Goal: Task Accomplishment & Management: Manage account settings

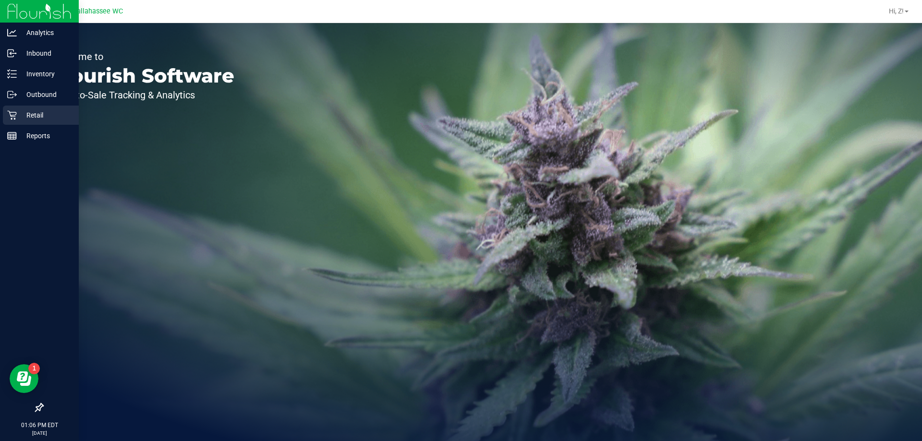
click at [37, 111] on p "Retail" at bounding box center [46, 115] width 58 height 12
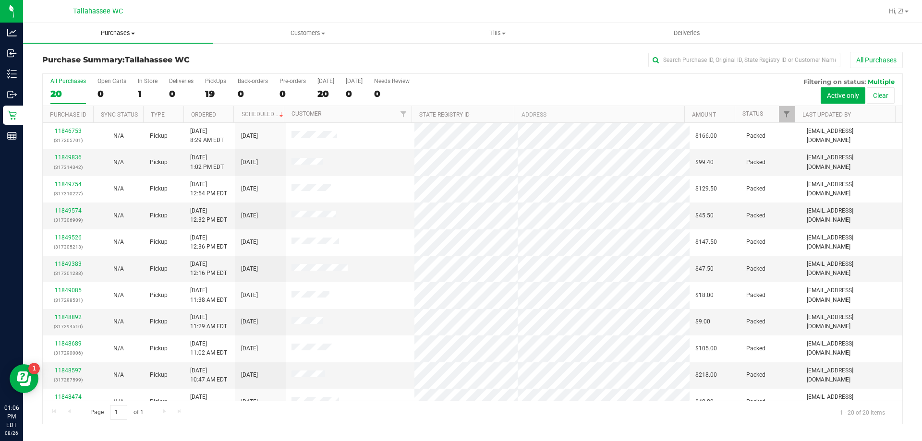
click at [119, 35] on span "Purchases" at bounding box center [118, 33] width 190 height 9
click at [85, 66] on li "Fulfillment" at bounding box center [118, 70] width 190 height 12
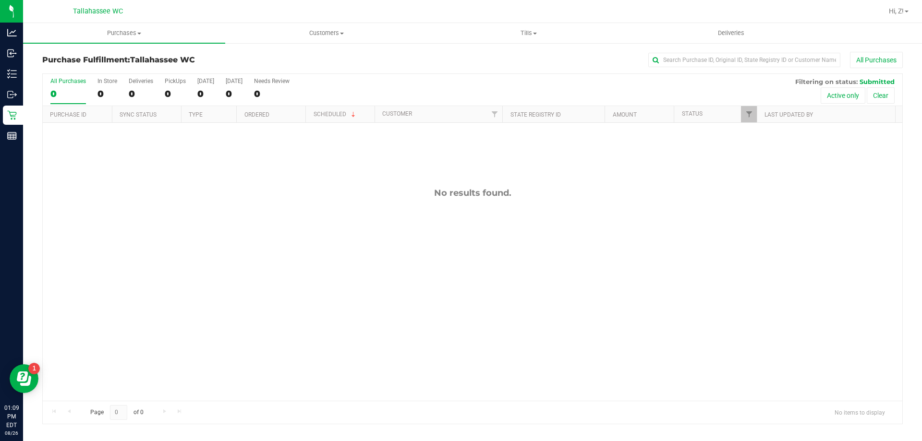
click at [220, 185] on div "No results found." at bounding box center [472, 294] width 859 height 343
drag, startPoint x: 444, startPoint y: 250, endPoint x: 321, endPoint y: 188, distance: 138.0
click at [444, 250] on div "11849938 (317302015) N/A Pickup 8/26/2025 1:12 PM EDT 8/26/2025 $63.00 Submitte…" at bounding box center [472, 262] width 859 height 278
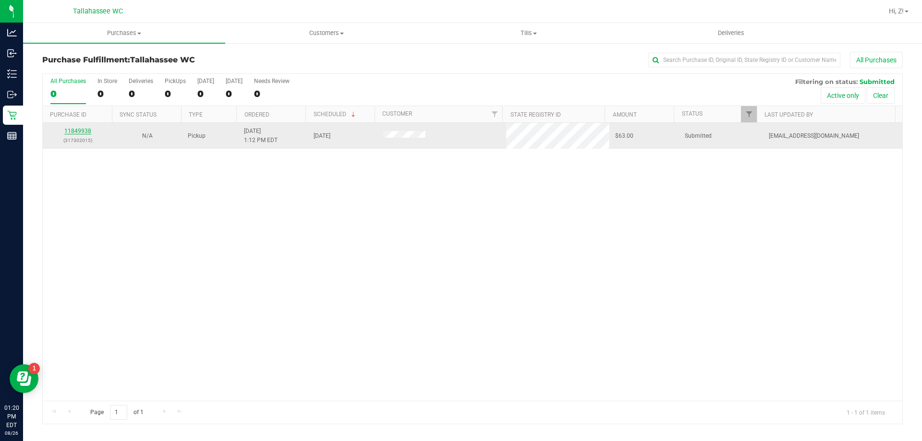
click at [87, 128] on div "11849938 (317302015)" at bounding box center [77, 136] width 58 height 18
click at [85, 129] on link "11849938" at bounding box center [77, 131] width 27 height 7
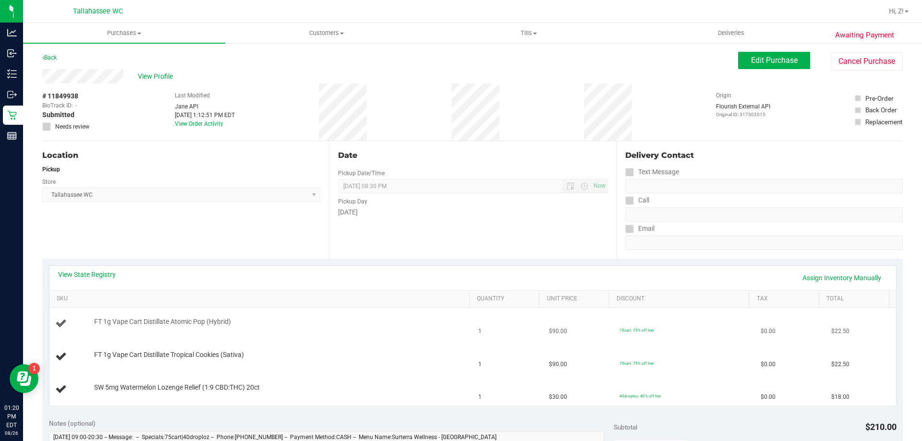
scroll to position [48, 0]
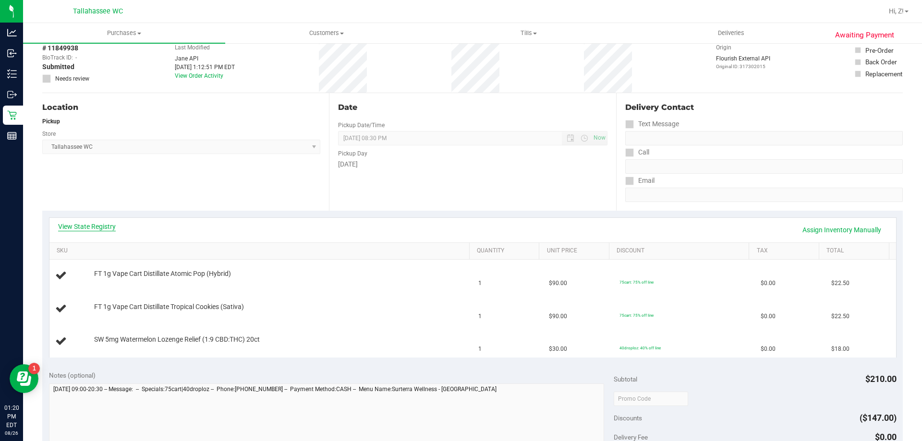
click at [97, 224] on link "View State Registry" at bounding box center [87, 227] width 58 height 10
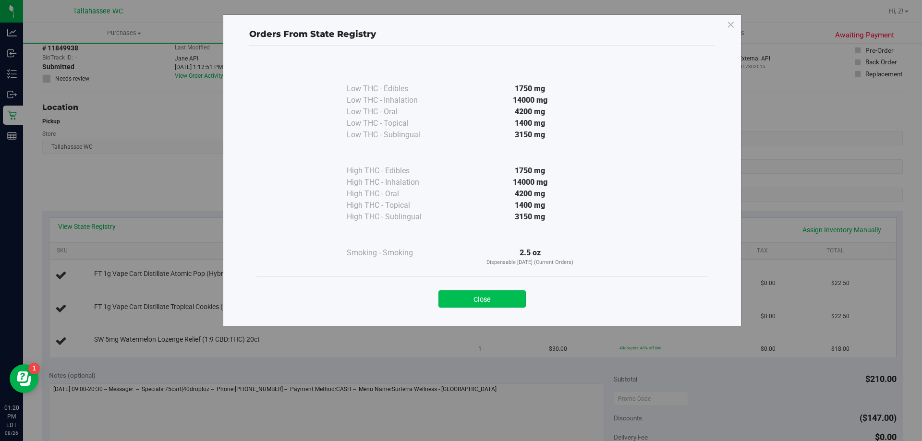
click at [478, 303] on button "Close" at bounding box center [481, 298] width 87 height 17
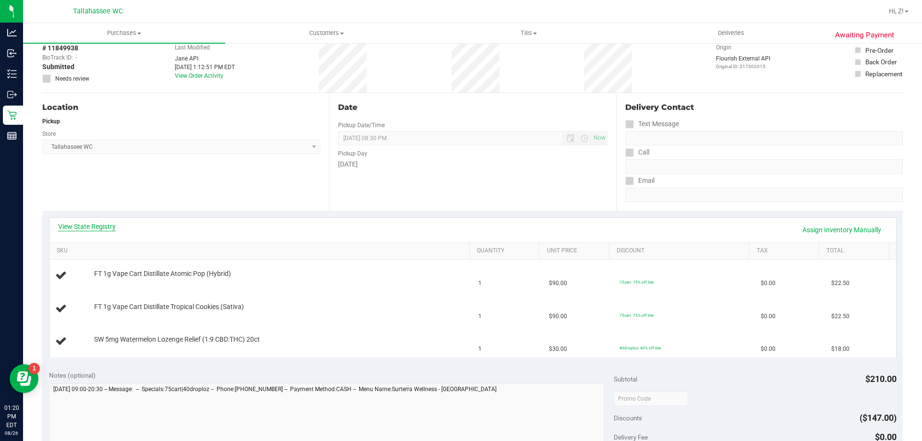
click at [87, 226] on link "View State Registry" at bounding box center [87, 227] width 58 height 10
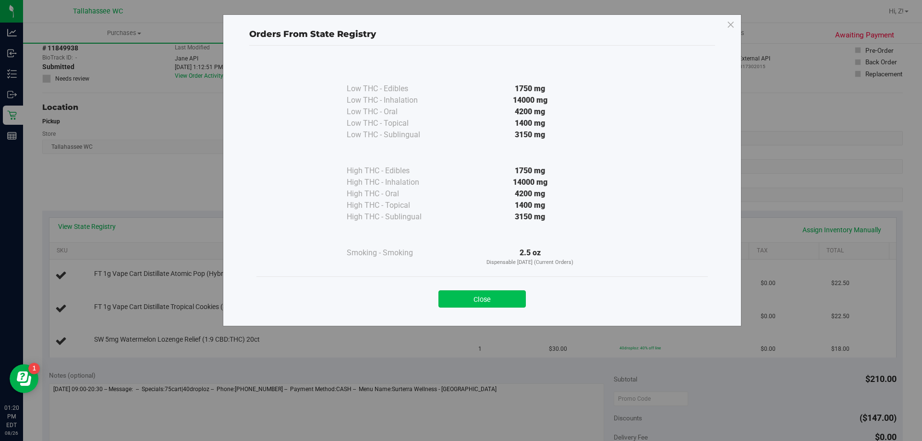
click at [501, 297] on button "Close" at bounding box center [481, 298] width 87 height 17
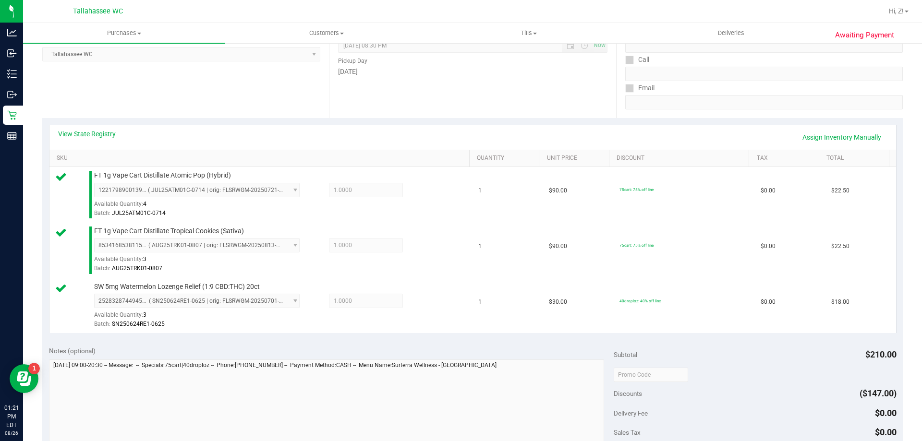
scroll to position [288, 0]
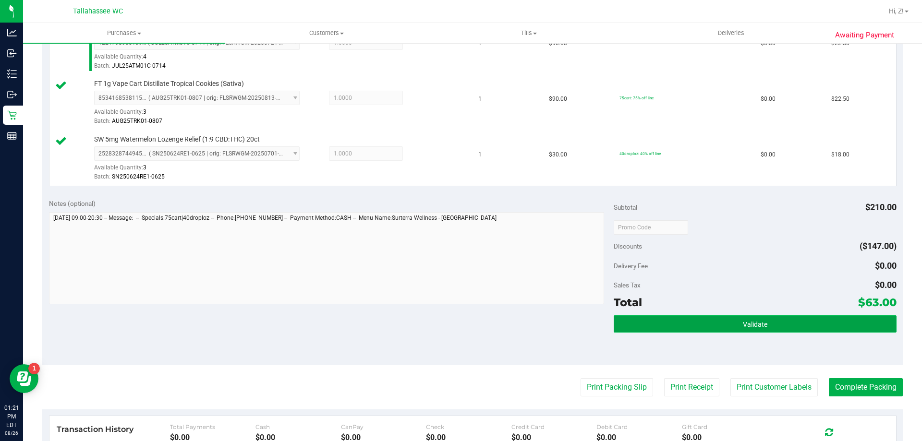
click at [743, 327] on span "Validate" at bounding box center [755, 325] width 24 height 8
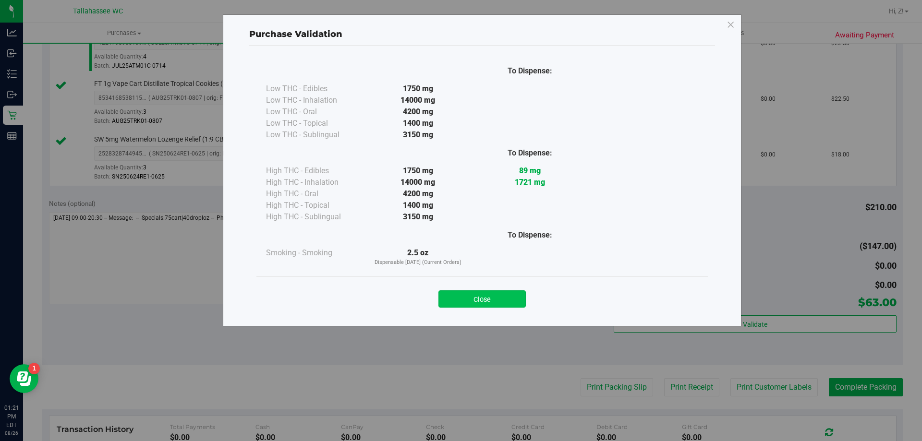
click at [469, 293] on button "Close" at bounding box center [481, 298] width 87 height 17
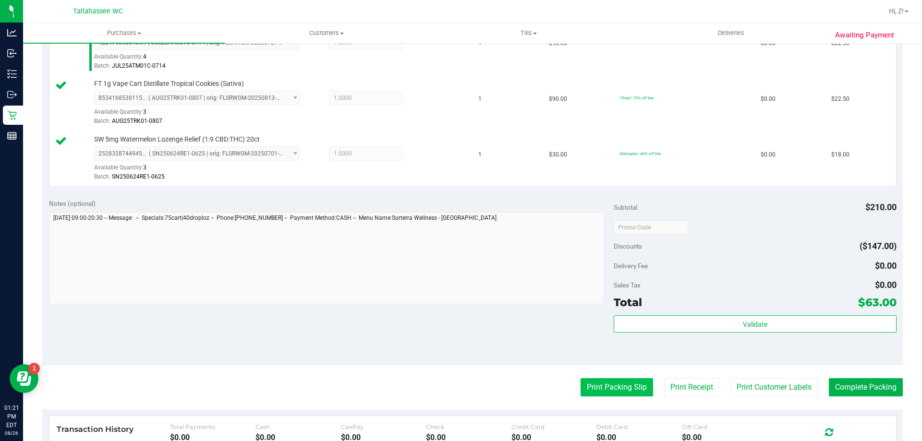
click at [617, 388] on button "Print Packing Slip" at bounding box center [616, 387] width 72 height 18
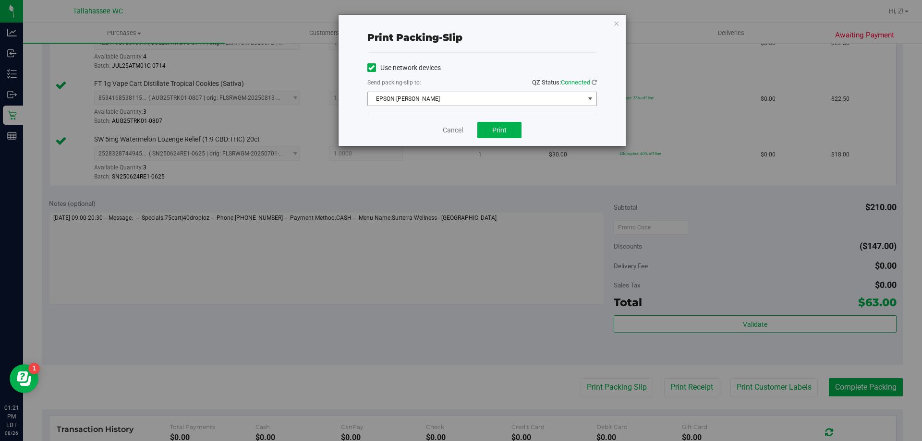
click at [458, 100] on span "EPSON-AKON" at bounding box center [476, 98] width 216 height 13
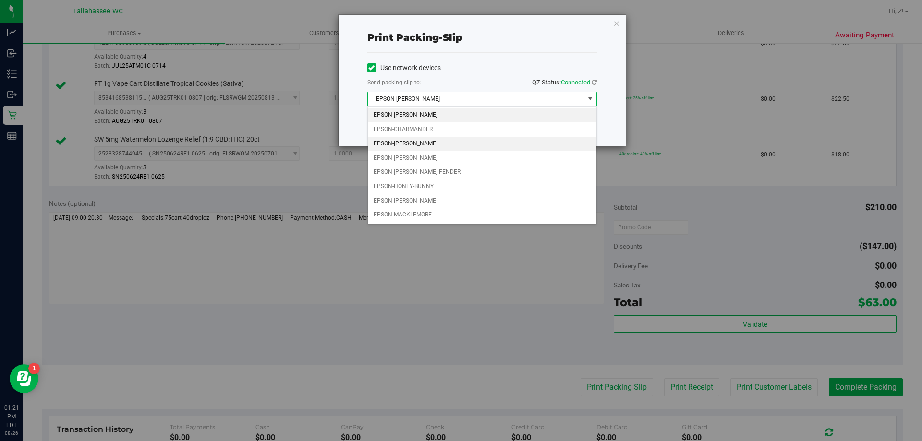
click at [422, 144] on li "EPSON-CHER" at bounding box center [482, 144] width 228 height 14
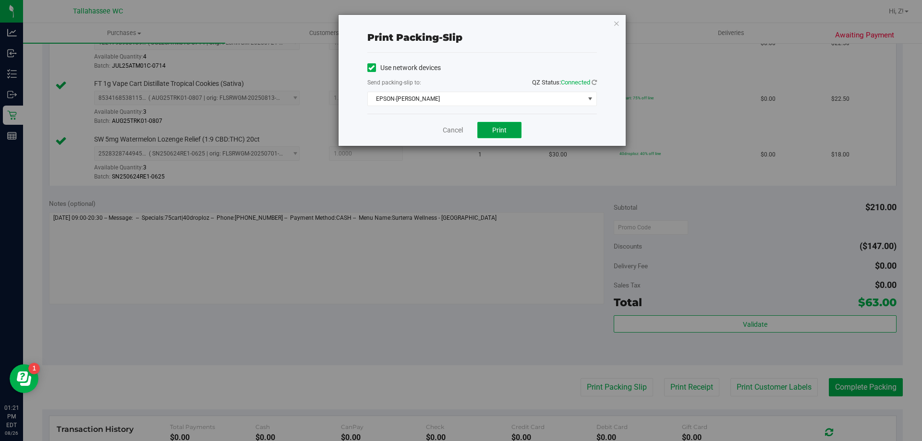
click at [494, 134] on button "Print" at bounding box center [499, 130] width 44 height 16
click at [613, 24] on icon "button" at bounding box center [616, 23] width 7 height 12
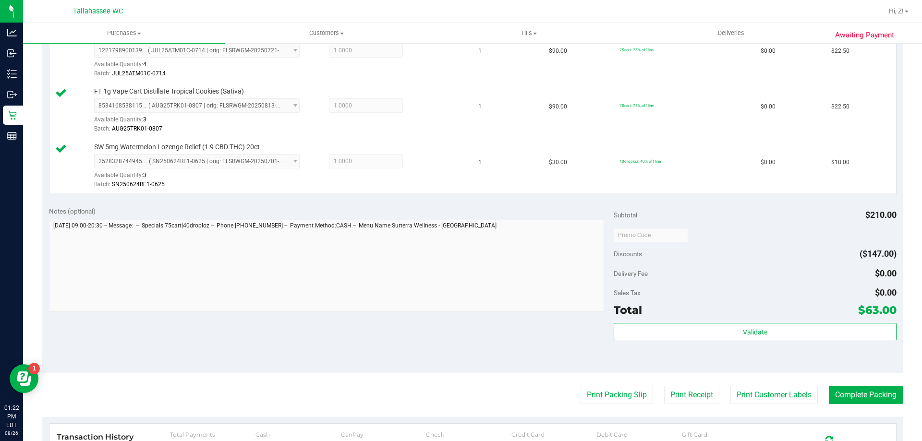
scroll to position [384, 0]
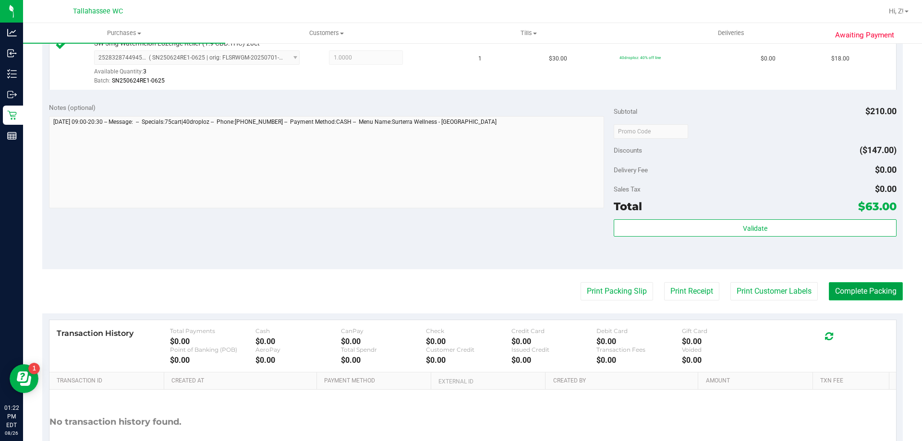
click at [853, 293] on button "Complete Packing" at bounding box center [866, 291] width 74 height 18
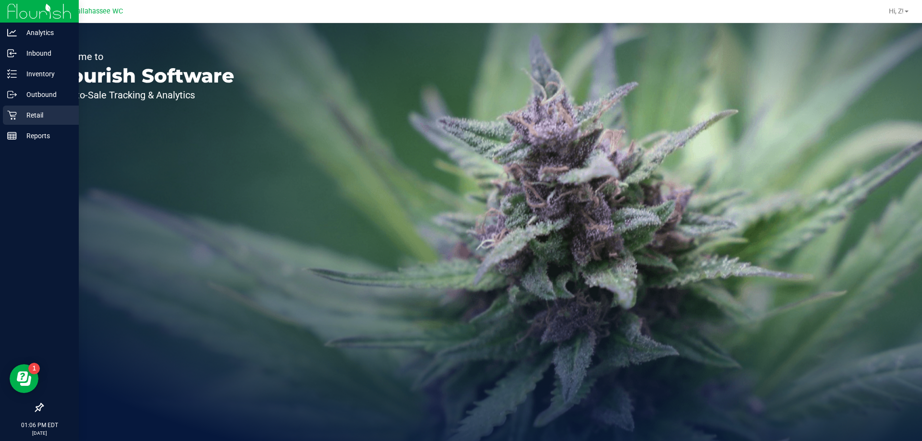
click at [44, 117] on p "Retail" at bounding box center [46, 115] width 58 height 12
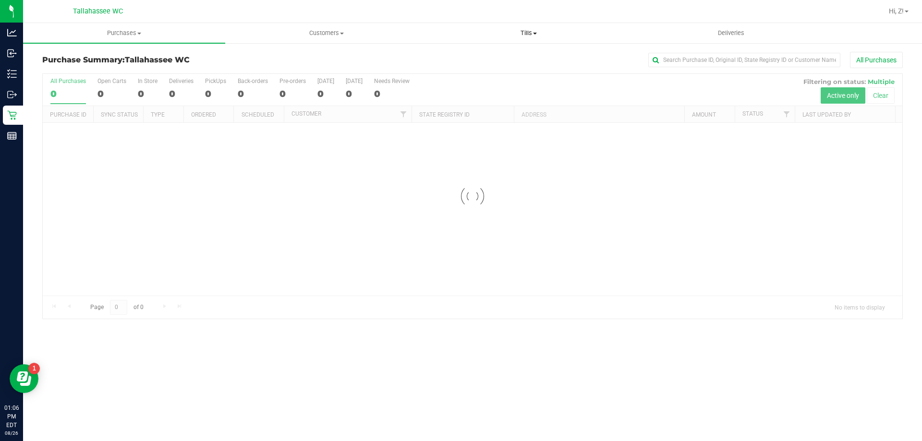
click at [522, 31] on span "Tills" at bounding box center [528, 33] width 201 height 9
click at [465, 57] on span "Manage tills" at bounding box center [459, 58] width 65 height 8
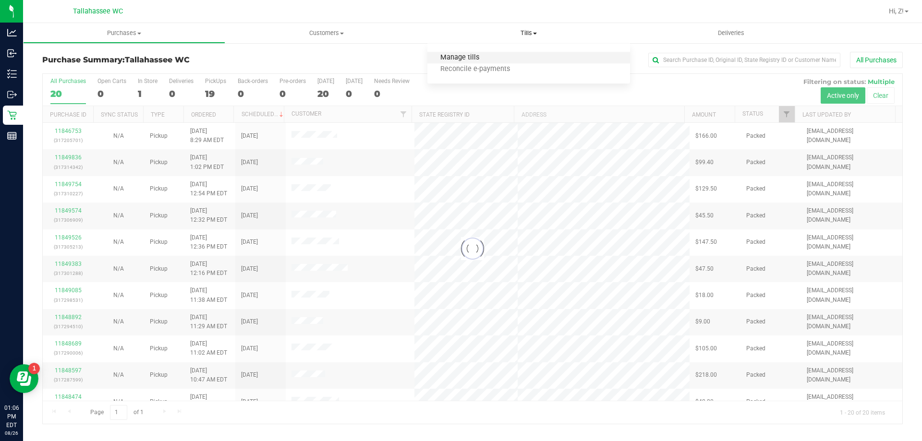
click at [464, 54] on span "Manage tills" at bounding box center [459, 58] width 65 height 8
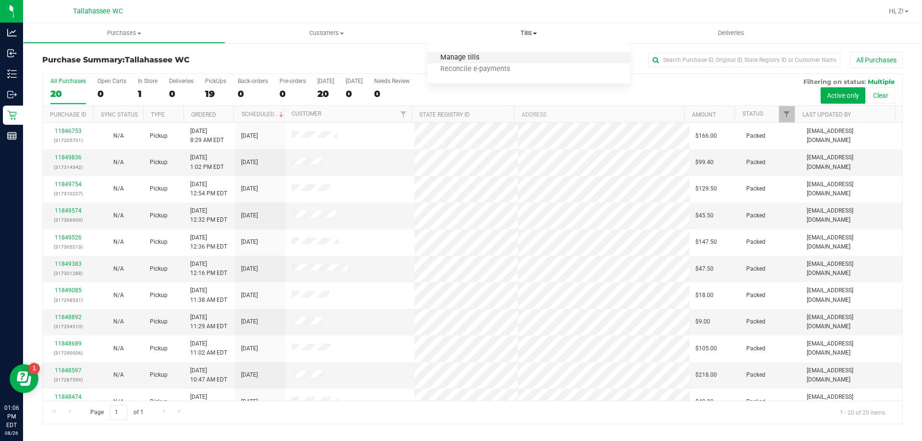
click at [456, 57] on span "Manage tills" at bounding box center [459, 58] width 65 height 8
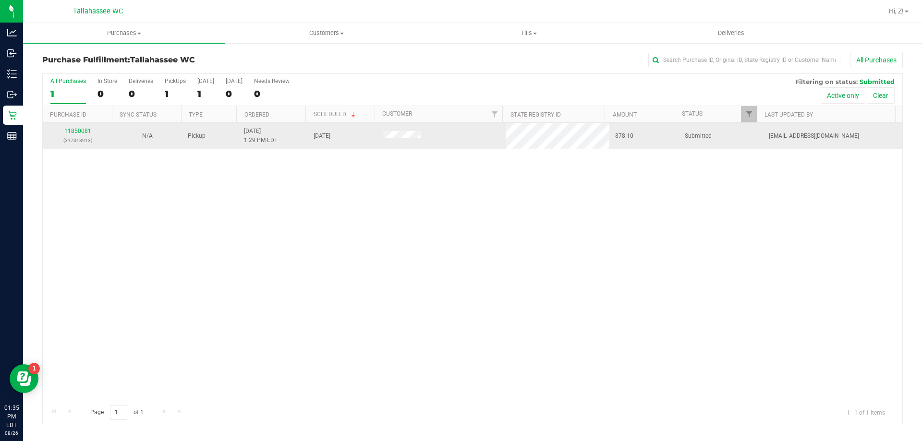
click at [74, 134] on div "11850081 (317318913)" at bounding box center [77, 136] width 58 height 18
click at [75, 130] on link "11850081" at bounding box center [77, 131] width 27 height 7
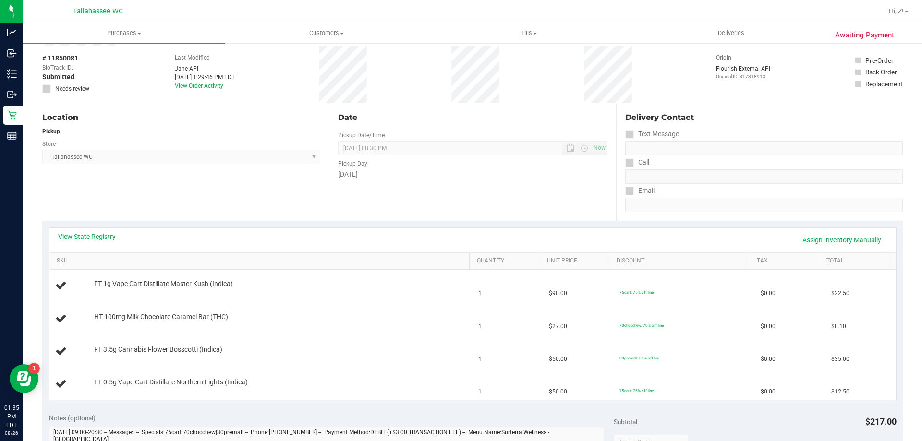
scroll to position [96, 0]
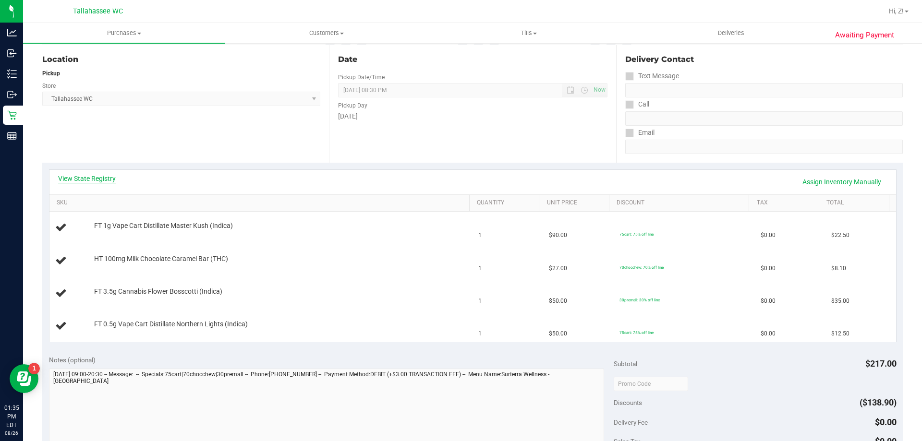
click at [97, 177] on link "View State Registry" at bounding box center [87, 179] width 58 height 10
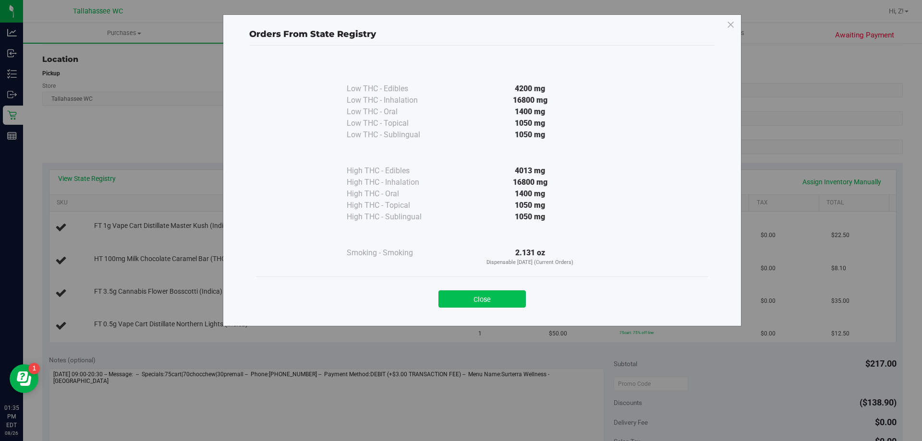
click at [523, 299] on button "Close" at bounding box center [481, 298] width 87 height 17
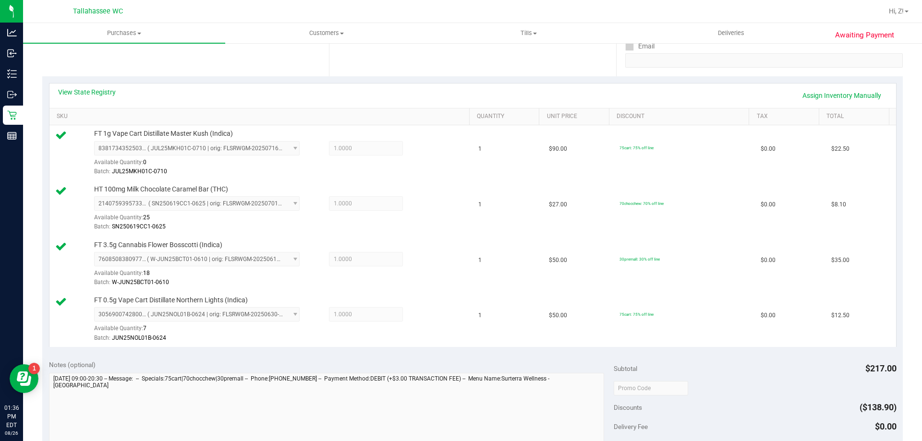
scroll to position [336, 0]
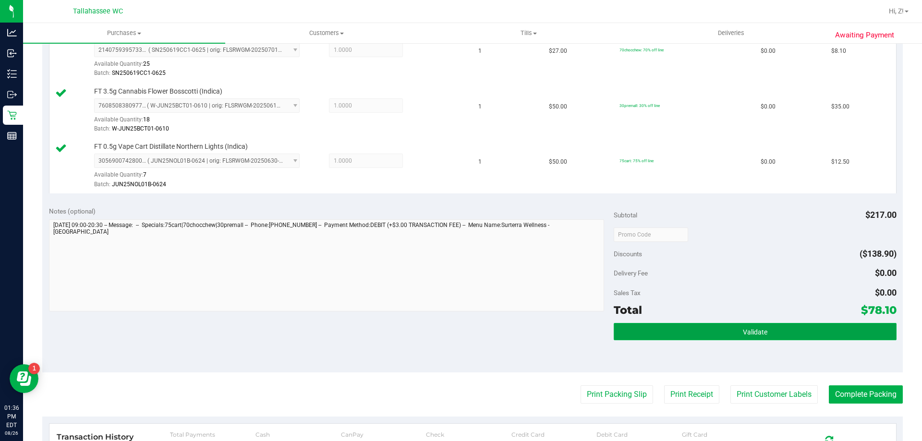
click at [797, 332] on button "Validate" at bounding box center [754, 331] width 282 height 17
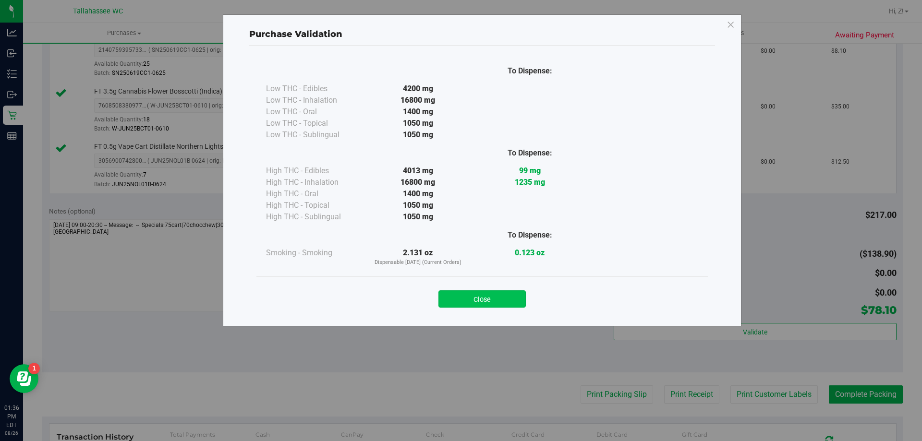
click at [507, 300] on button "Close" at bounding box center [481, 298] width 87 height 17
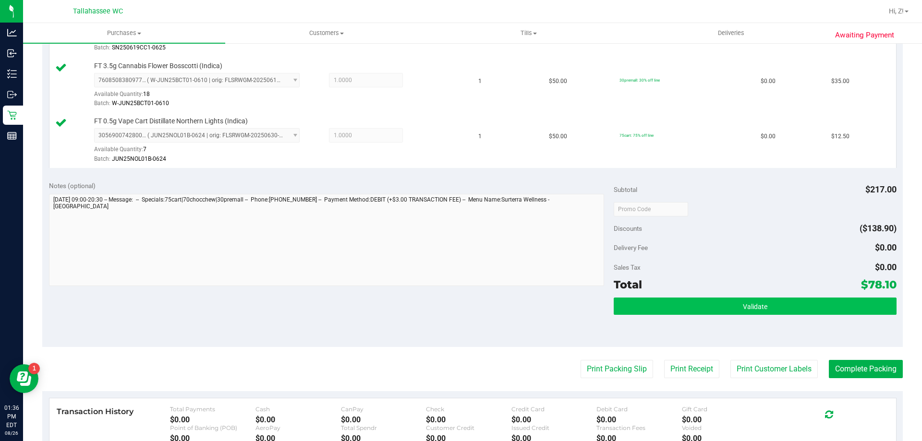
scroll to position [384, 0]
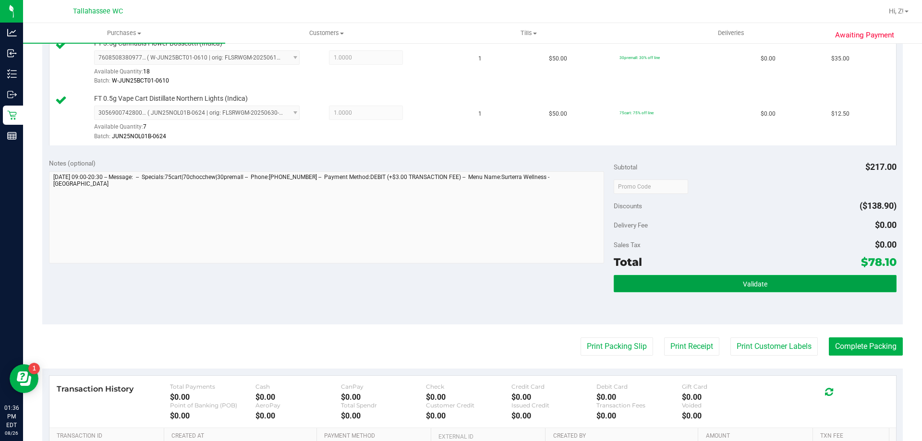
click at [715, 292] on button "Validate" at bounding box center [754, 283] width 282 height 17
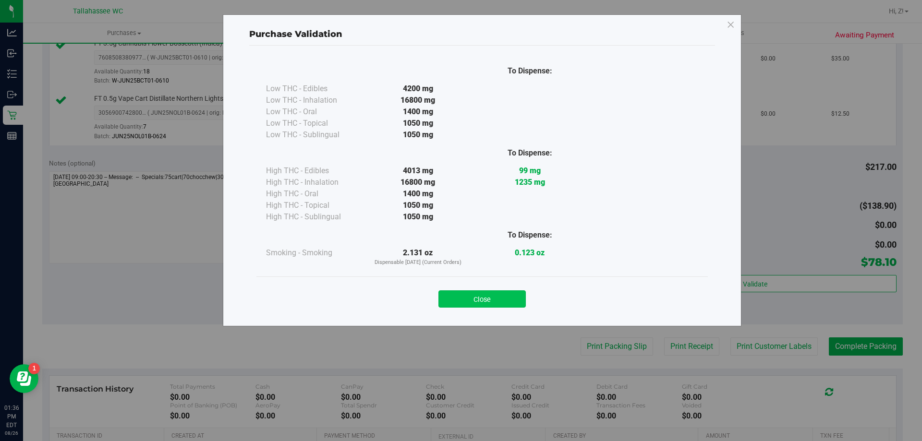
click at [507, 302] on button "Close" at bounding box center [481, 298] width 87 height 17
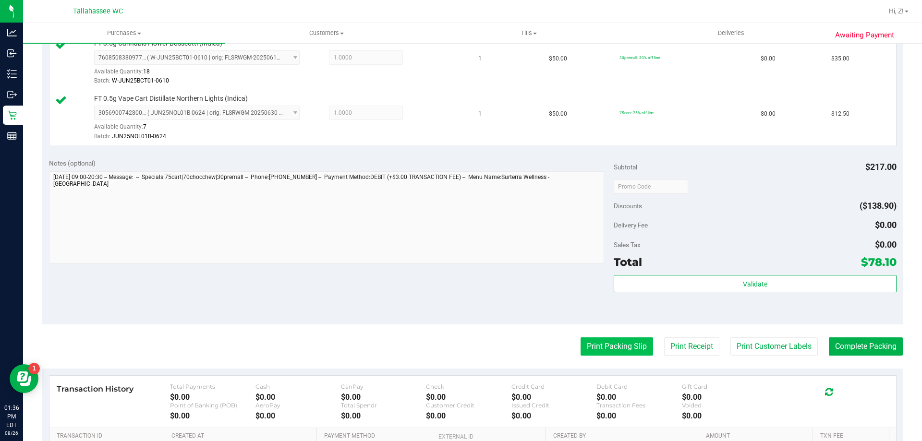
click at [597, 347] on button "Print Packing Slip" at bounding box center [616, 346] width 72 height 18
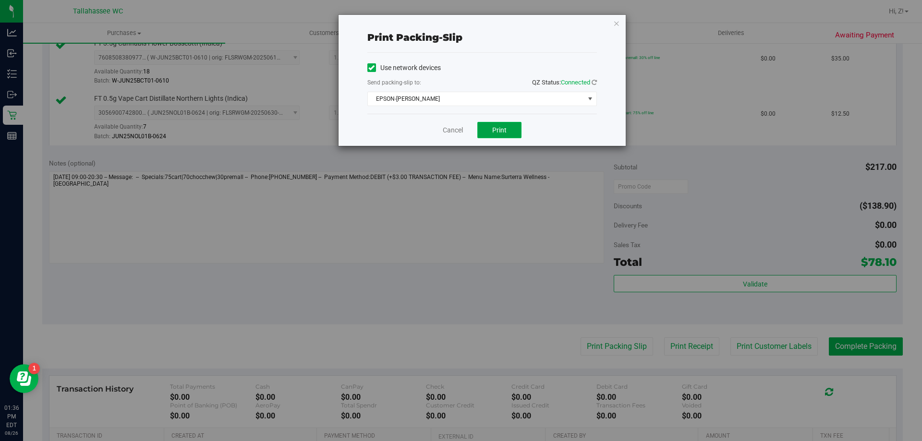
click at [493, 132] on span "Print" at bounding box center [499, 130] width 14 height 8
click at [614, 25] on icon "button" at bounding box center [616, 23] width 7 height 12
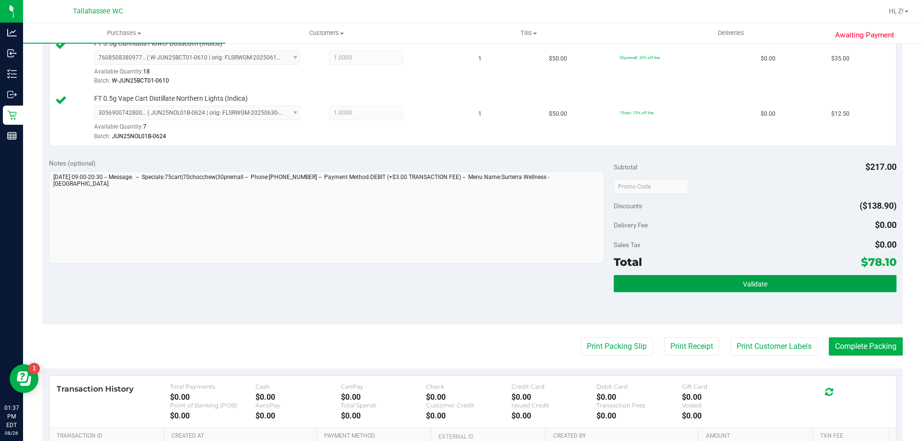
click at [772, 287] on button "Validate" at bounding box center [754, 283] width 282 height 17
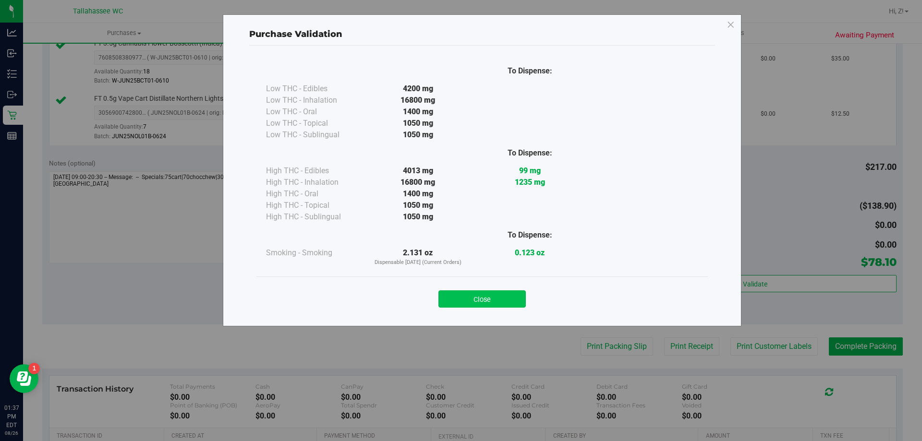
click at [504, 299] on button "Close" at bounding box center [481, 298] width 87 height 17
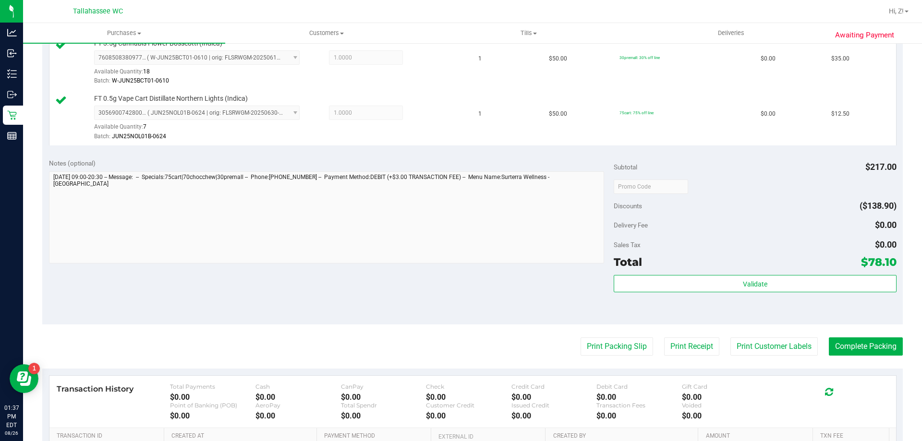
click at [842, 336] on purchase-details "Back Edit Purchase Cancel Purchase View Profile # 11850081 BioTrack ID: - Submi…" at bounding box center [472, 108] width 860 height 880
click at [859, 343] on button "Complete Packing" at bounding box center [866, 346] width 74 height 18
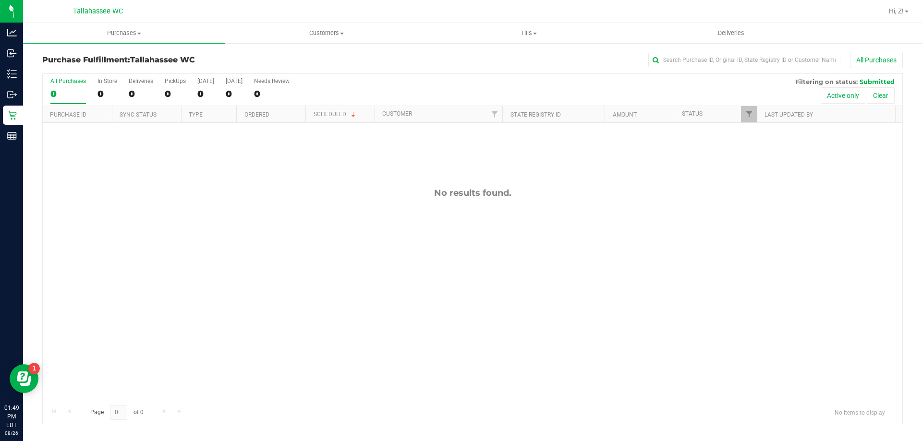
click at [298, 362] on div "No results found." at bounding box center [472, 294] width 859 height 343
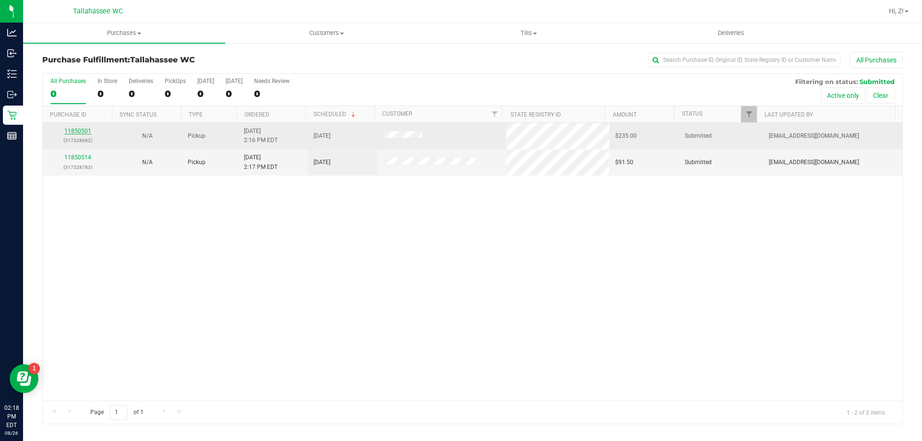
click at [85, 130] on link "11850501" at bounding box center [77, 131] width 27 height 7
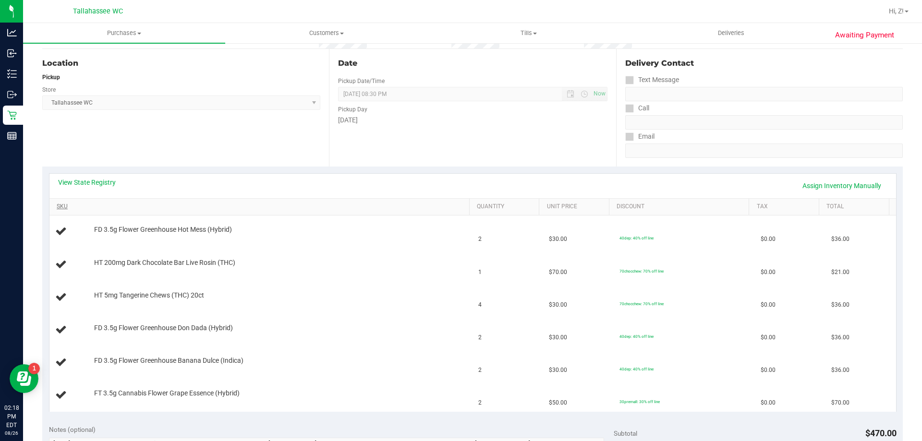
scroll to position [96, 0]
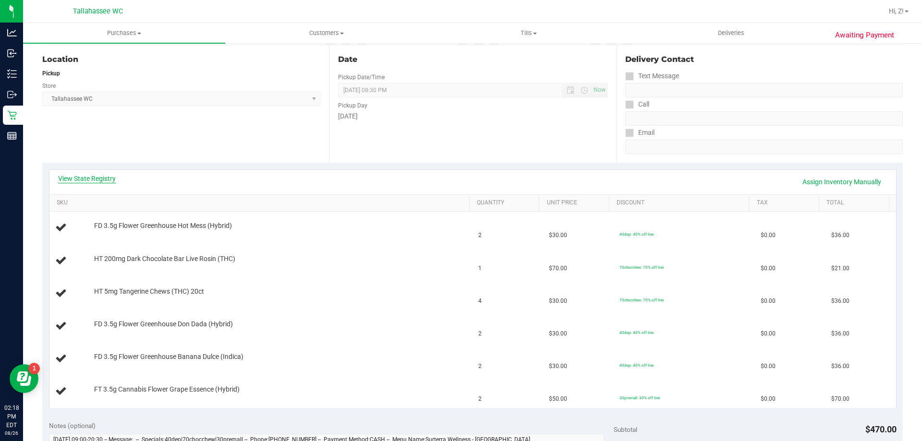
click at [105, 176] on link "View State Registry" at bounding box center [87, 179] width 58 height 10
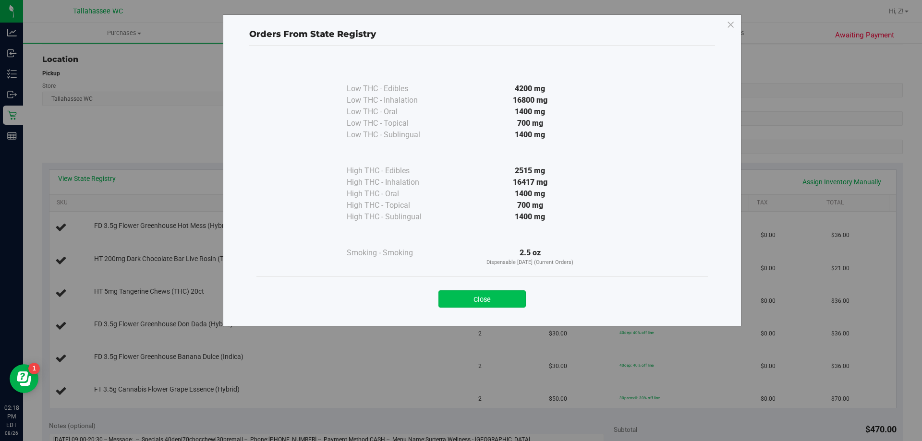
click at [498, 303] on button "Close" at bounding box center [481, 298] width 87 height 17
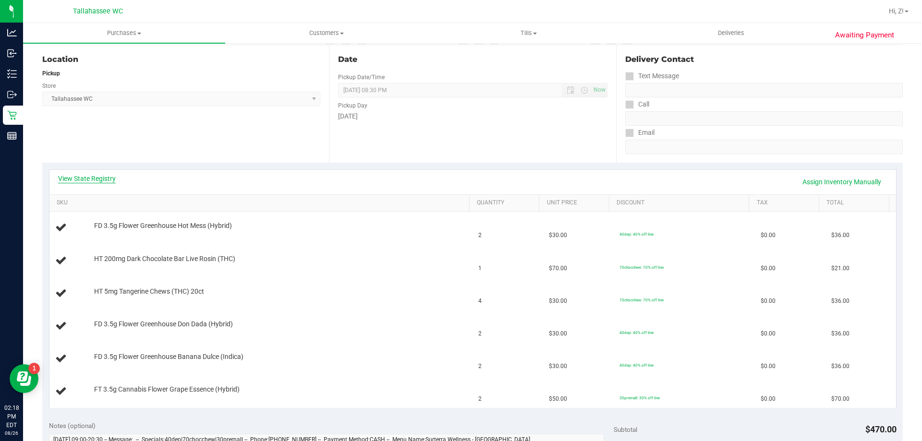
click at [111, 175] on link "View State Registry" at bounding box center [87, 179] width 58 height 10
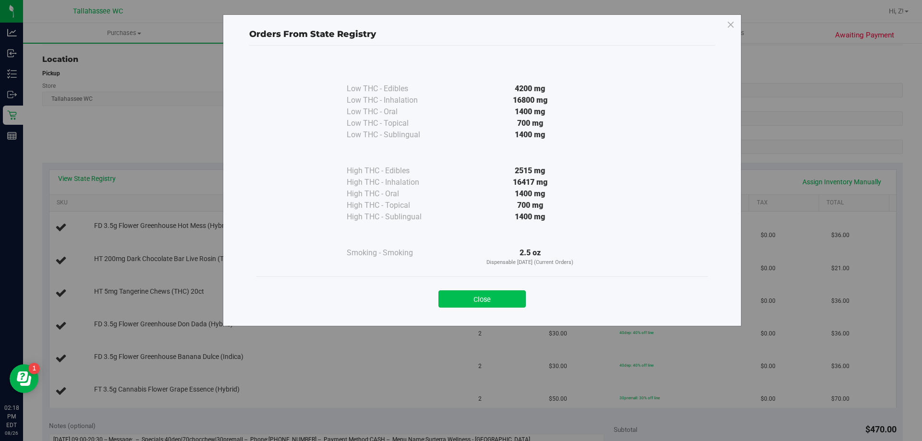
click at [491, 300] on button "Close" at bounding box center [481, 298] width 87 height 17
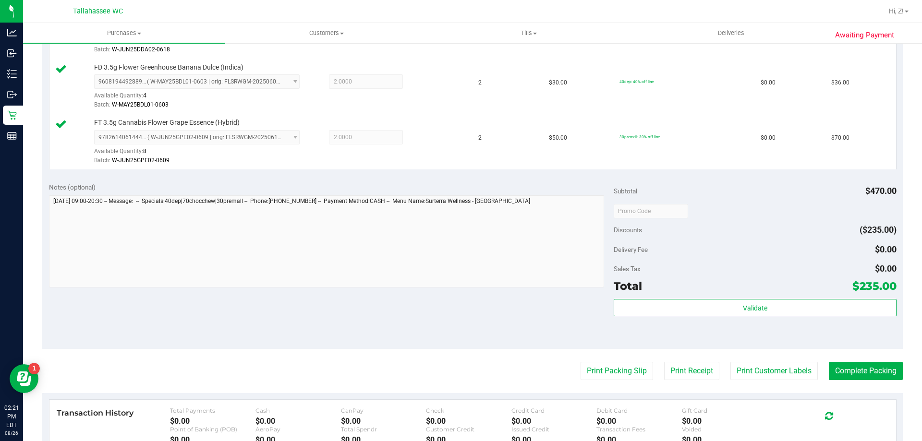
scroll to position [480, 0]
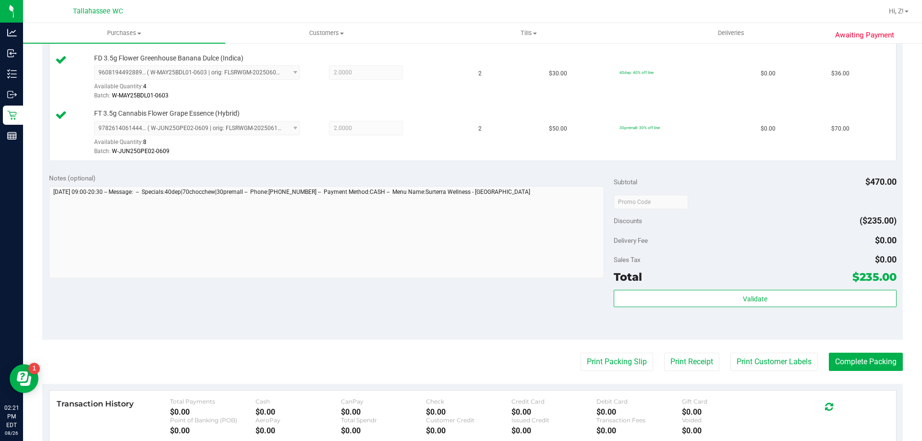
click at [756, 310] on div "Validate" at bounding box center [754, 311] width 282 height 43
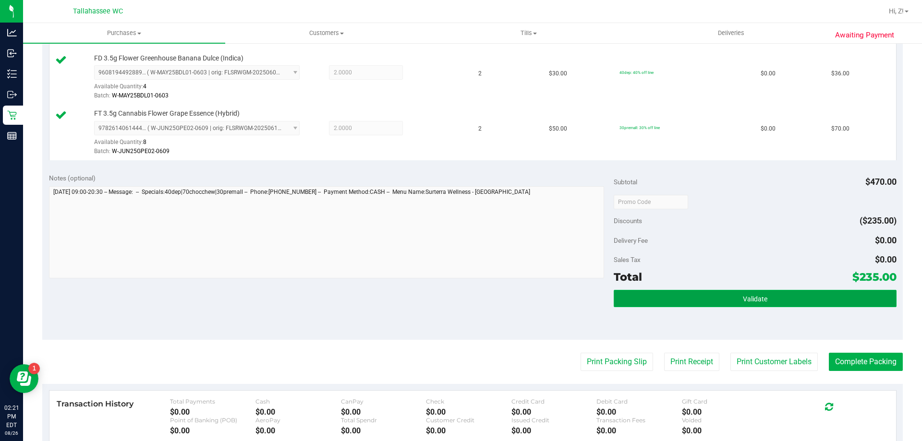
click at [752, 303] on button "Validate" at bounding box center [754, 298] width 282 height 17
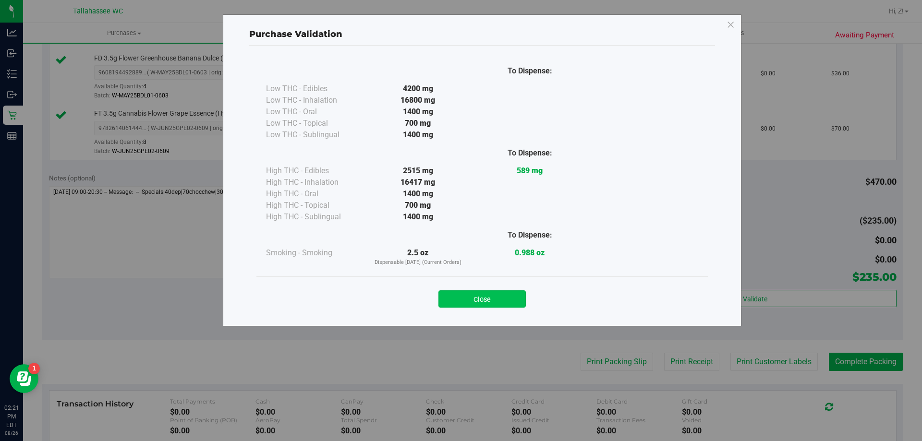
click at [509, 297] on button "Close" at bounding box center [481, 298] width 87 height 17
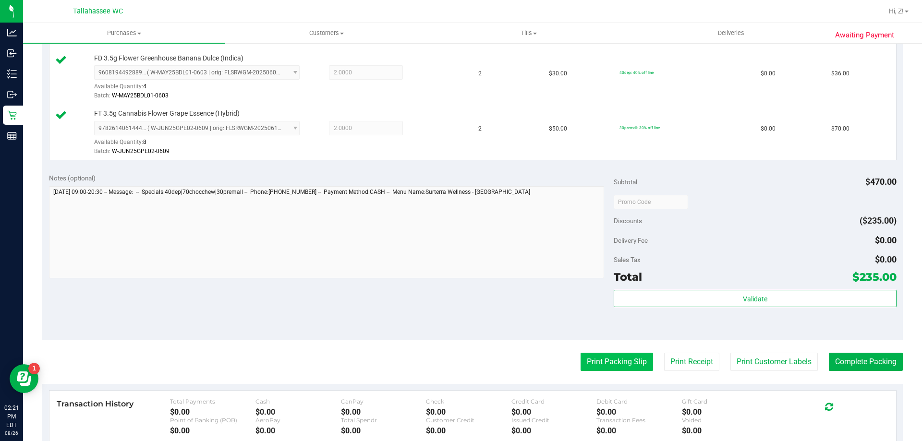
click at [603, 359] on button "Print Packing Slip" at bounding box center [616, 362] width 72 height 18
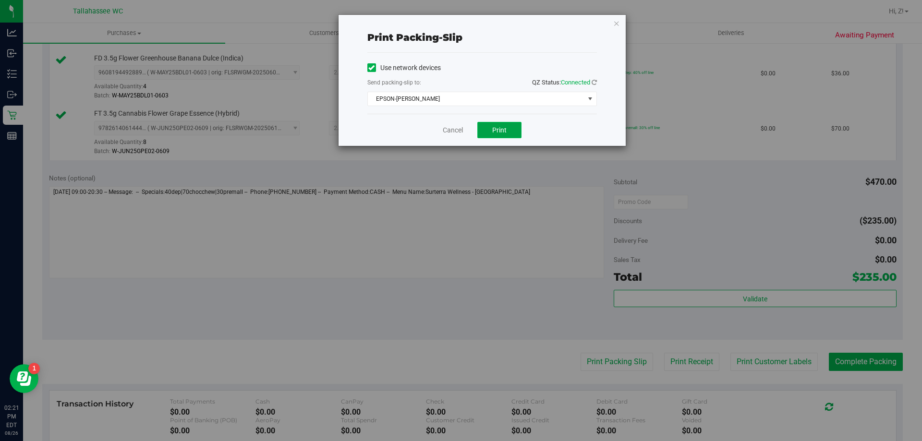
click at [505, 128] on span "Print" at bounding box center [499, 130] width 14 height 8
click at [615, 22] on icon "button" at bounding box center [616, 23] width 7 height 12
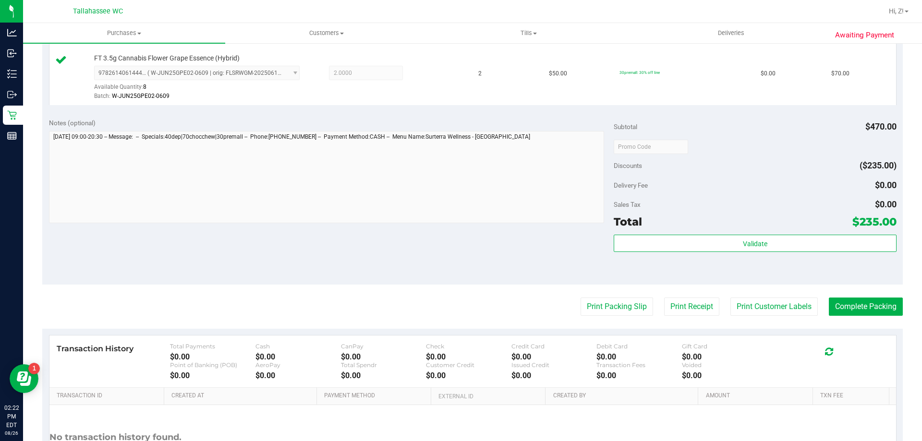
scroll to position [621, 0]
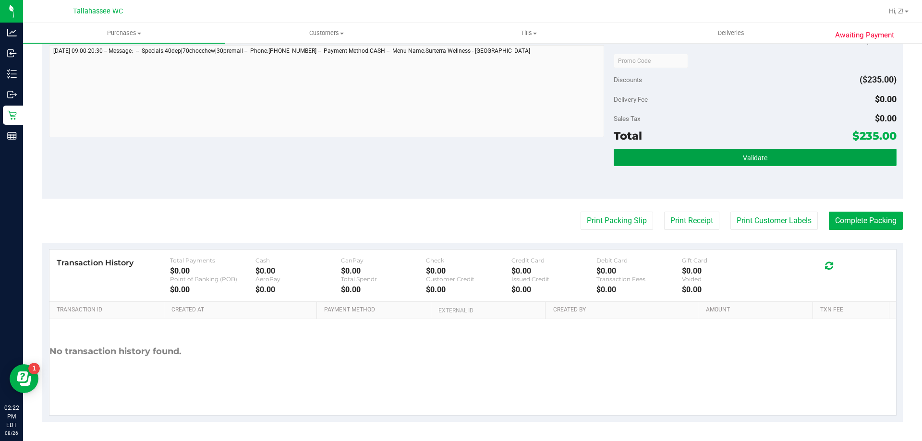
click at [794, 161] on button "Validate" at bounding box center [754, 157] width 282 height 17
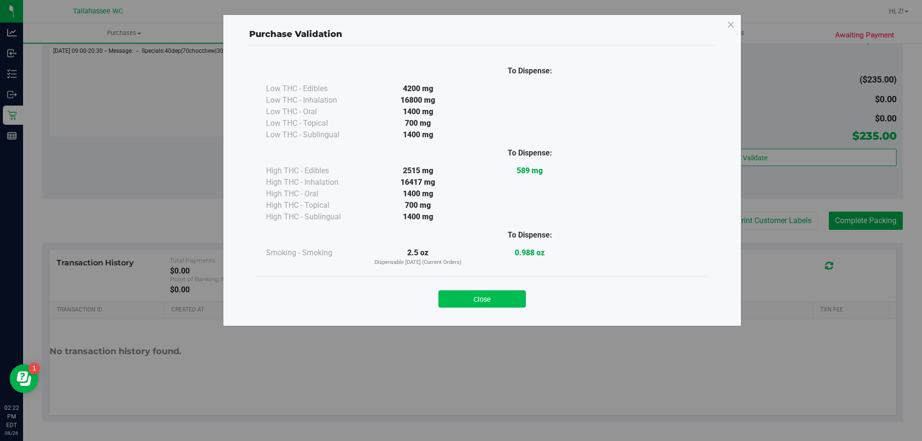
click at [510, 300] on button "Close" at bounding box center [481, 298] width 87 height 17
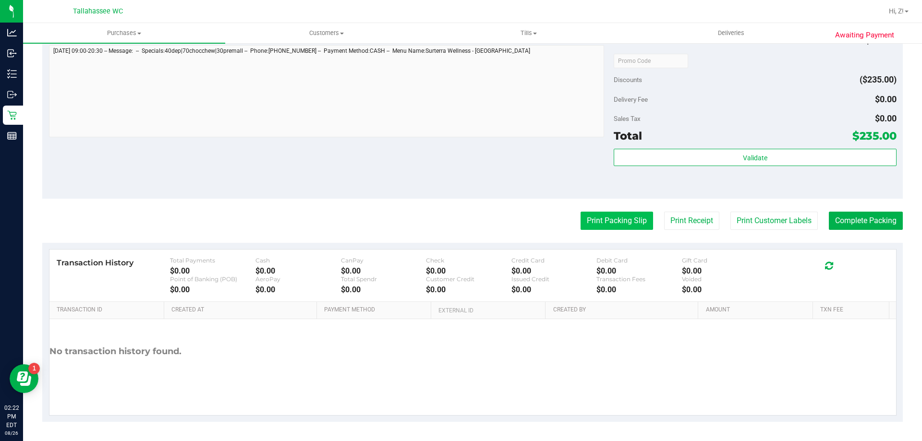
click at [621, 223] on button "Print Packing Slip" at bounding box center [616, 221] width 72 height 18
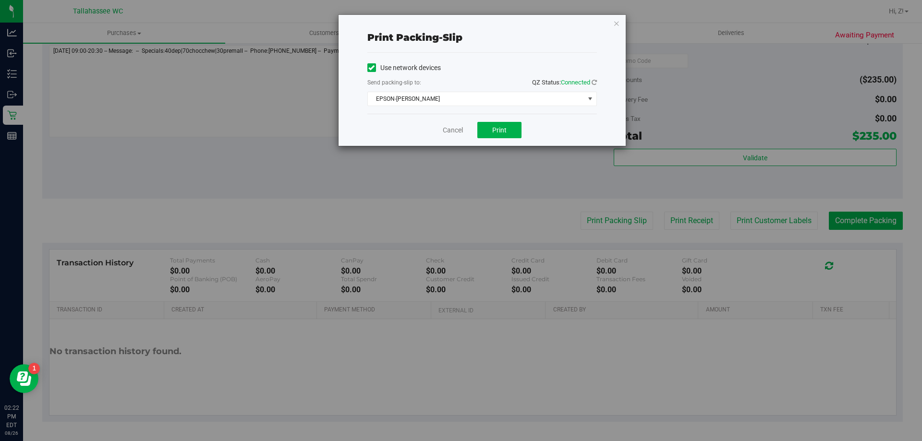
click at [513, 140] on div "Cancel Print" at bounding box center [481, 130] width 229 height 32
click at [514, 131] on button "Print" at bounding box center [499, 130] width 44 height 16
click at [619, 24] on icon "button" at bounding box center [616, 23] width 7 height 12
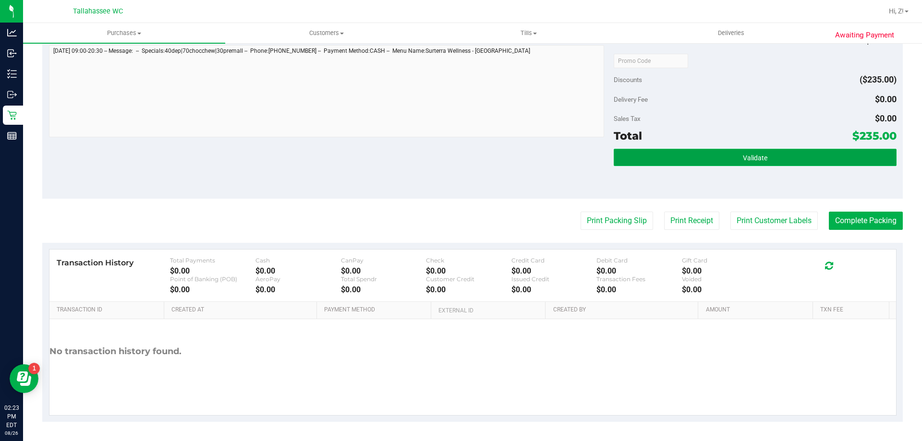
click at [741, 152] on button "Validate" at bounding box center [754, 157] width 282 height 17
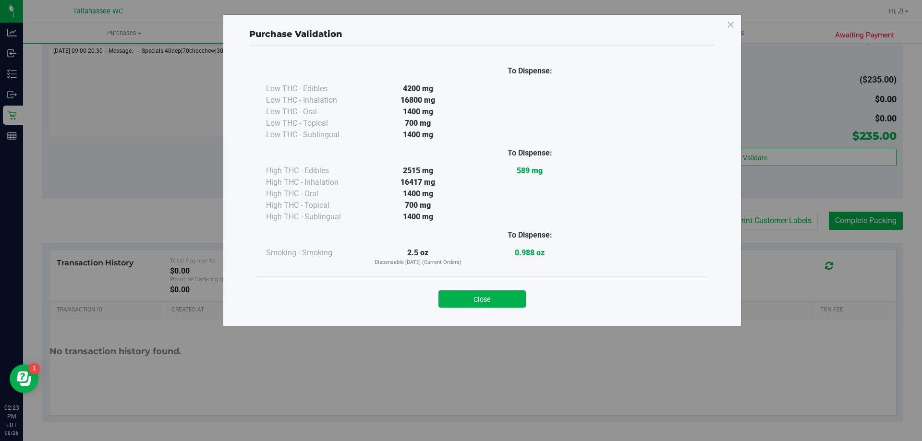
drag, startPoint x: 498, startPoint y: 304, endPoint x: 664, endPoint y: 283, distance: 167.9
click at [498, 304] on button "Close" at bounding box center [481, 298] width 87 height 17
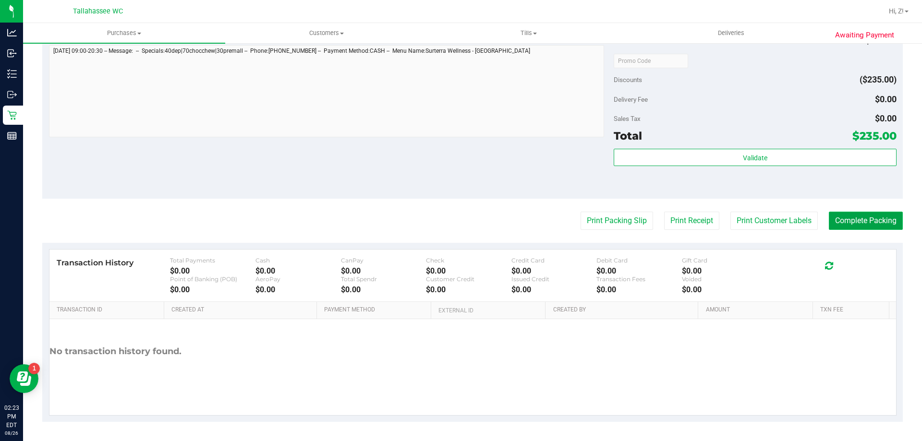
click at [853, 221] on button "Complete Packing" at bounding box center [866, 221] width 74 height 18
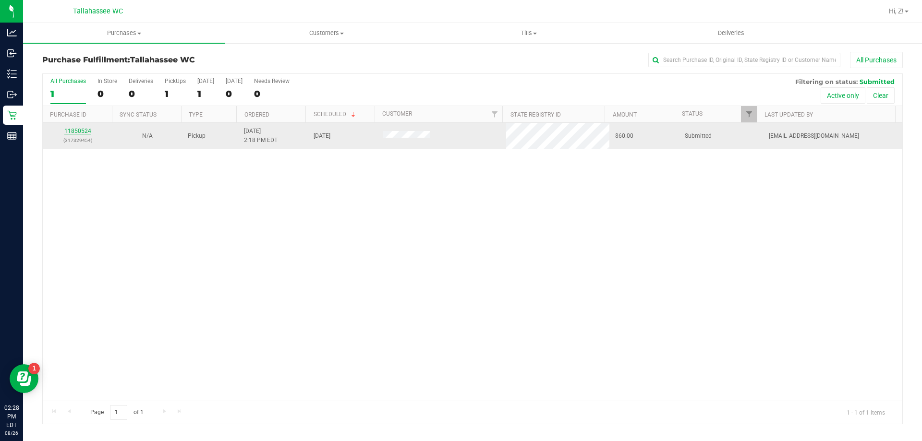
click at [73, 129] on link "11850524" at bounding box center [77, 131] width 27 height 7
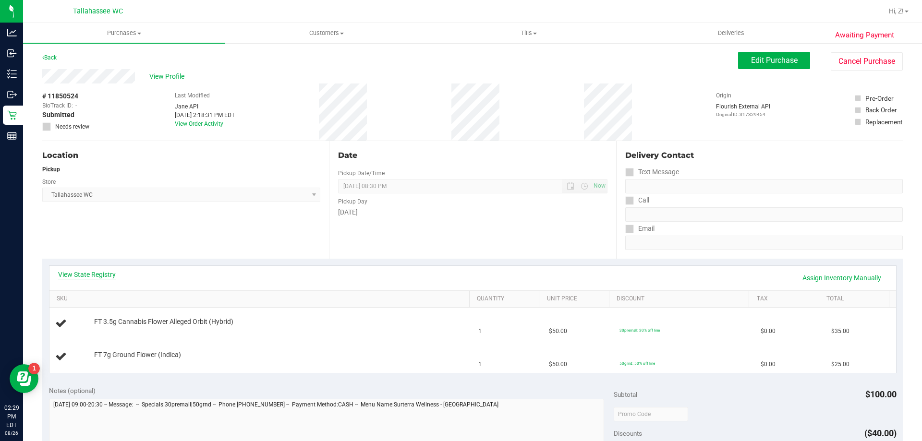
click at [95, 272] on link "View State Registry" at bounding box center [87, 275] width 58 height 10
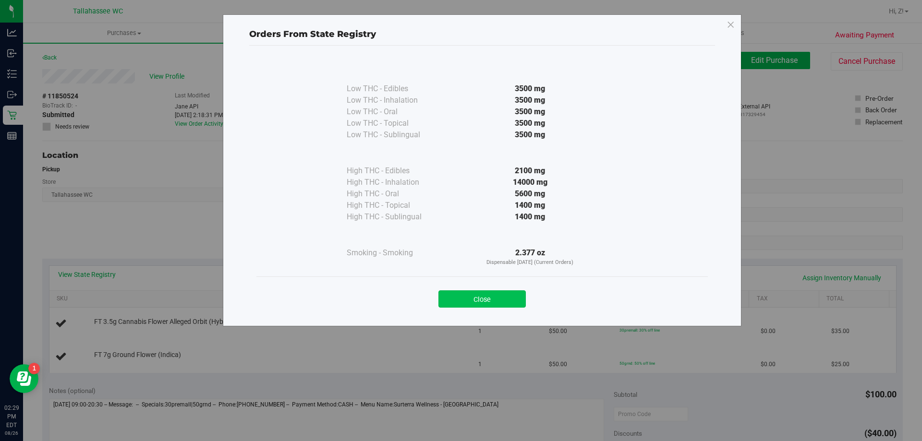
click at [489, 297] on button "Close" at bounding box center [481, 298] width 87 height 17
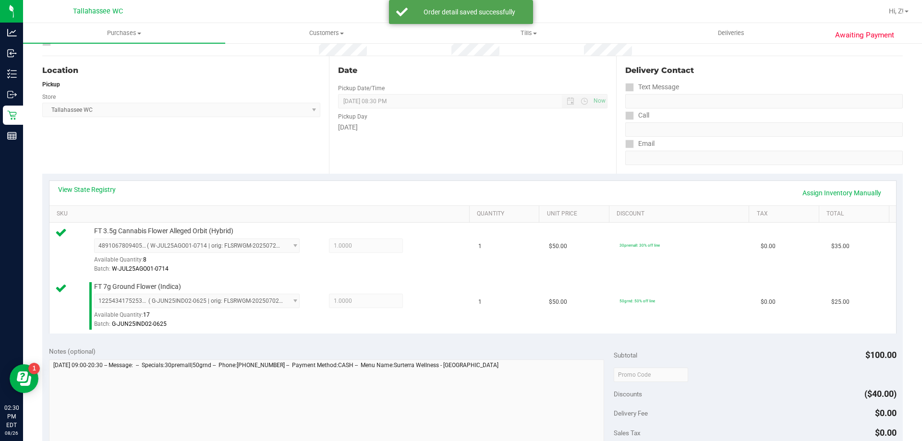
scroll to position [192, 0]
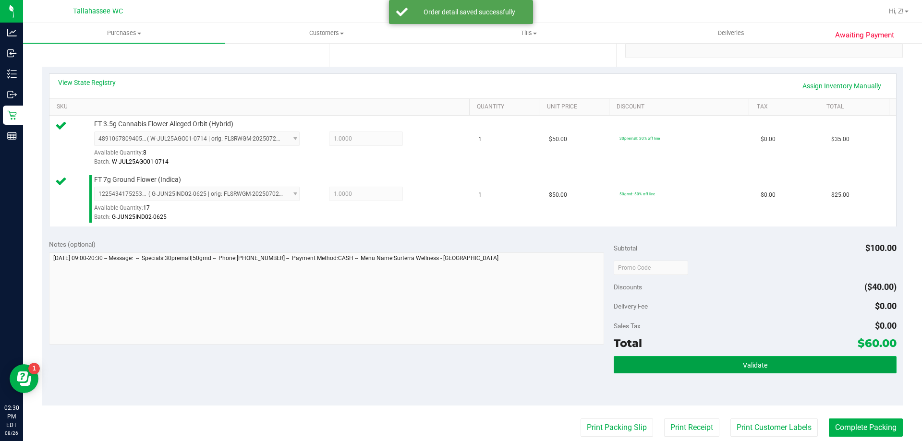
click at [720, 357] on button "Validate" at bounding box center [754, 364] width 282 height 17
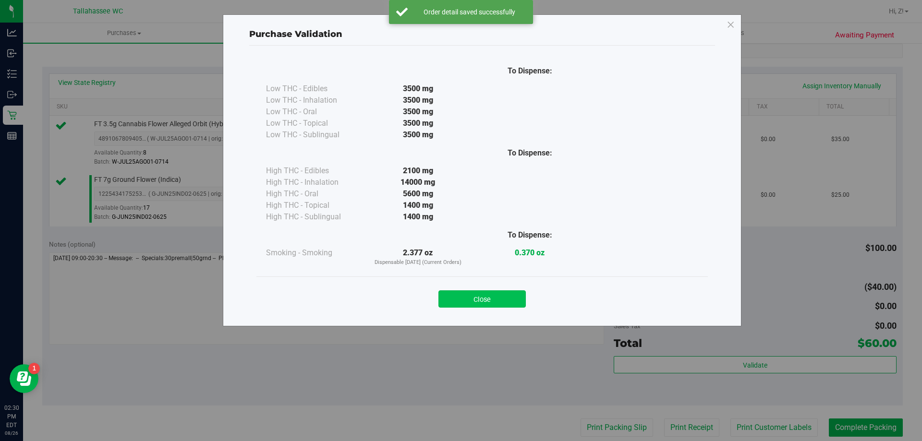
click at [497, 295] on button "Close" at bounding box center [481, 298] width 87 height 17
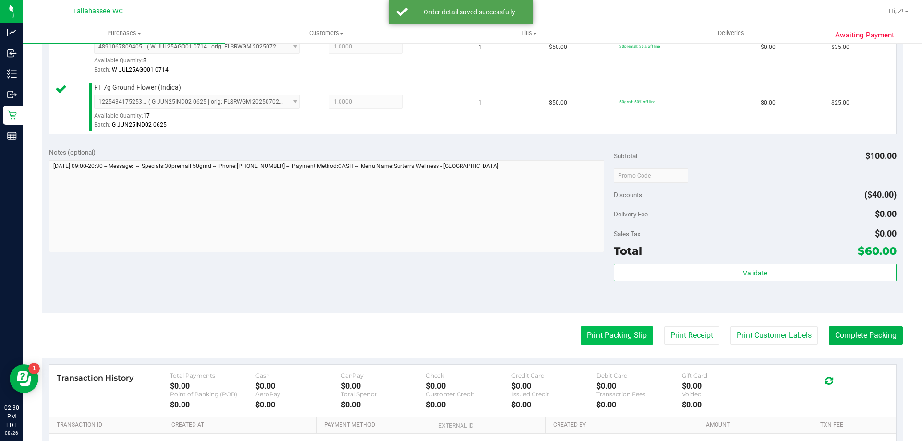
scroll to position [288, 0]
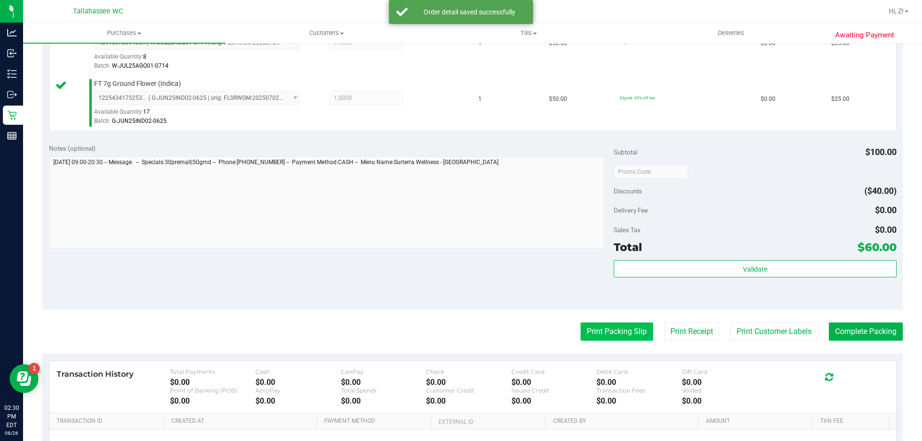
click at [609, 329] on button "Print Packing Slip" at bounding box center [616, 332] width 72 height 18
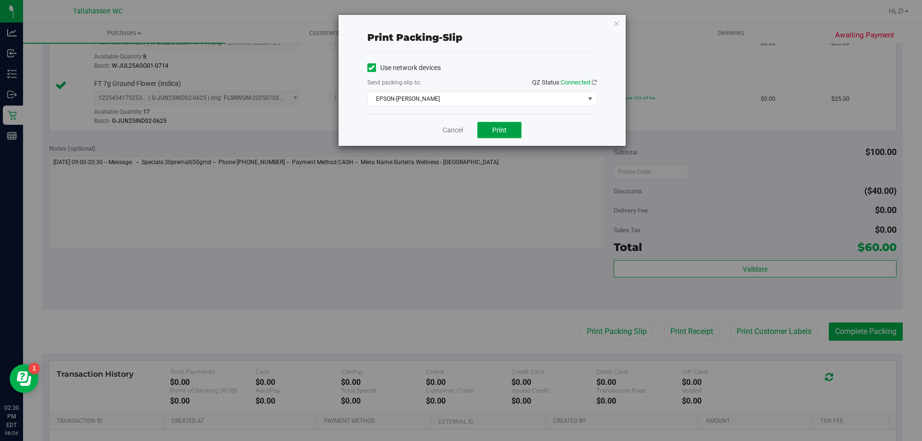
click at [513, 130] on button "Print" at bounding box center [499, 130] width 44 height 16
drag, startPoint x: 610, startPoint y: 20, endPoint x: 616, endPoint y: 23, distance: 6.9
click at [612, 21] on div "Print packing-slip Use network devices Send packing-slip to: QZ Status: Connect…" at bounding box center [481, 80] width 287 height 131
click at [616, 23] on icon "button" at bounding box center [616, 23] width 7 height 12
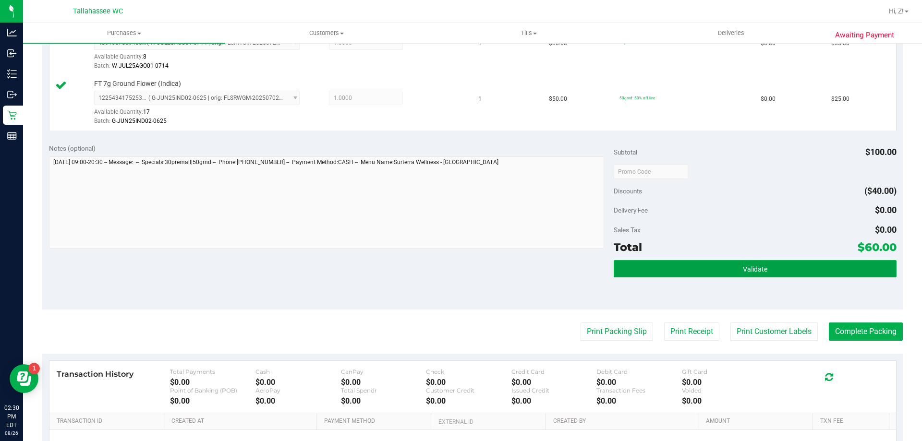
click at [757, 266] on span "Validate" at bounding box center [755, 269] width 24 height 8
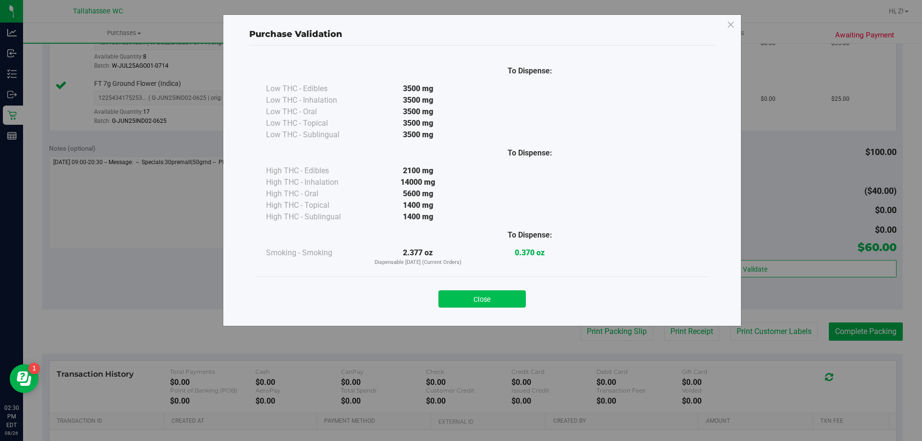
click at [499, 298] on button "Close" at bounding box center [481, 298] width 87 height 17
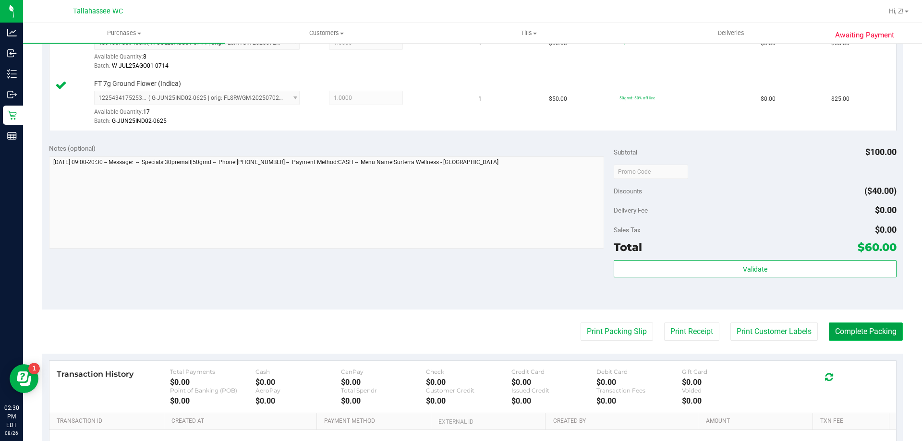
click at [847, 333] on button "Complete Packing" at bounding box center [866, 332] width 74 height 18
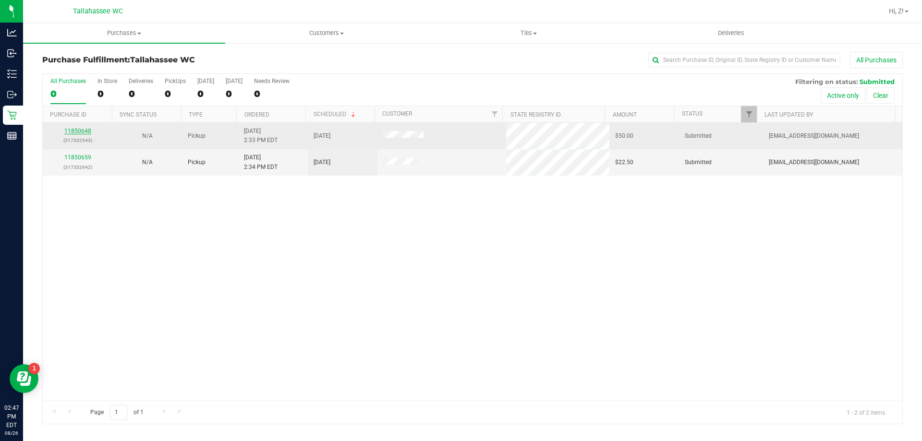
click at [78, 130] on link "11850648" at bounding box center [77, 131] width 27 height 7
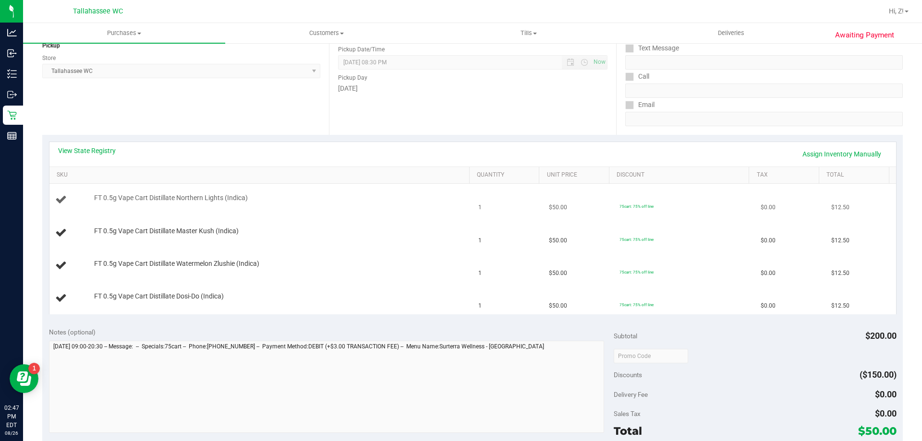
scroll to position [144, 0]
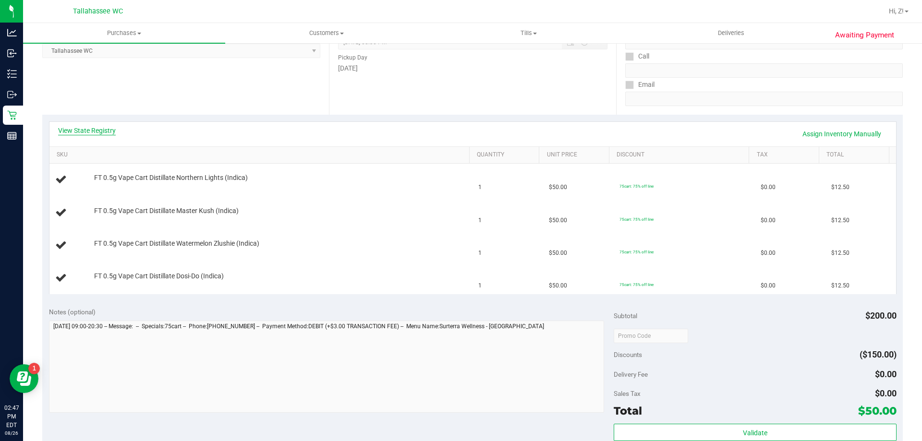
click at [90, 132] on link "View State Registry" at bounding box center [87, 131] width 58 height 10
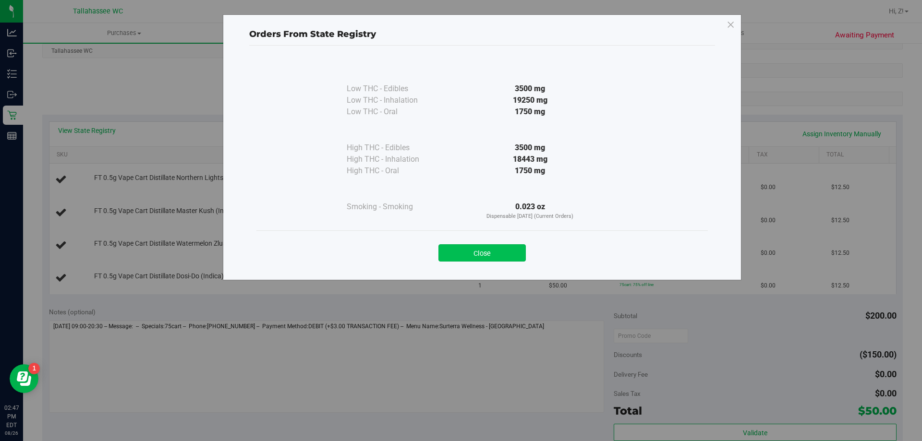
click at [517, 253] on button "Close" at bounding box center [481, 252] width 87 height 17
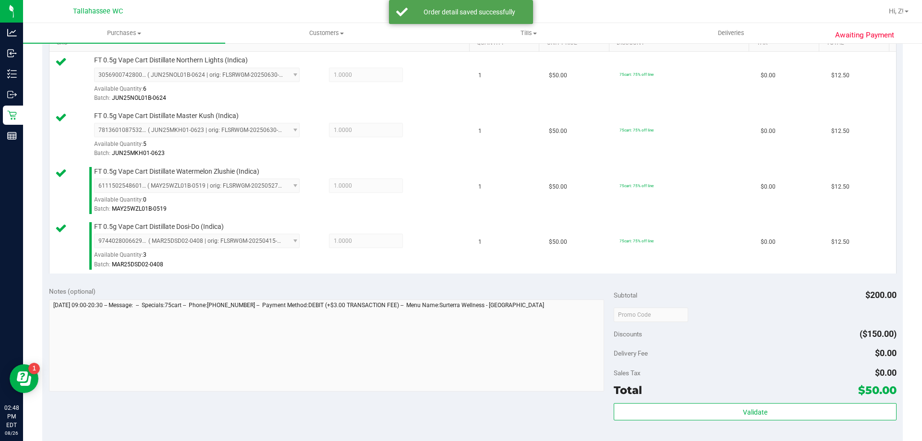
scroll to position [384, 0]
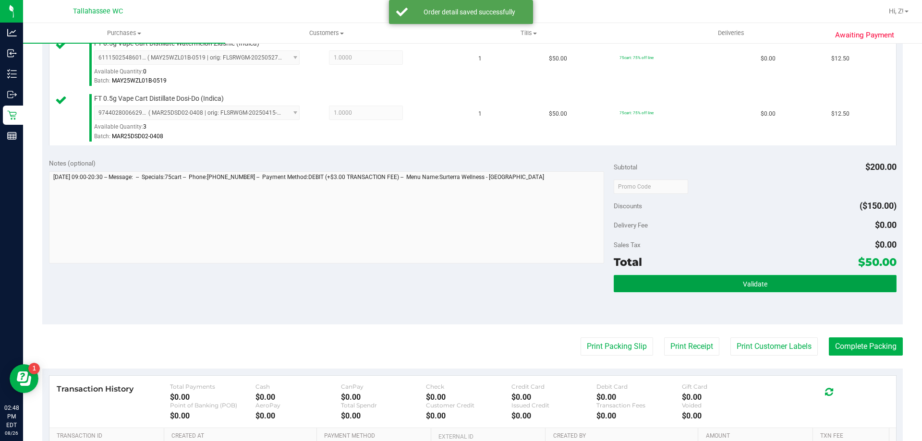
click at [727, 281] on button "Validate" at bounding box center [754, 283] width 282 height 17
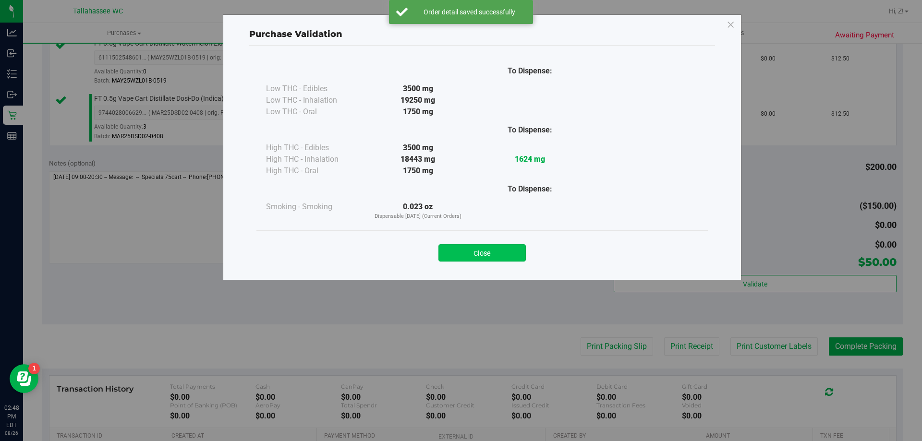
click at [481, 254] on button "Close" at bounding box center [481, 252] width 87 height 17
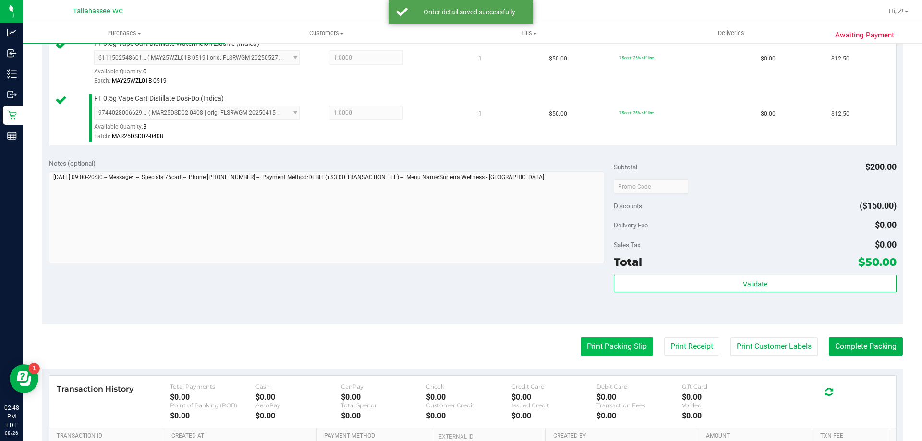
click at [612, 342] on button "Print Packing Slip" at bounding box center [616, 346] width 72 height 18
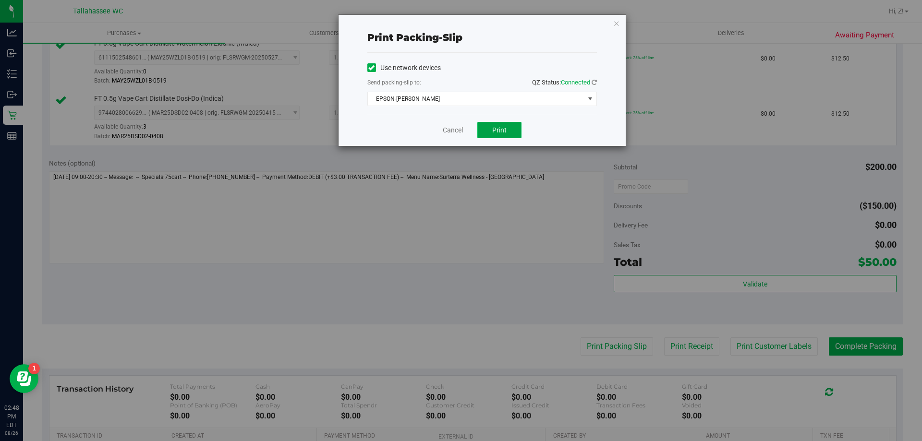
click at [506, 127] on button "Print" at bounding box center [499, 130] width 44 height 16
click at [616, 24] on icon "button" at bounding box center [616, 23] width 7 height 12
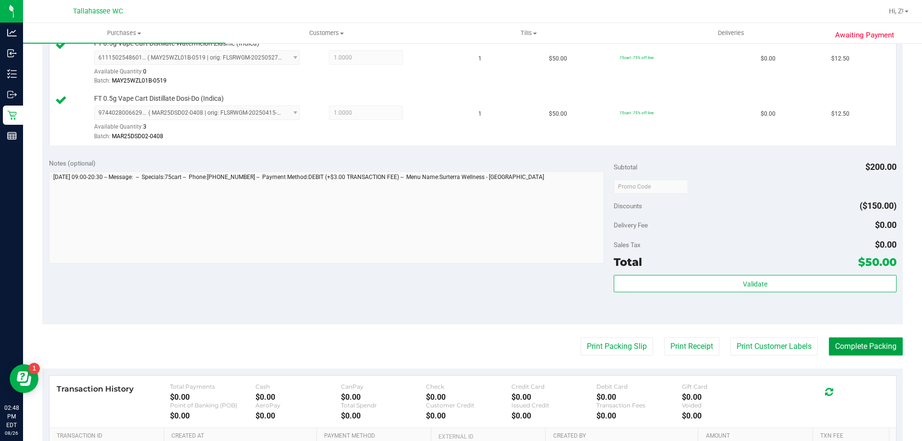
click at [874, 352] on button "Complete Packing" at bounding box center [866, 346] width 74 height 18
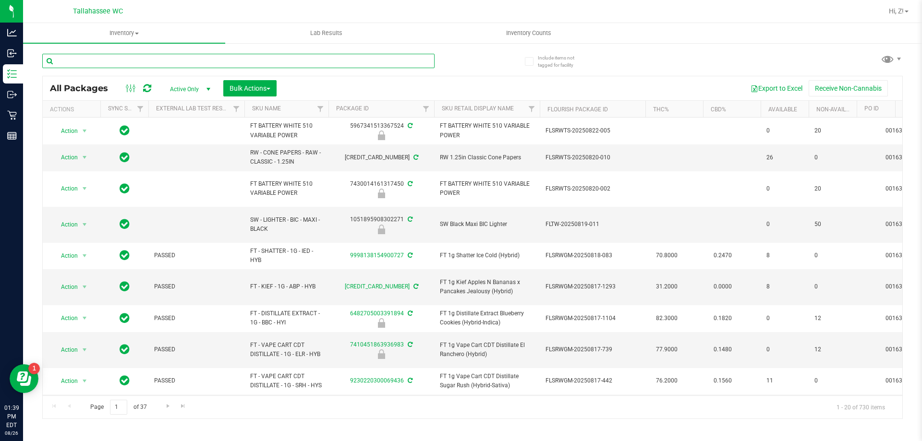
click at [151, 61] on input "text" at bounding box center [238, 61] width 392 height 14
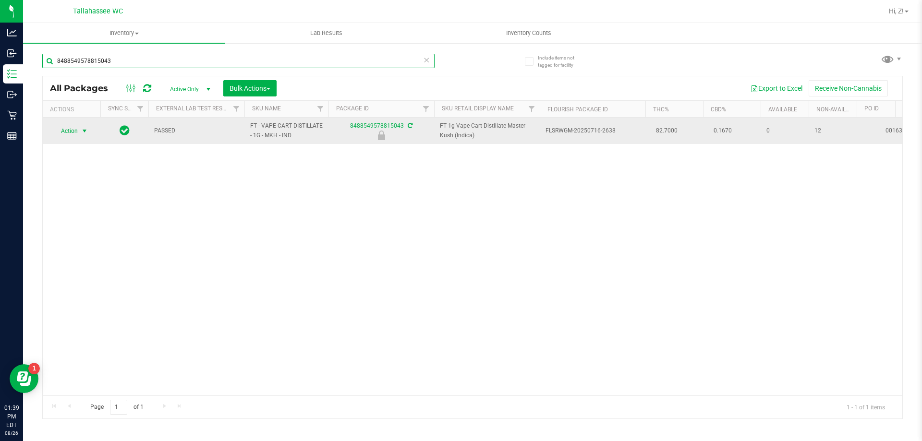
type input "8488549578815043"
click at [69, 127] on span "Action" at bounding box center [65, 130] width 26 height 13
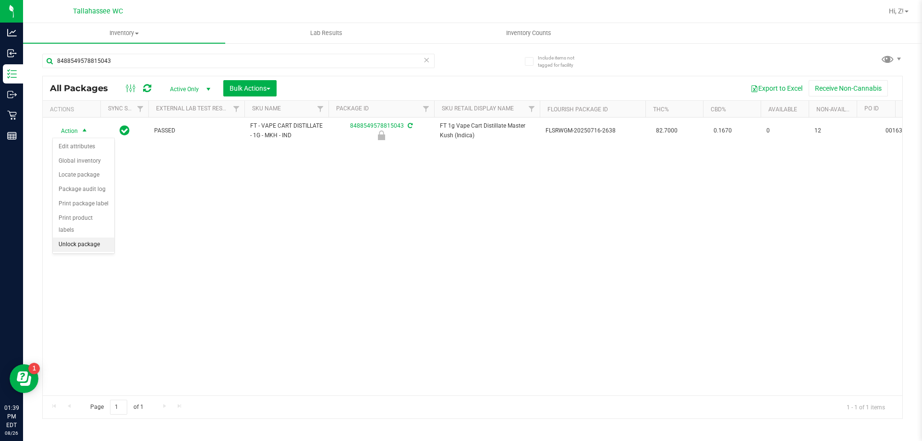
click at [90, 238] on li "Unlock package" at bounding box center [83, 245] width 61 height 14
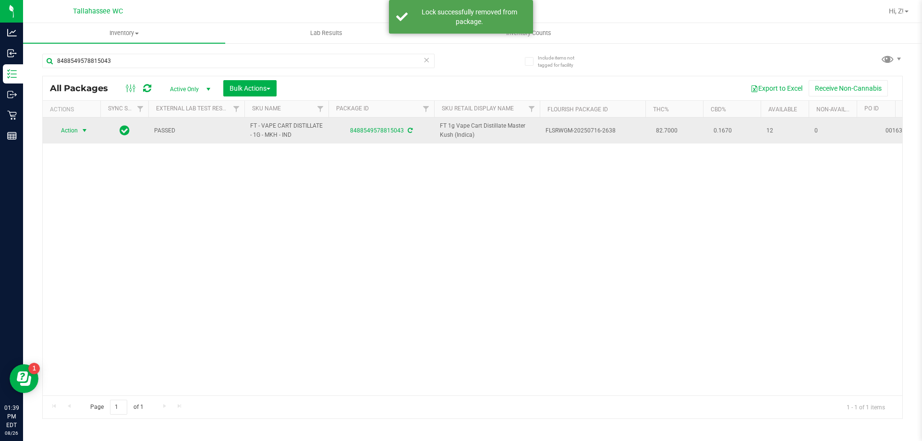
click at [83, 131] on span "select" at bounding box center [85, 131] width 8 height 8
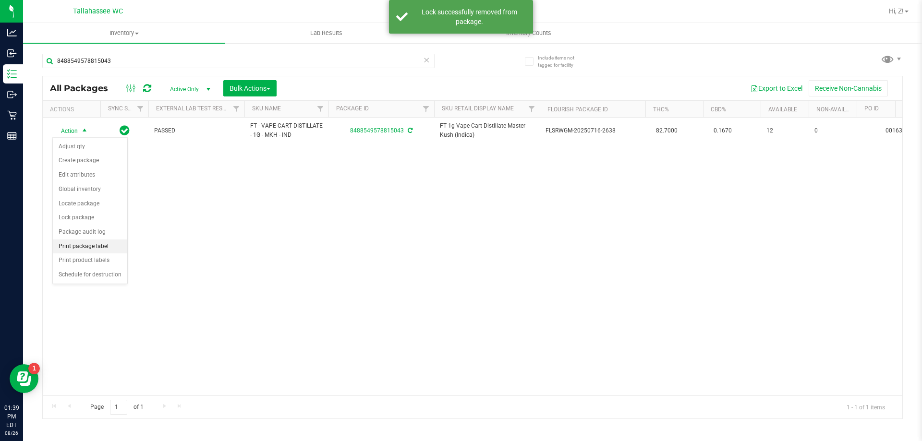
click at [90, 250] on li "Print package label" at bounding box center [90, 247] width 74 height 14
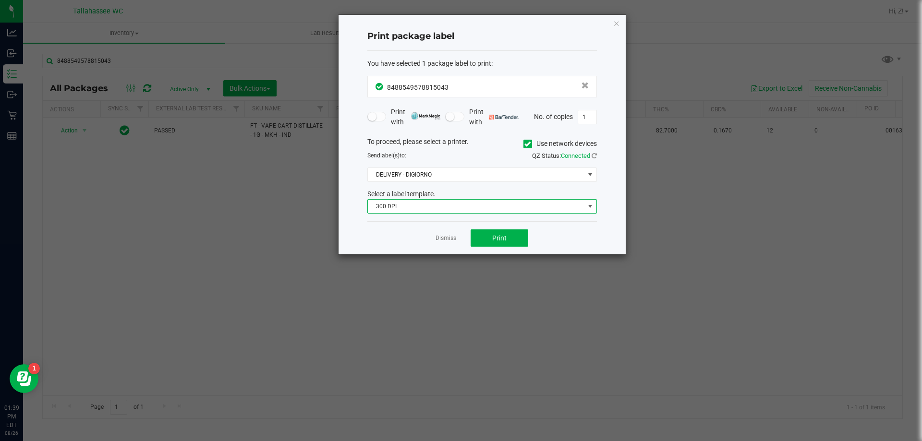
click at [415, 204] on span "300 DPI" at bounding box center [476, 206] width 216 height 13
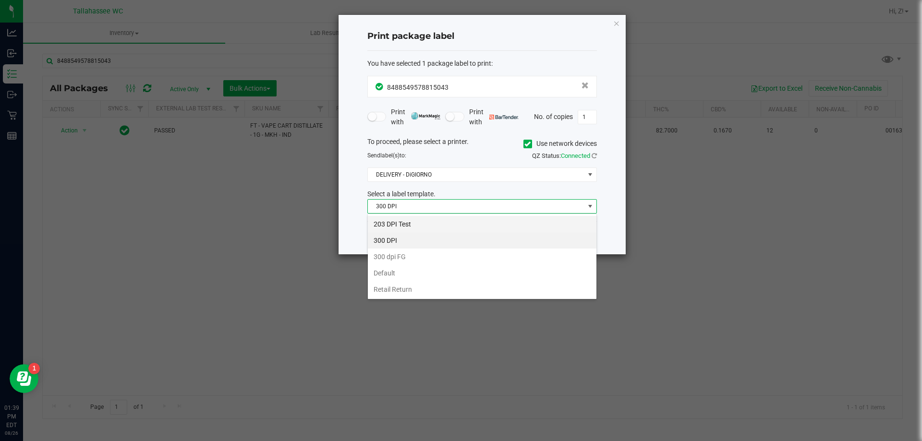
scroll to position [14, 229]
click at [420, 224] on li "203 DPI Test" at bounding box center [482, 224] width 228 height 16
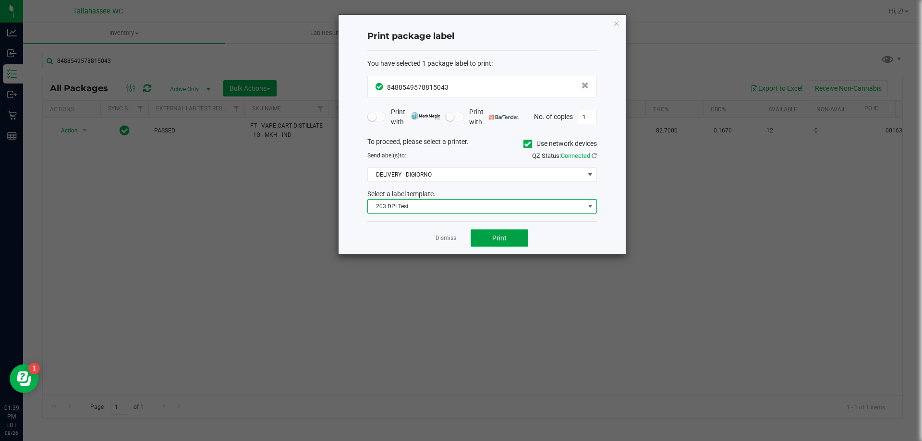
click at [492, 244] on button "Print" at bounding box center [499, 237] width 58 height 17
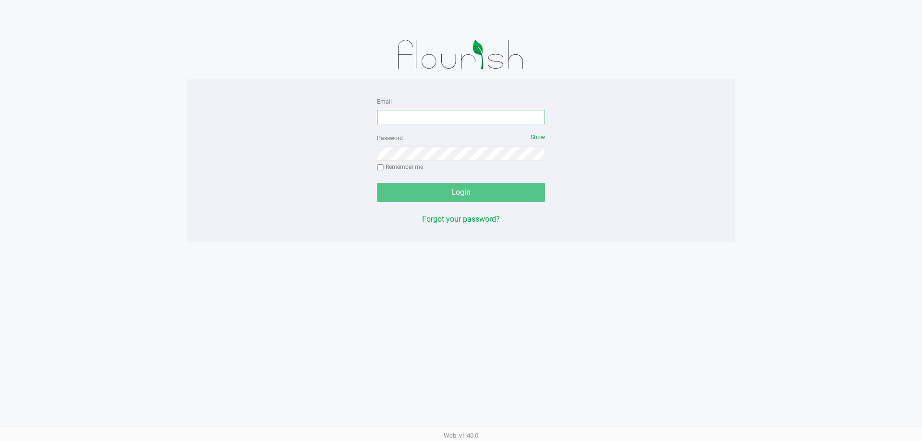
click at [405, 114] on input "Email" at bounding box center [461, 117] width 168 height 14
type input "[EMAIL_ADDRESS][DOMAIN_NAME]"
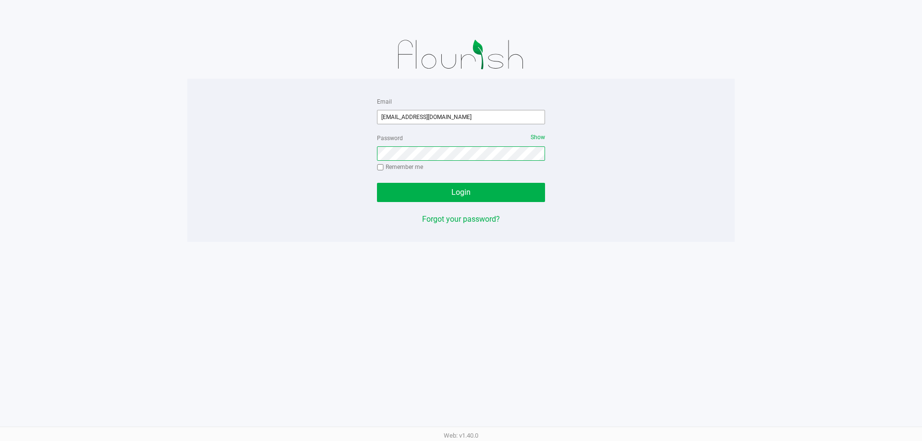
click at [377, 183] on button "Login" at bounding box center [461, 192] width 168 height 19
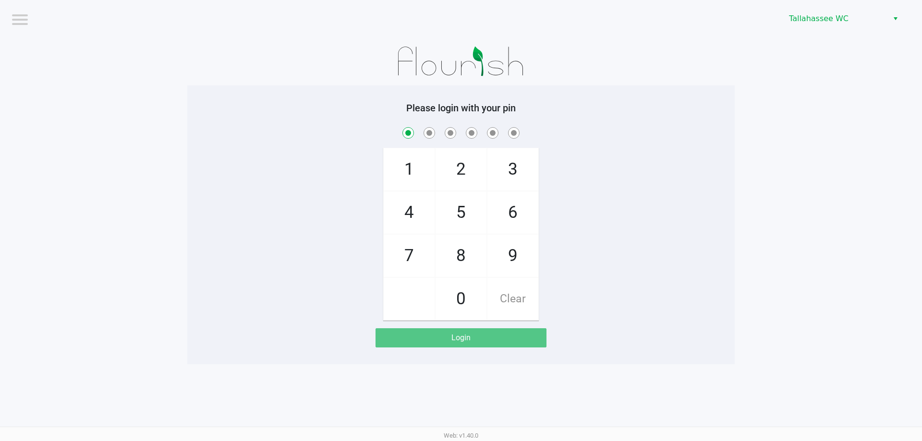
checkbox input "true"
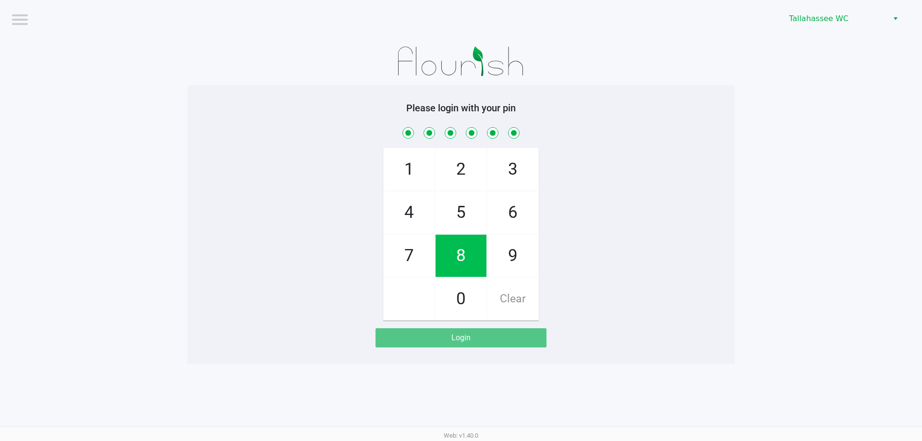
checkbox input "true"
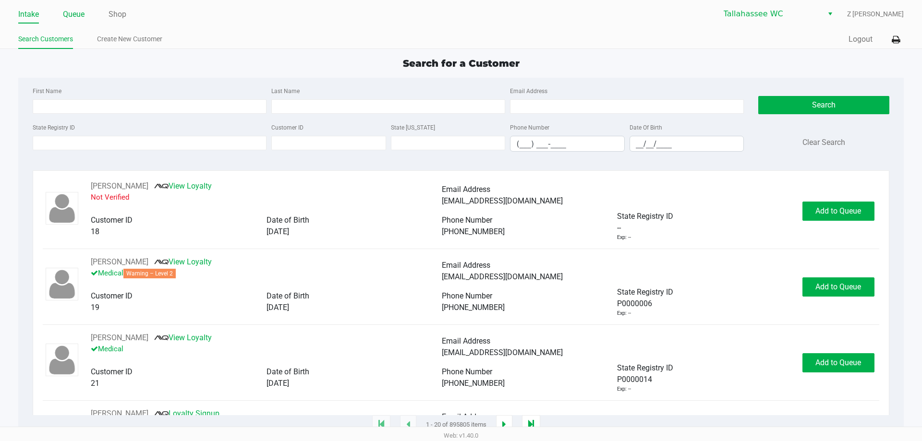
click at [72, 11] on link "Queue" at bounding box center [74, 14] width 22 height 13
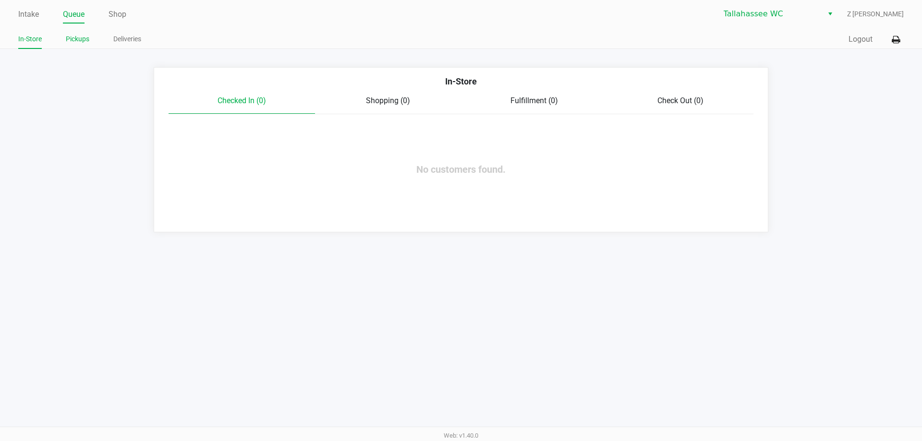
click at [72, 38] on link "Pickups" at bounding box center [78, 39] width 24 height 12
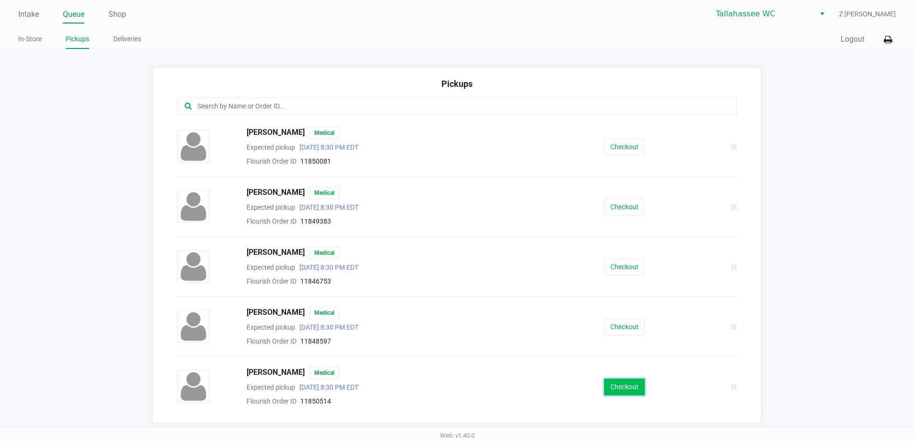
click at [613, 389] on button "Checkout" at bounding box center [624, 387] width 41 height 17
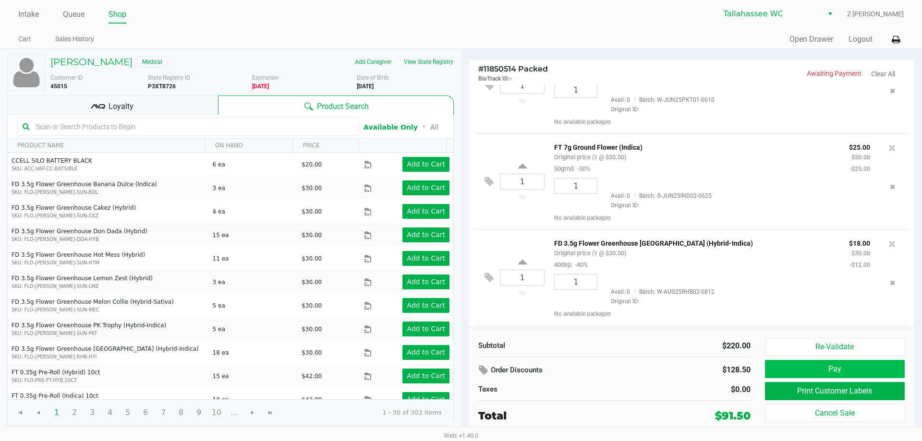
scroll to position [144, 0]
click at [812, 392] on button "Print Customer Labels" at bounding box center [835, 391] width 140 height 18
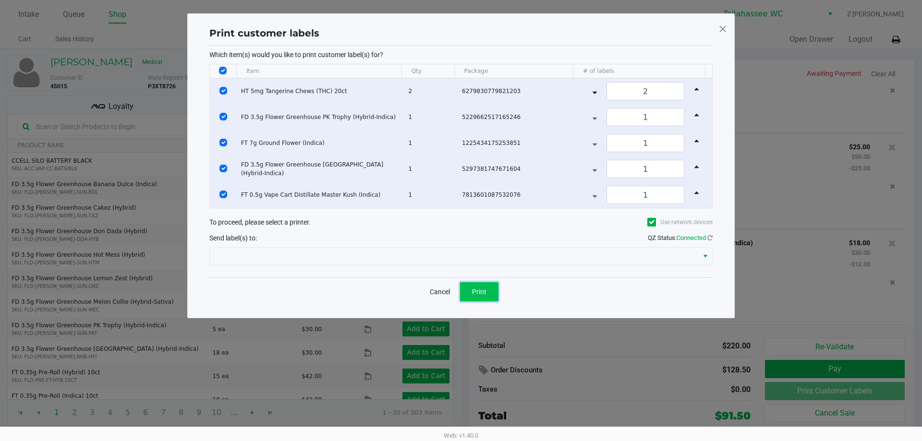
click at [478, 290] on span "Print" at bounding box center [479, 292] width 14 height 8
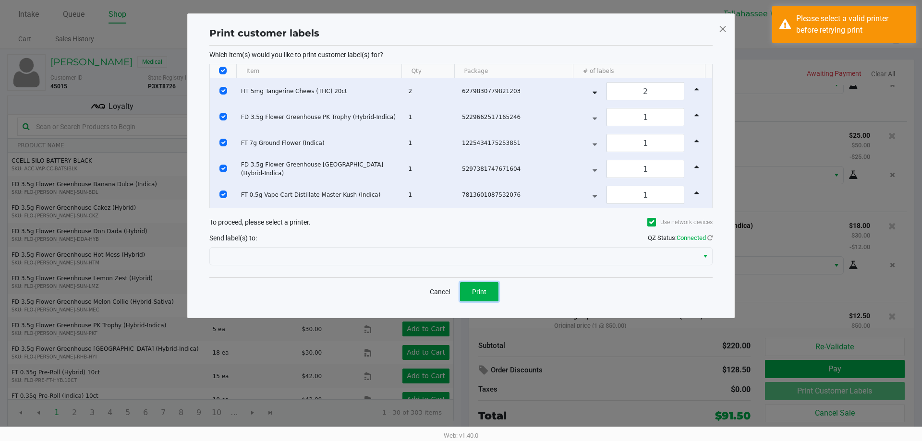
scroll to position [135, 0]
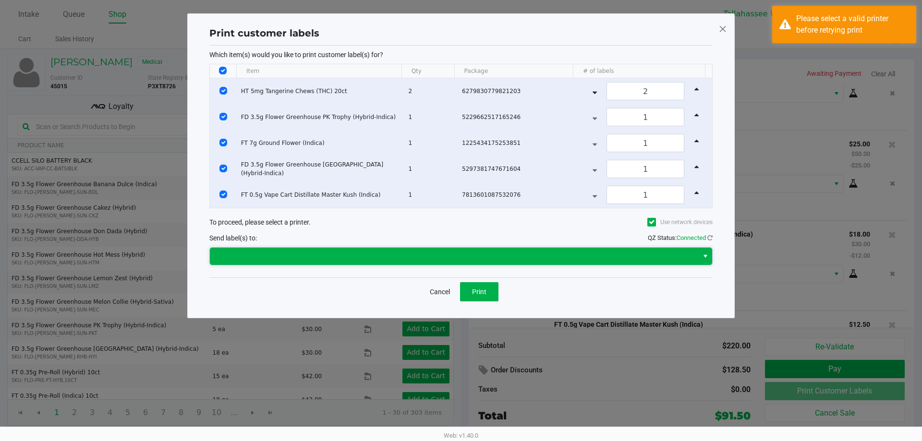
click at [312, 248] on span at bounding box center [454, 256] width 488 height 17
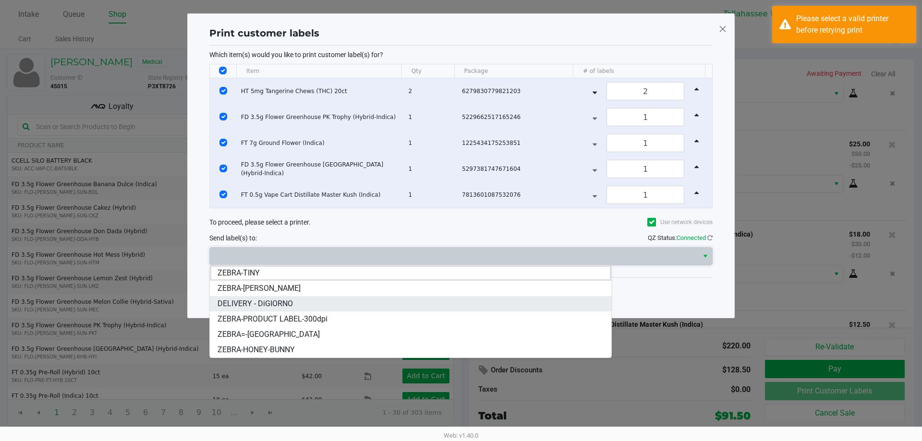
click at [275, 303] on span "DELIVERY - DiGIORNO" at bounding box center [254, 304] width 75 height 12
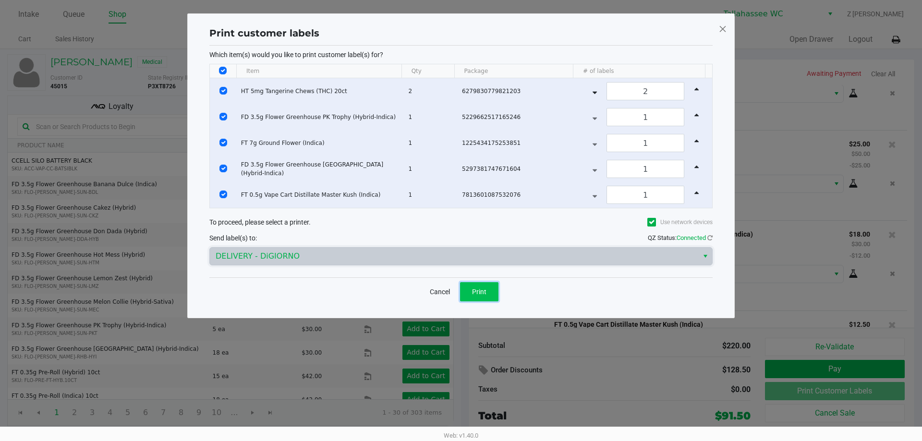
click at [464, 291] on button "Print" at bounding box center [479, 291] width 38 height 19
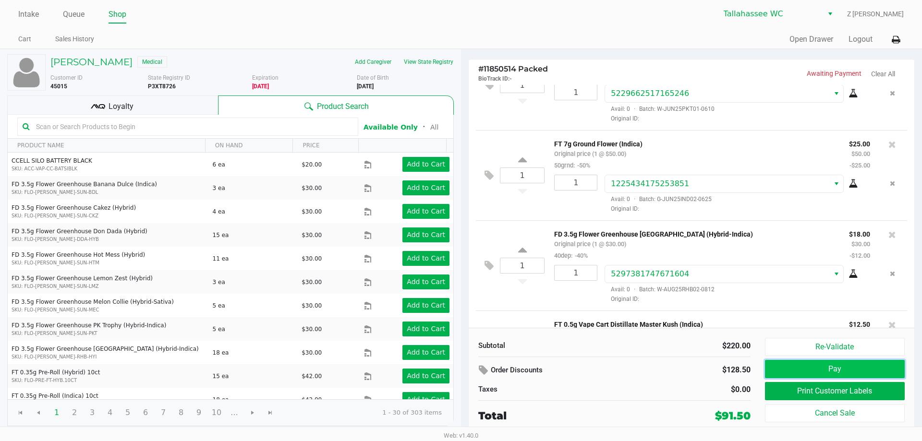
click at [806, 368] on button "Pay" at bounding box center [835, 369] width 140 height 18
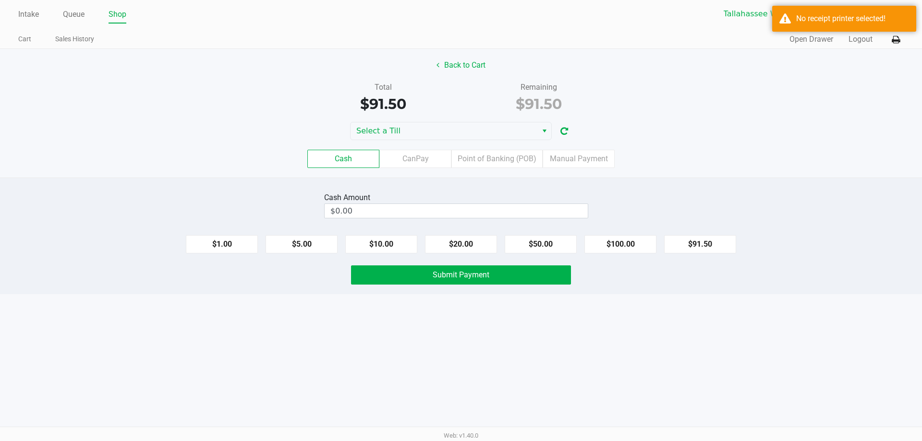
click at [442, 121] on div "Back to Cart Total $91.50 Remaining $91.50 Select a Till Cash CanPay Point of B…" at bounding box center [461, 113] width 922 height 129
click at [445, 124] on span "Select a Till" at bounding box center [443, 130] width 187 height 17
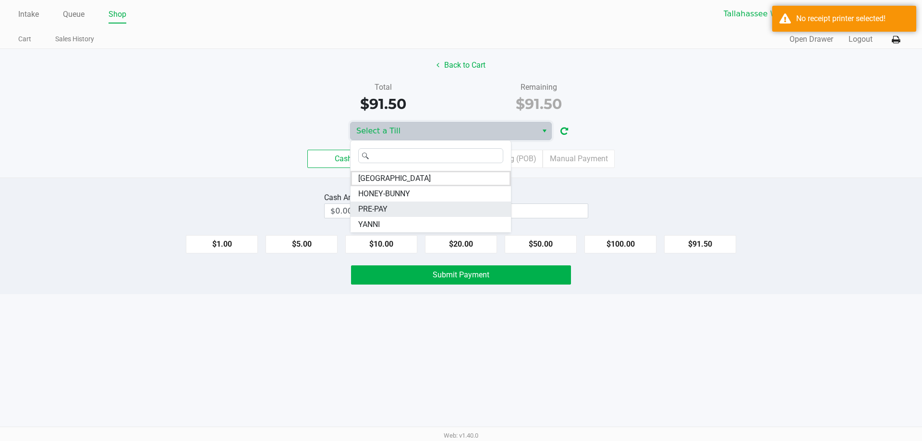
click at [386, 207] on span "PRE-PAY" at bounding box center [372, 210] width 29 height 12
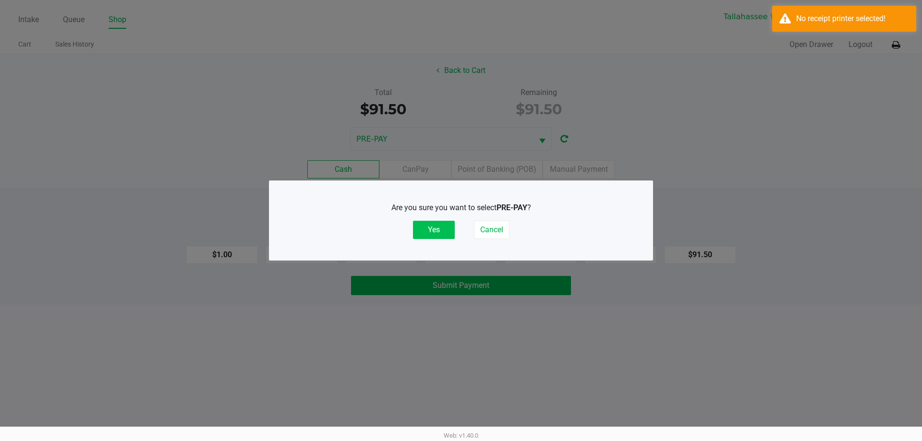
click at [427, 226] on button "Yes" at bounding box center [434, 230] width 42 height 18
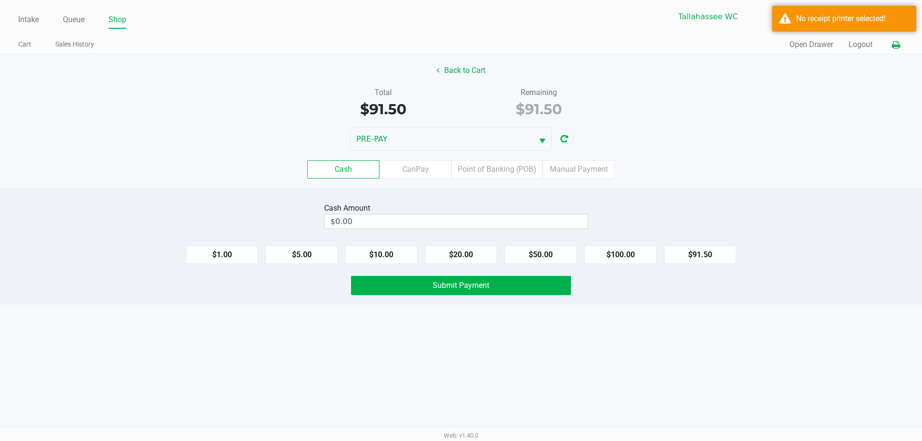
click at [889, 41] on button at bounding box center [896, 45] width 16 height 18
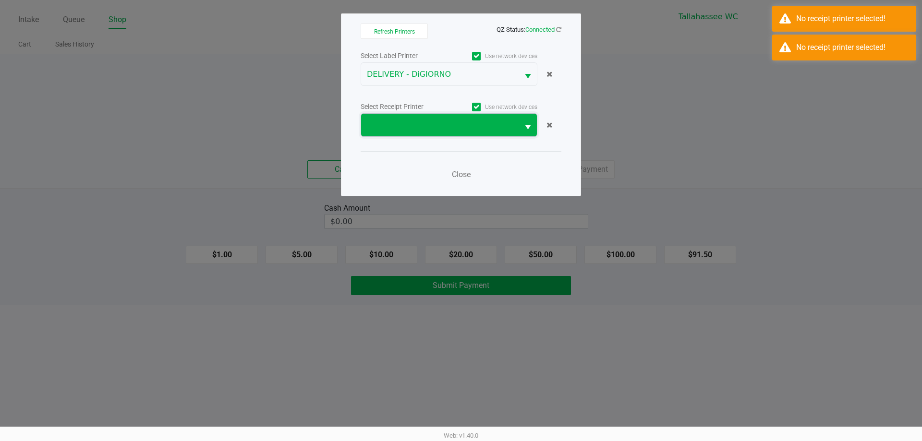
click at [489, 118] on span at bounding box center [439, 125] width 157 height 23
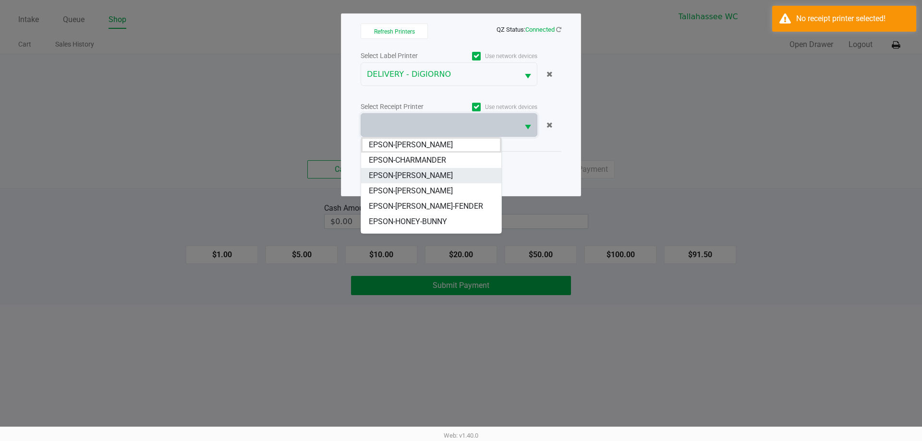
click at [436, 177] on li "EPSON-[PERSON_NAME]" at bounding box center [431, 175] width 140 height 15
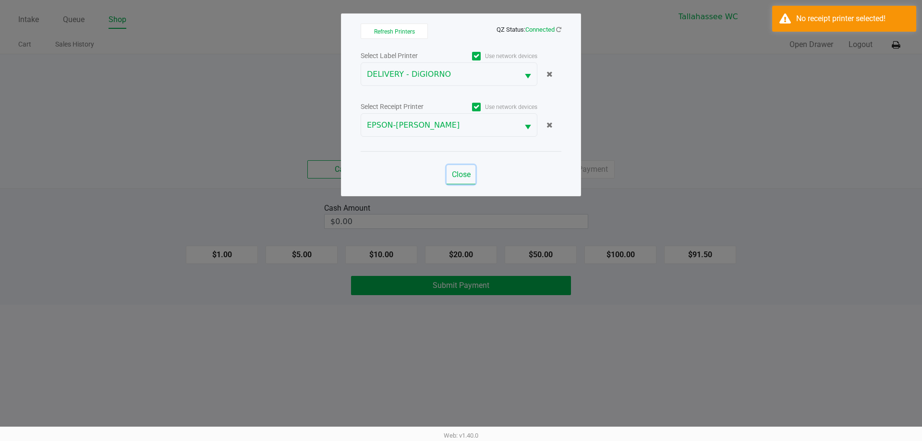
click at [466, 168] on button "Close" at bounding box center [460, 174] width 29 height 19
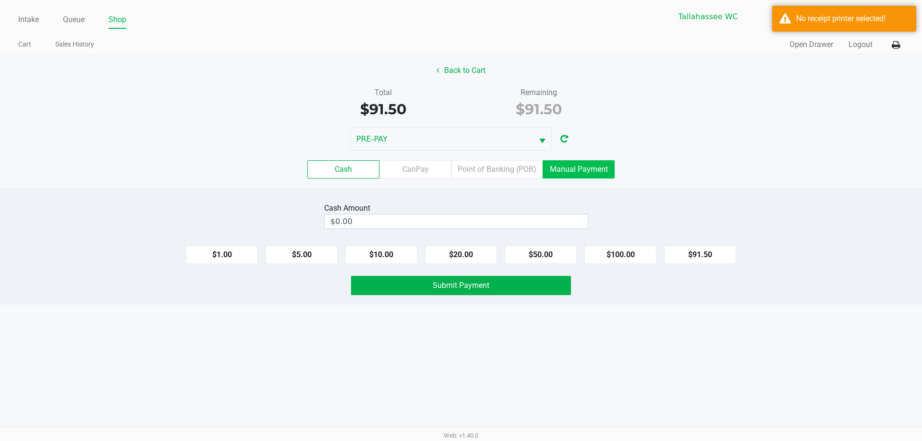
click at [573, 175] on label "Manual Payment" at bounding box center [578, 169] width 72 height 18
click at [0, 0] on 8 "Manual Payment" at bounding box center [0, 0] width 0 height 0
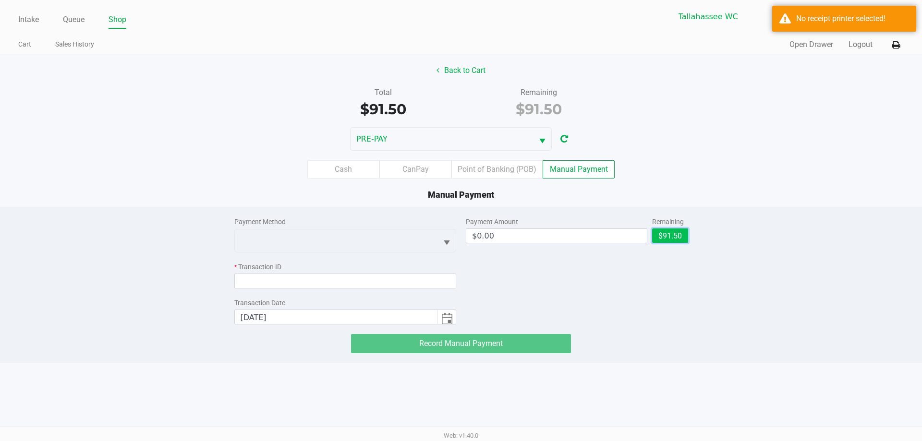
click at [668, 240] on button "$91.50" at bounding box center [670, 235] width 36 height 14
type input "$91.50"
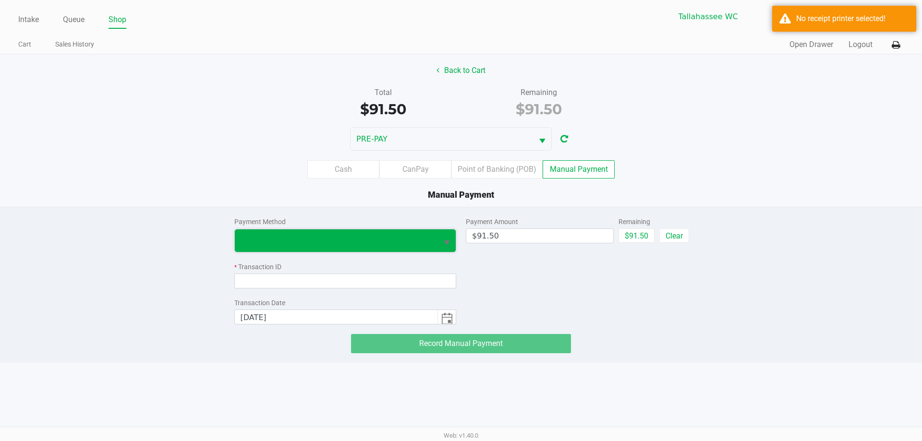
click at [381, 232] on span at bounding box center [336, 240] width 203 height 23
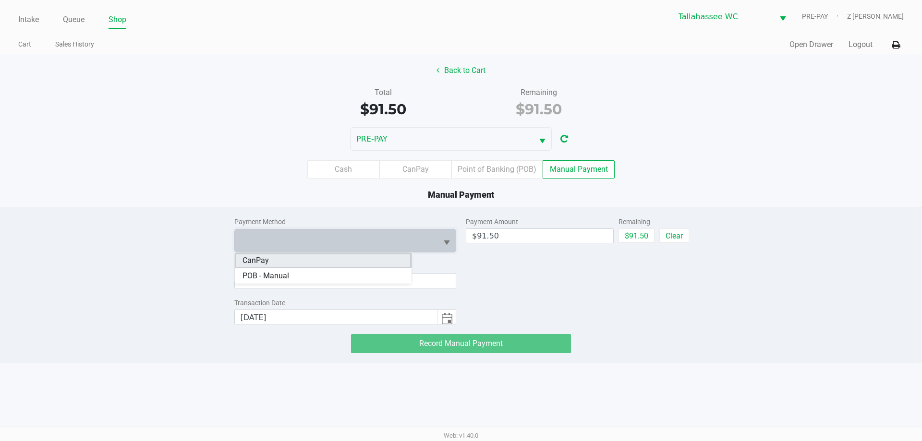
click at [324, 256] on li "CanPay" at bounding box center [323, 260] width 177 height 15
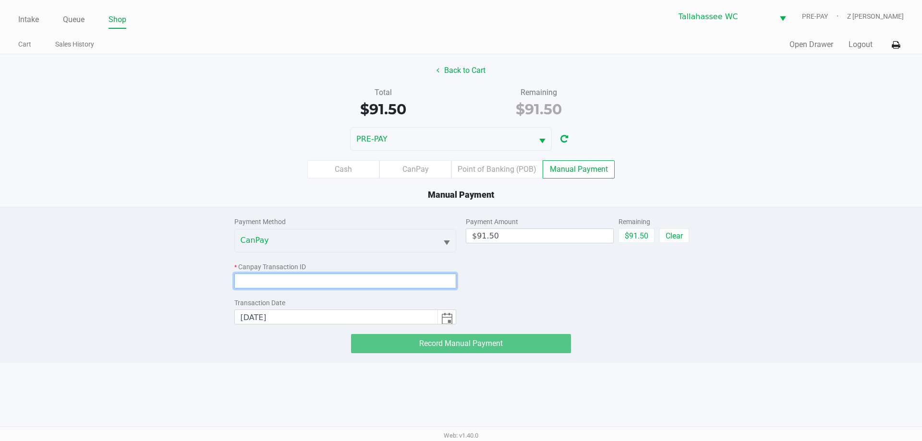
click at [298, 282] on input at bounding box center [345, 281] width 222 height 15
paste input "EFE7A2APENIW"
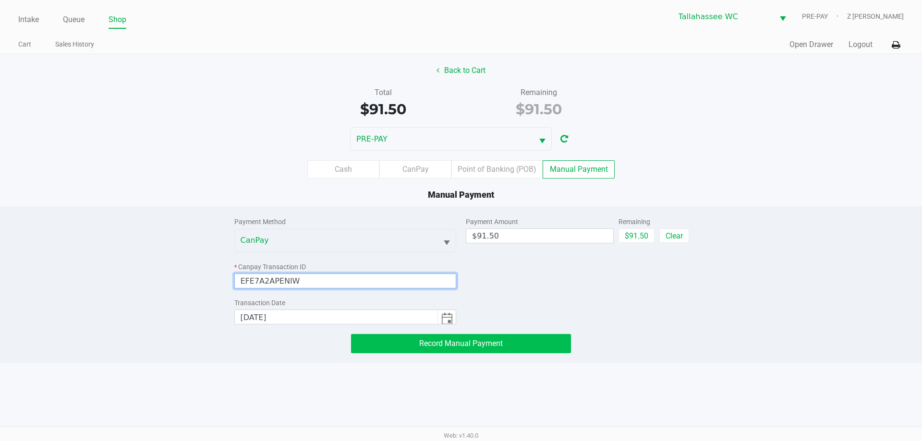
type input "EFE7A2APENIW"
click at [463, 346] on span "Record Manual Payment" at bounding box center [461, 343] width 84 height 9
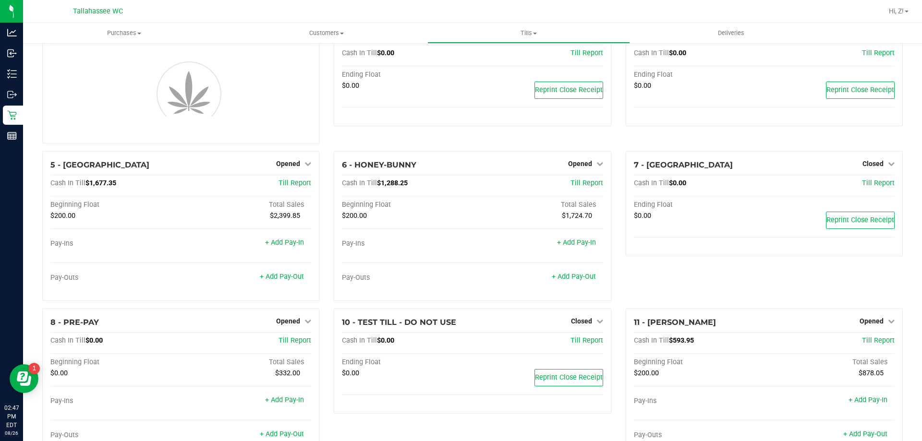
scroll to position [48, 0]
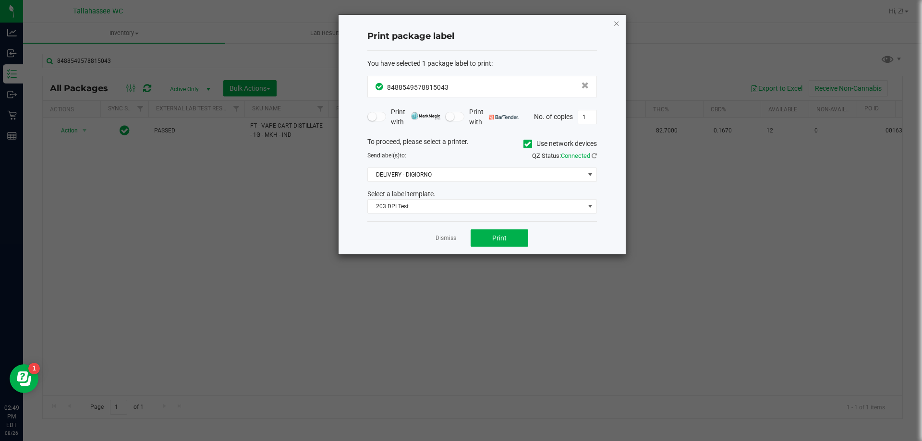
click at [616, 20] on icon "button" at bounding box center [616, 23] width 7 height 12
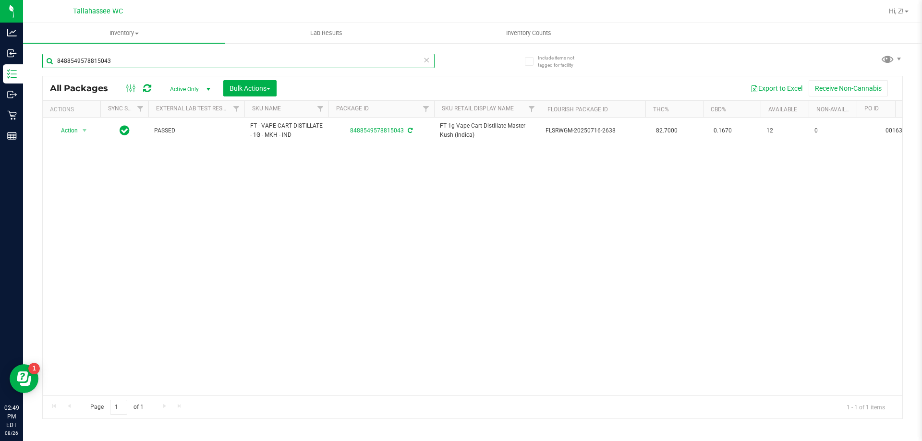
click at [258, 59] on input "8488549578815043" at bounding box center [238, 61] width 392 height 14
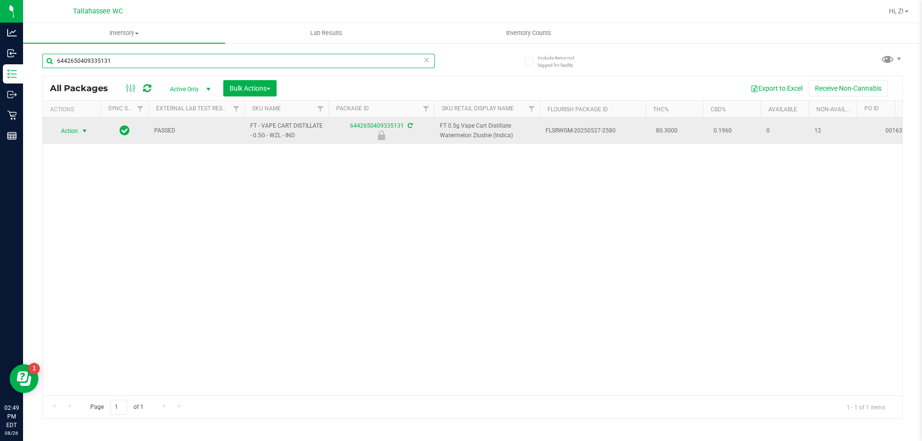
type input "6442650409335131"
click at [72, 133] on span "Action" at bounding box center [65, 130] width 26 height 13
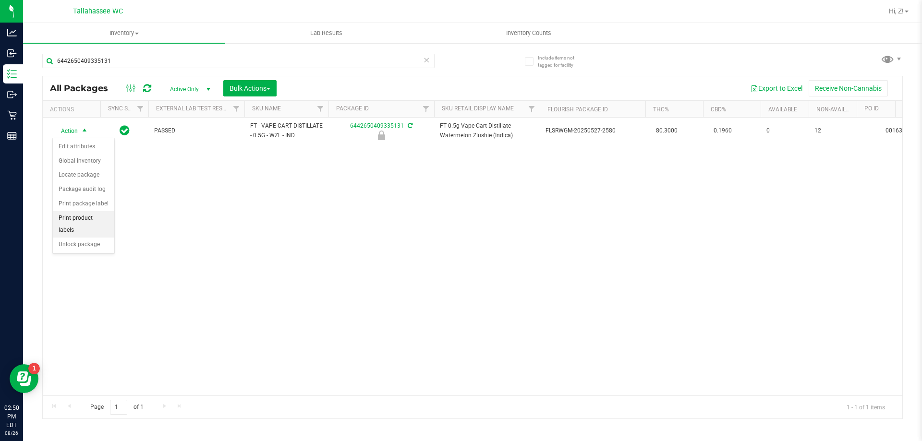
click at [90, 221] on li "Print product labels" at bounding box center [83, 224] width 61 height 26
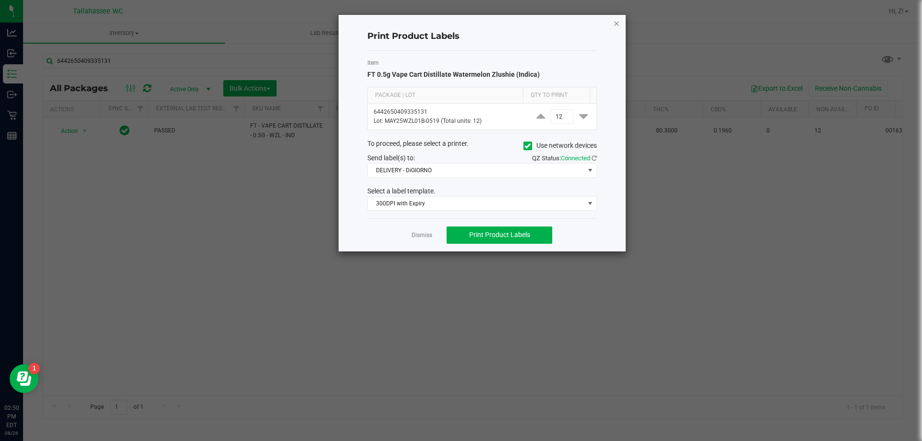
click at [619, 24] on icon "button" at bounding box center [616, 23] width 7 height 12
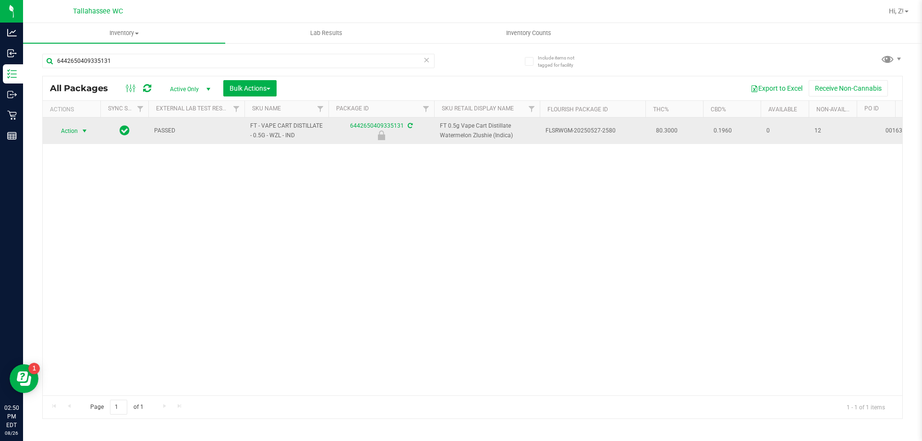
click at [81, 133] on span "select" at bounding box center [85, 131] width 8 height 8
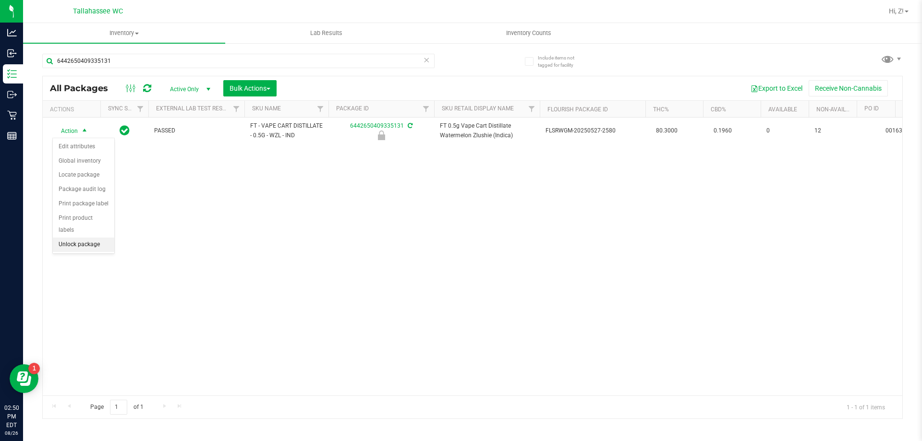
click at [87, 238] on li "Unlock package" at bounding box center [83, 245] width 61 height 14
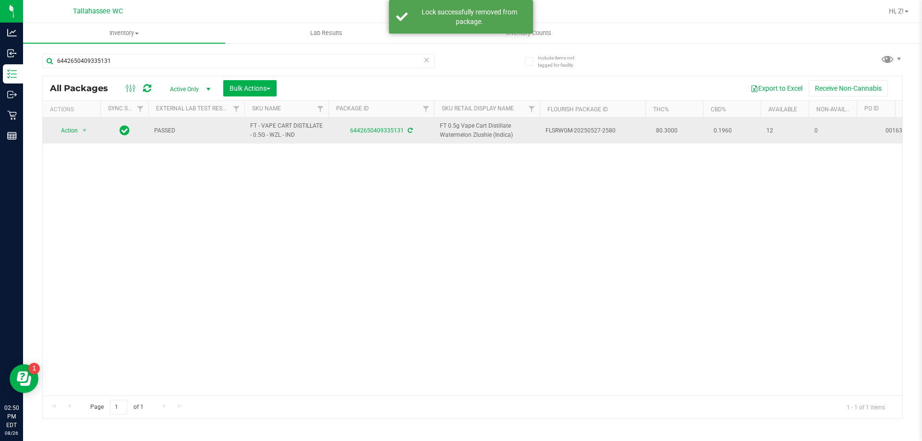
click at [68, 131] on span "Action" at bounding box center [65, 130] width 26 height 13
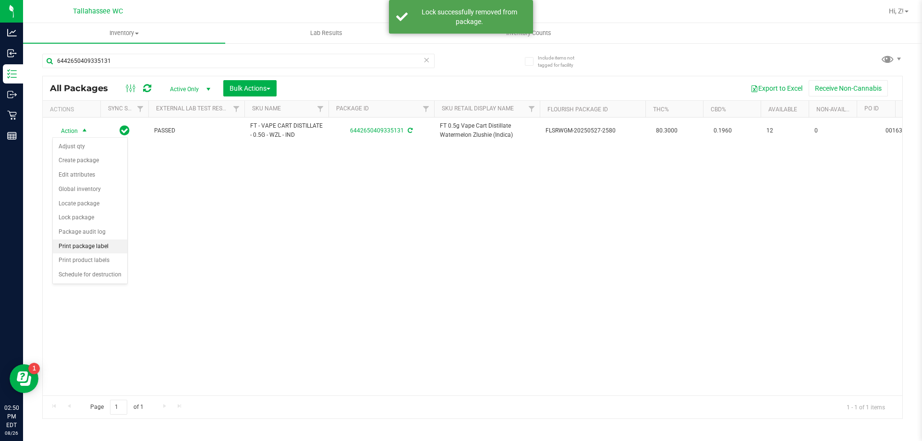
click at [96, 249] on li "Print package label" at bounding box center [90, 247] width 74 height 14
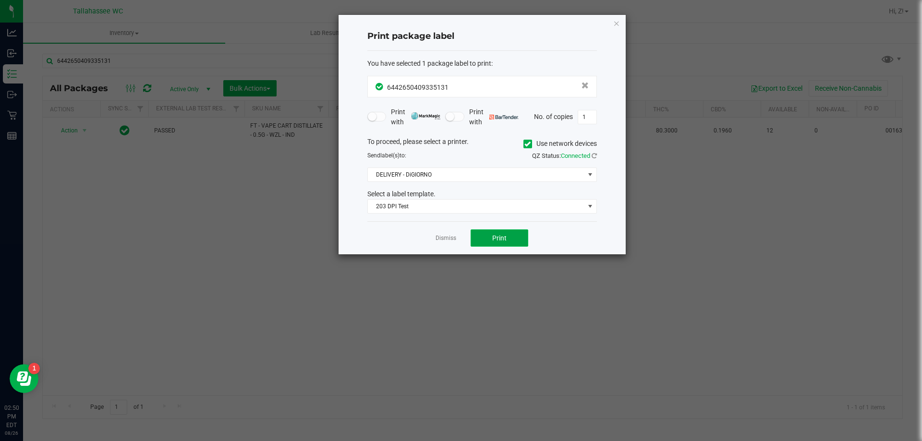
click at [506, 235] on button "Print" at bounding box center [499, 237] width 58 height 17
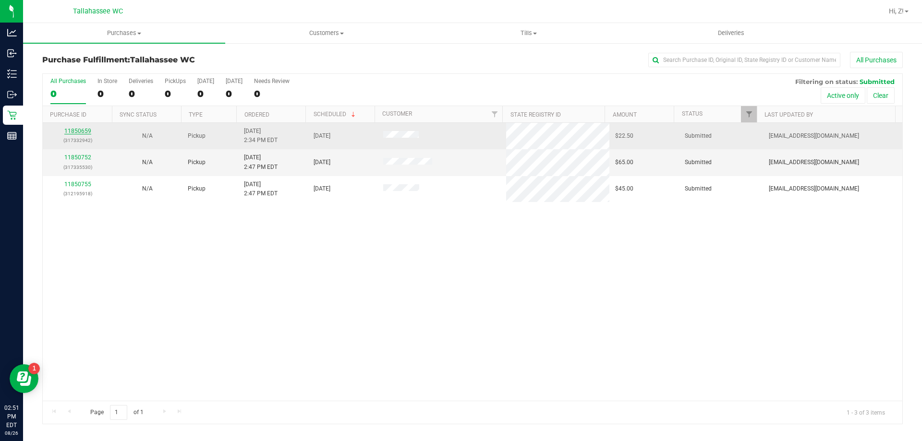
click at [79, 132] on link "11850659" at bounding box center [77, 131] width 27 height 7
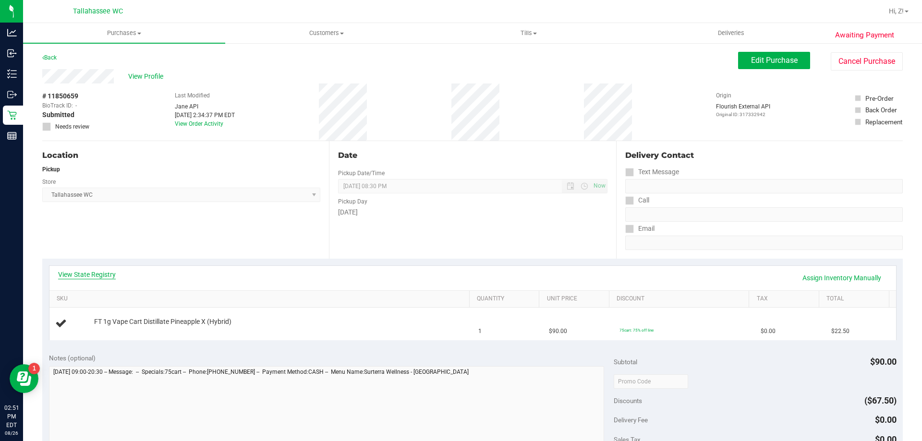
click at [108, 274] on link "View State Registry" at bounding box center [87, 275] width 58 height 10
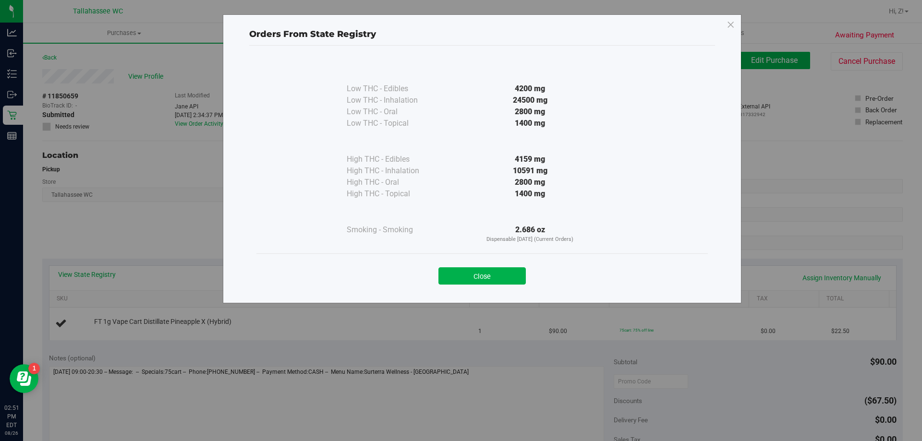
click at [520, 275] on button "Close" at bounding box center [481, 275] width 87 height 17
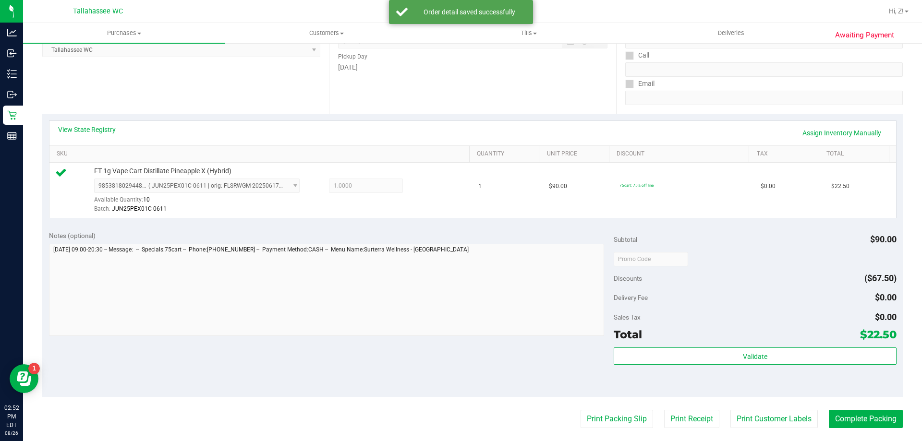
scroll to position [288, 0]
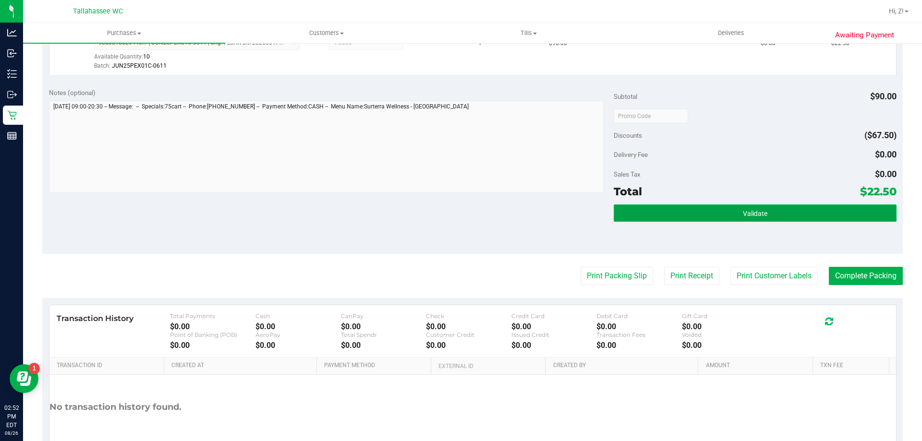
click at [724, 212] on button "Validate" at bounding box center [754, 212] width 282 height 17
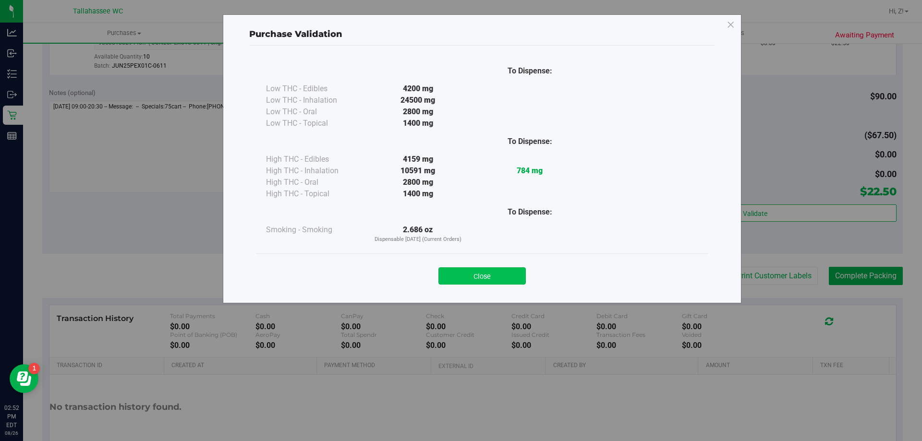
drag, startPoint x: 482, startPoint y: 271, endPoint x: 505, endPoint y: 280, distance: 24.8
click at [482, 271] on button "Close" at bounding box center [481, 275] width 87 height 17
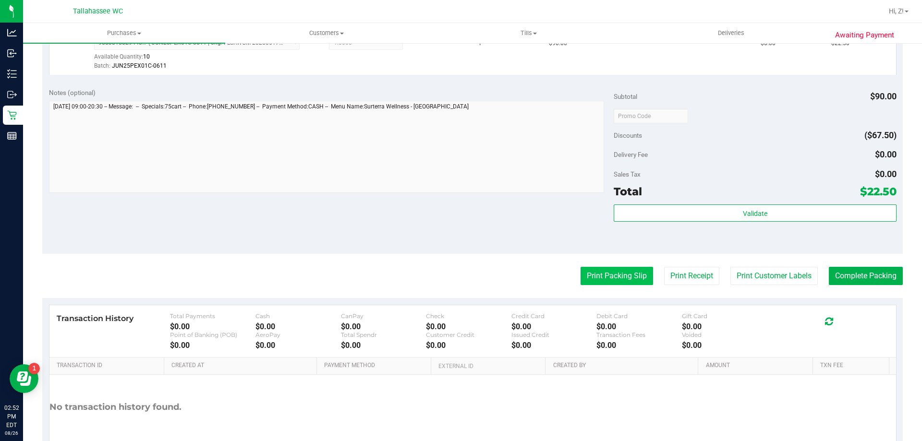
click at [591, 272] on button "Print Packing Slip" at bounding box center [616, 276] width 72 height 18
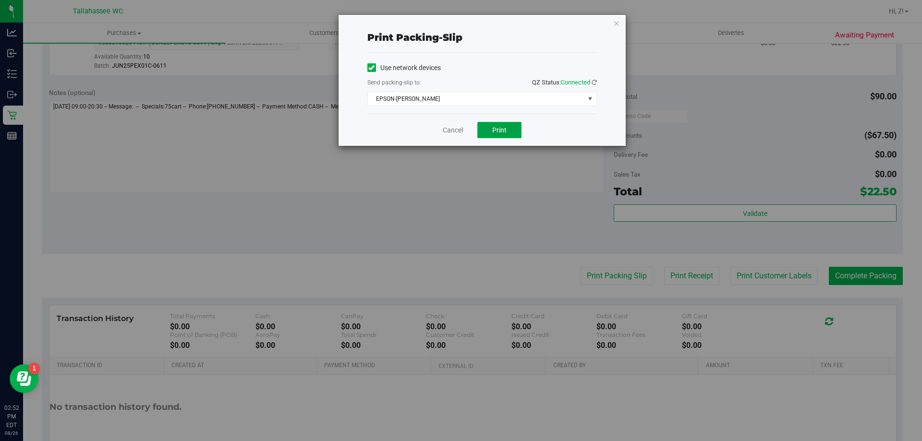
click at [504, 130] on span "Print" at bounding box center [499, 130] width 14 height 8
click at [617, 22] on icon "button" at bounding box center [616, 23] width 7 height 12
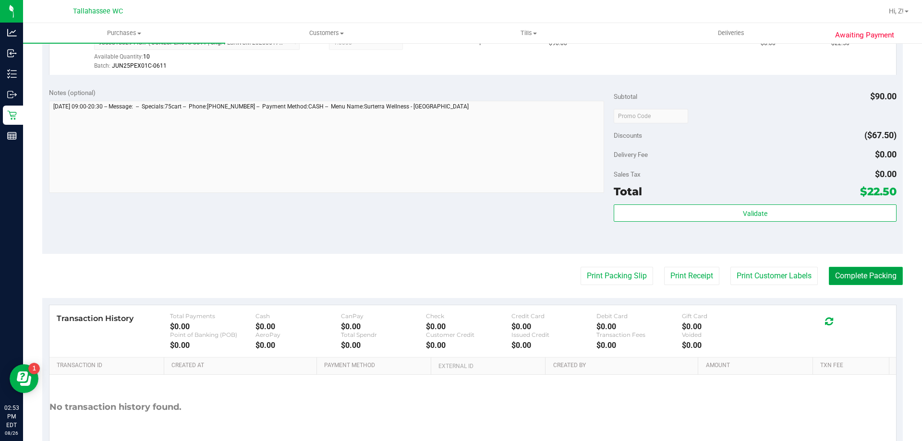
click at [853, 275] on button "Complete Packing" at bounding box center [866, 276] width 74 height 18
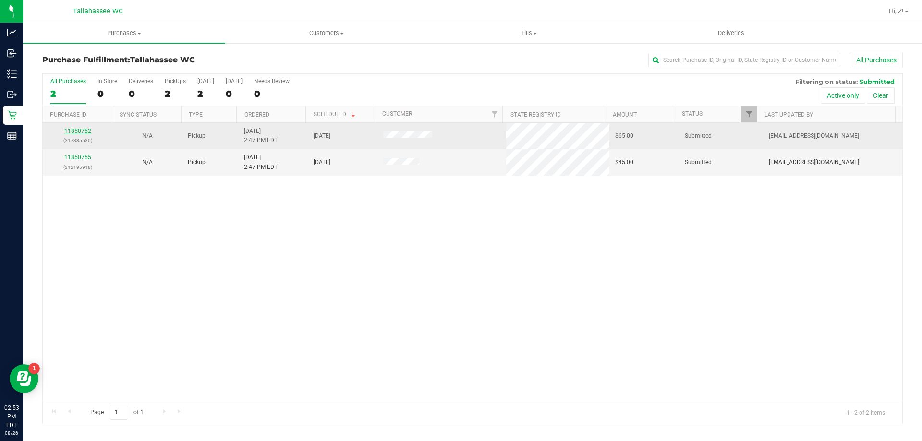
click at [81, 130] on link "11850752" at bounding box center [77, 131] width 27 height 7
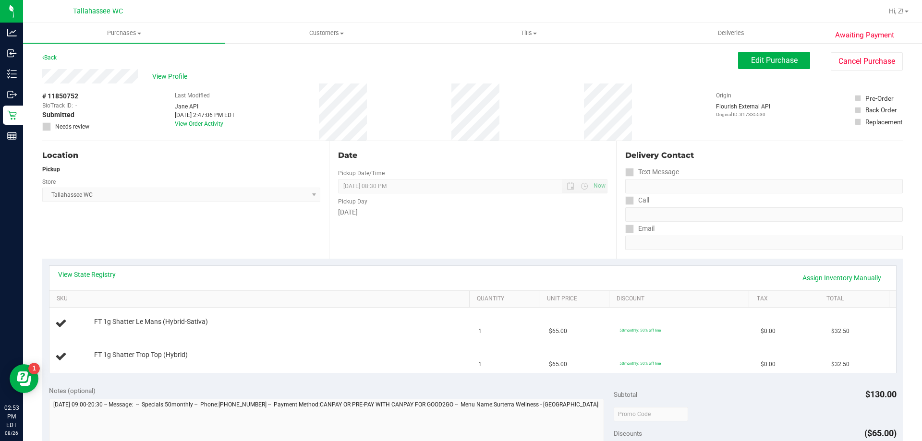
click at [90, 288] on div "View State Registry Assign Inventory Manually" at bounding box center [472, 278] width 846 height 24
click at [94, 283] on div "View State Registry Assign Inventory Manually" at bounding box center [472, 278] width 829 height 16
click at [104, 270] on link "View State Registry" at bounding box center [87, 275] width 58 height 10
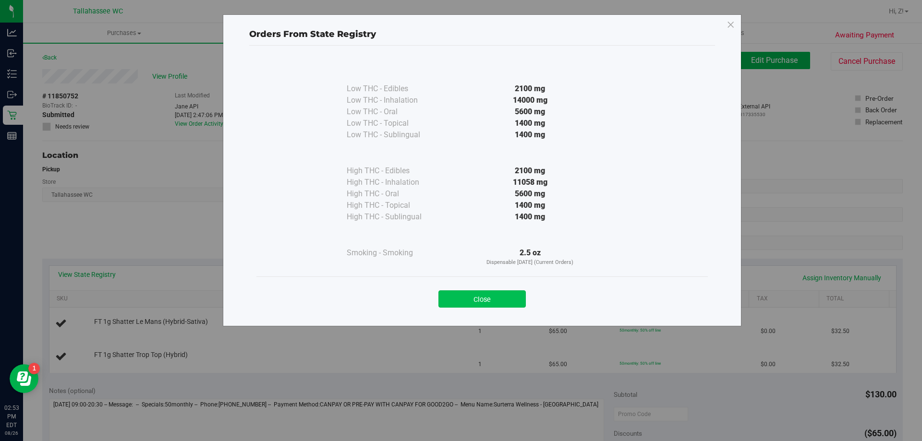
click at [505, 298] on button "Close" at bounding box center [481, 298] width 87 height 17
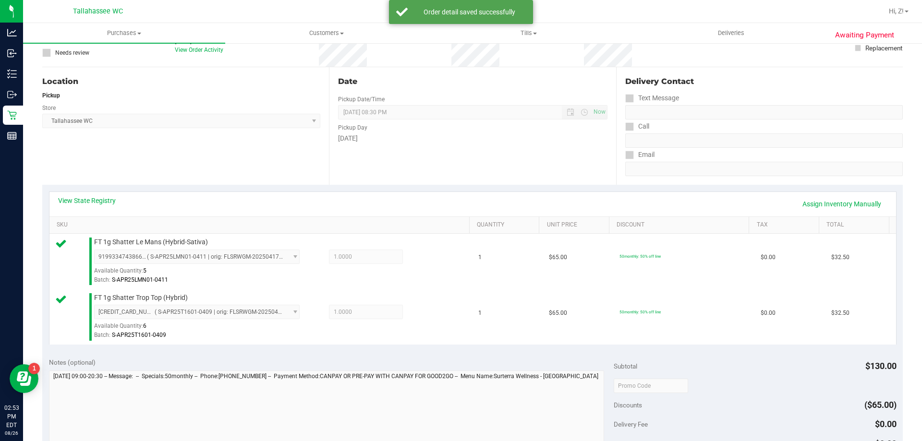
scroll to position [144, 0]
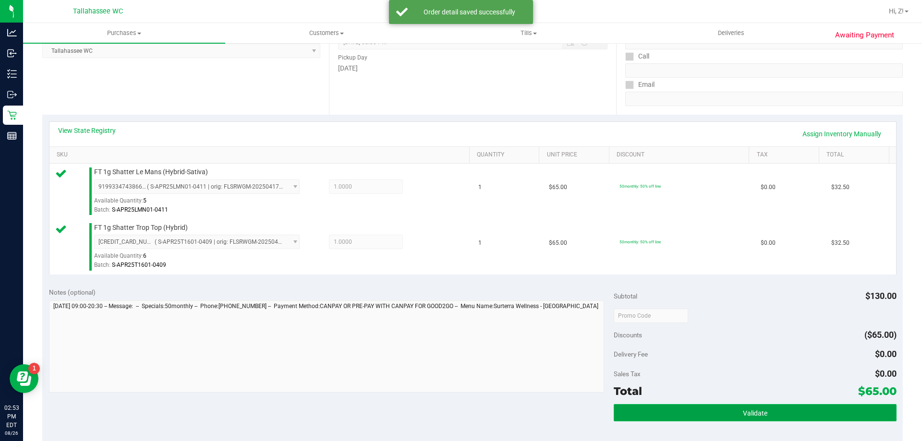
click at [734, 408] on button "Validate" at bounding box center [754, 412] width 282 height 17
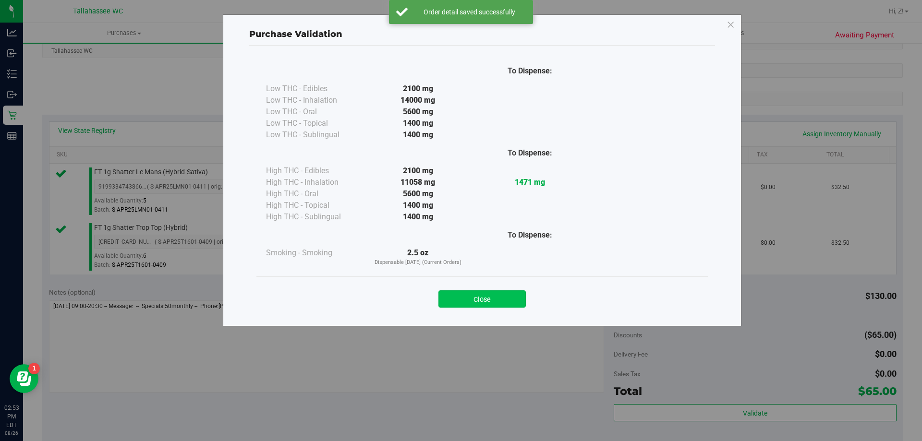
click at [507, 298] on button "Close" at bounding box center [481, 298] width 87 height 17
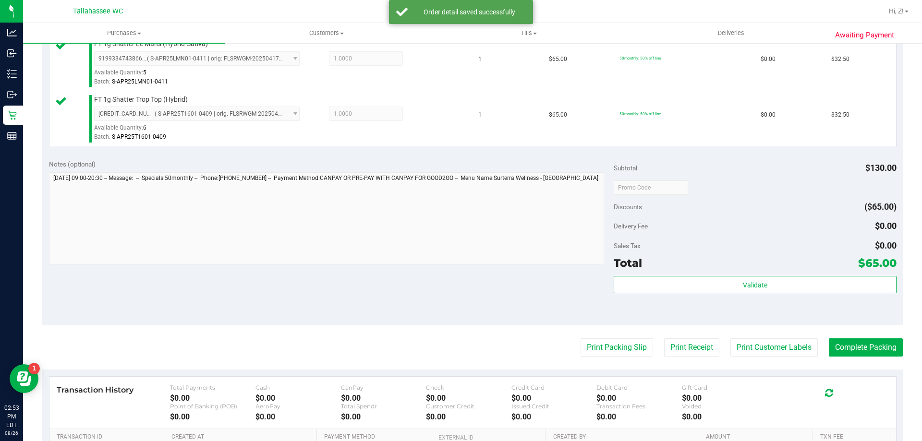
scroll to position [384, 0]
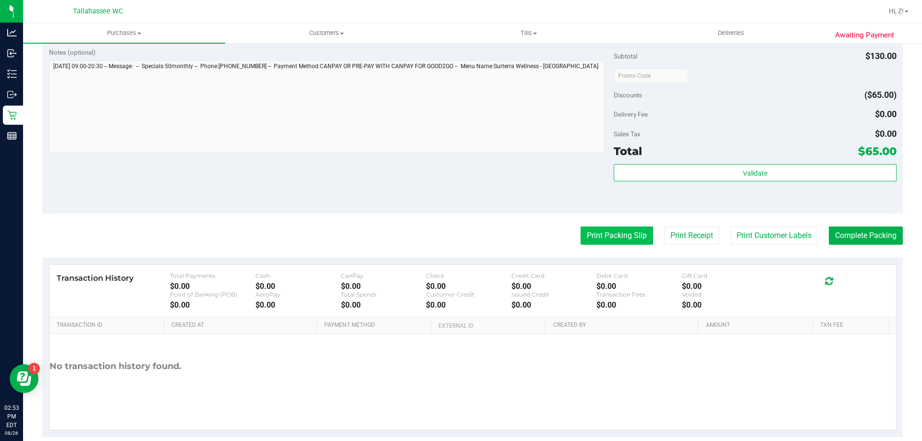
click at [600, 229] on button "Print Packing Slip" at bounding box center [616, 236] width 72 height 18
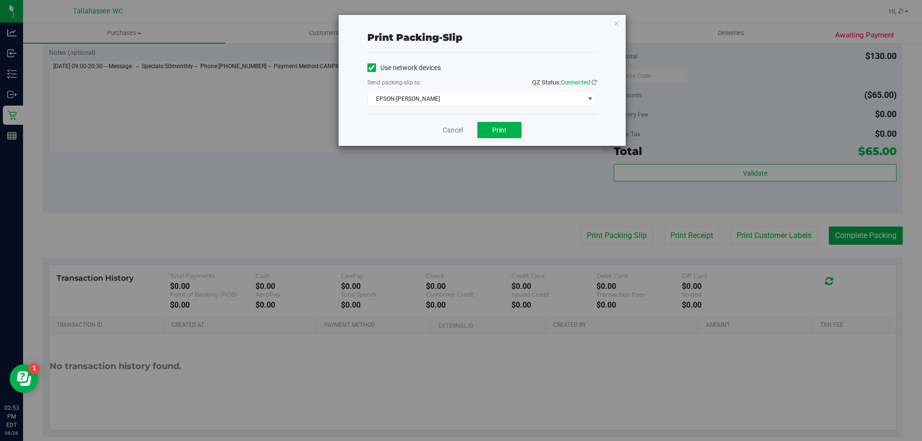
click at [478, 120] on div "Cancel Print" at bounding box center [481, 130] width 229 height 32
click at [500, 137] on button "Print" at bounding box center [499, 130] width 44 height 16
click at [616, 24] on icon "button" at bounding box center [616, 23] width 7 height 12
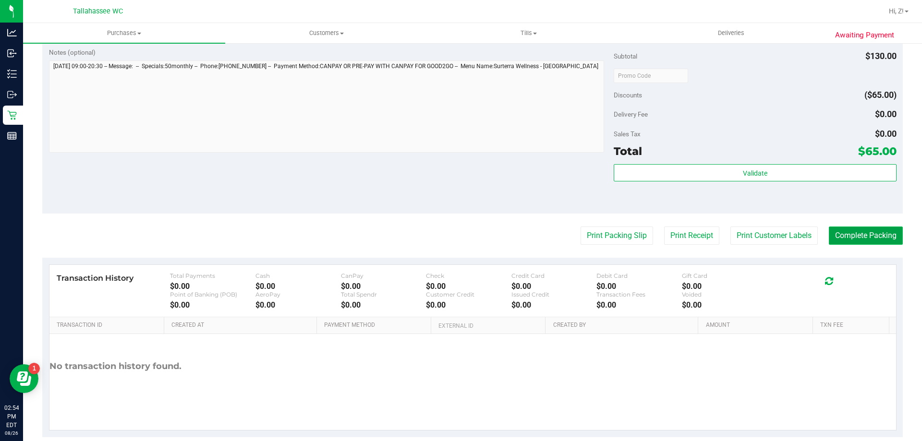
click at [847, 232] on button "Complete Packing" at bounding box center [866, 236] width 74 height 18
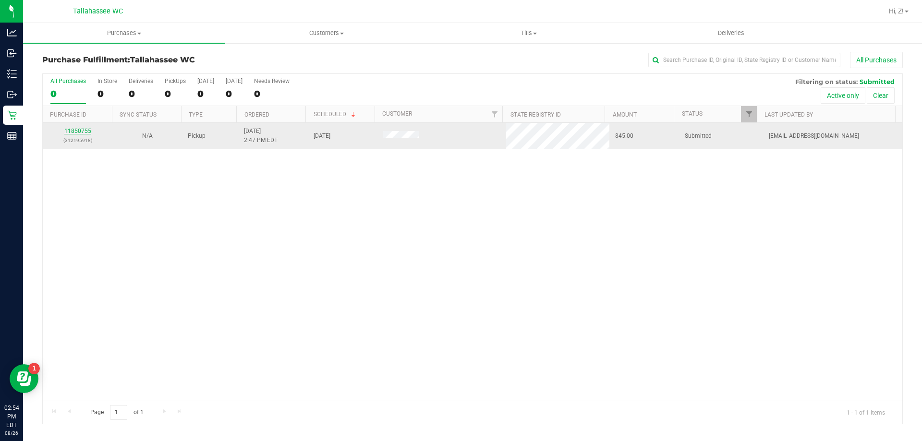
click at [75, 130] on link "11850755" at bounding box center [77, 131] width 27 height 7
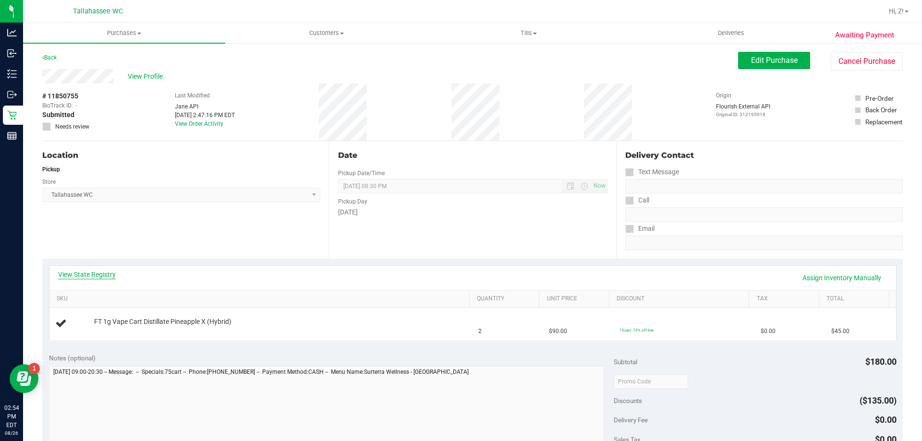
click at [109, 275] on link "View State Registry" at bounding box center [87, 275] width 58 height 10
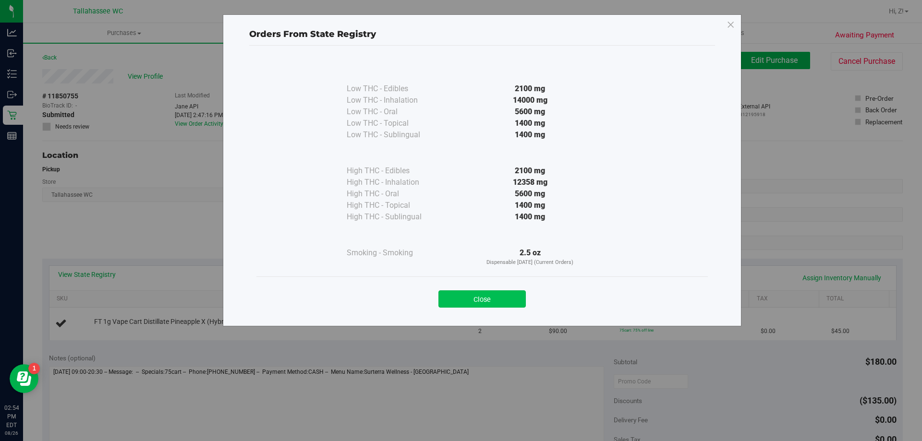
click at [510, 302] on button "Close" at bounding box center [481, 298] width 87 height 17
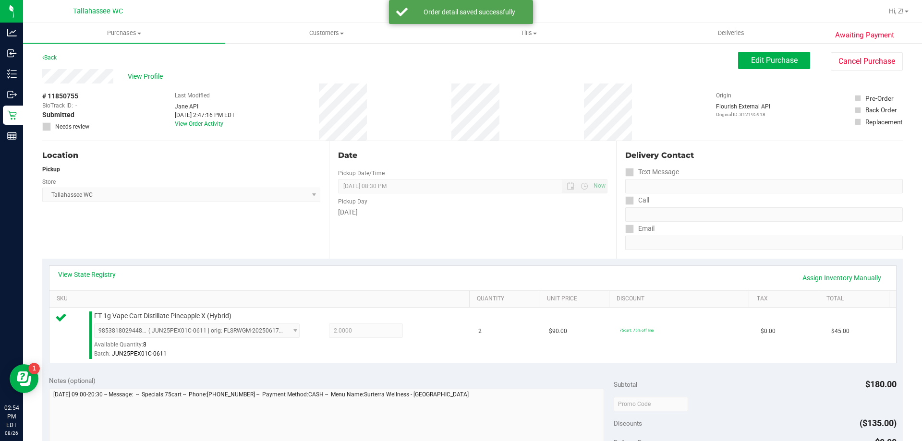
scroll to position [240, 0]
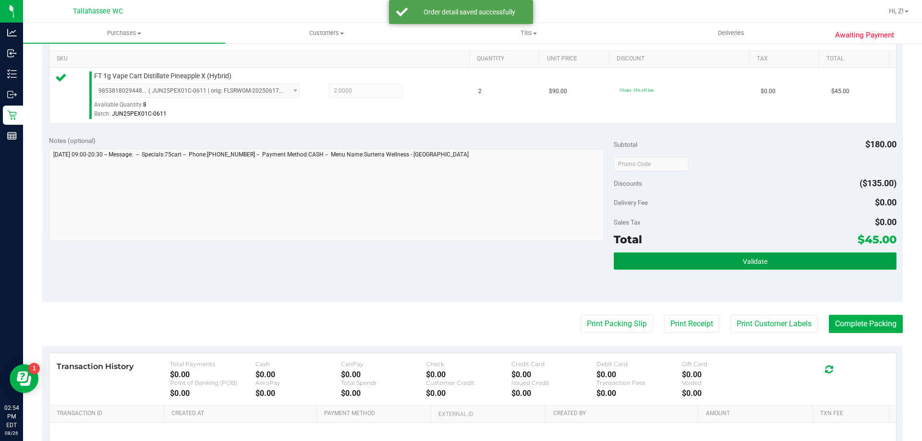
click at [798, 265] on button "Validate" at bounding box center [754, 260] width 282 height 17
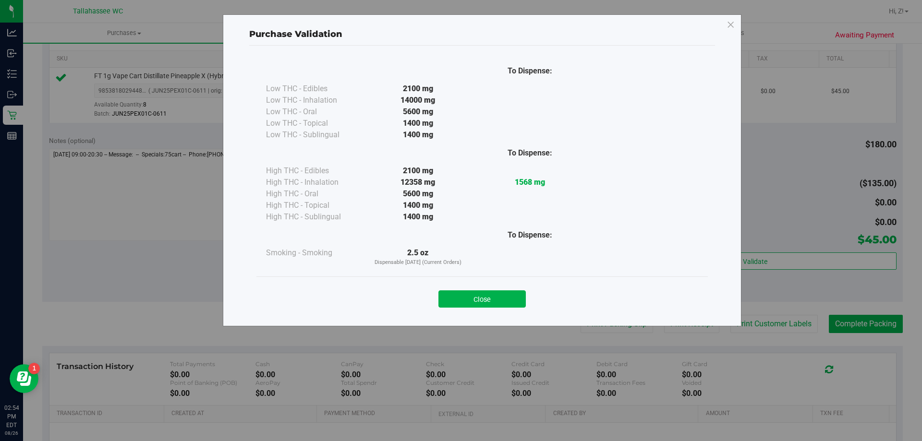
drag, startPoint x: 510, startPoint y: 293, endPoint x: 590, endPoint y: 308, distance: 81.1
click at [510, 294] on button "Close" at bounding box center [481, 298] width 87 height 17
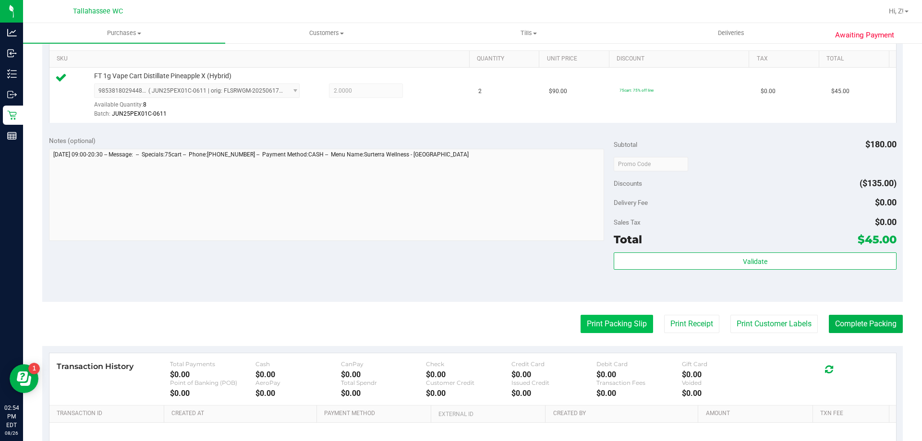
click at [610, 319] on button "Print Packing Slip" at bounding box center [616, 324] width 72 height 18
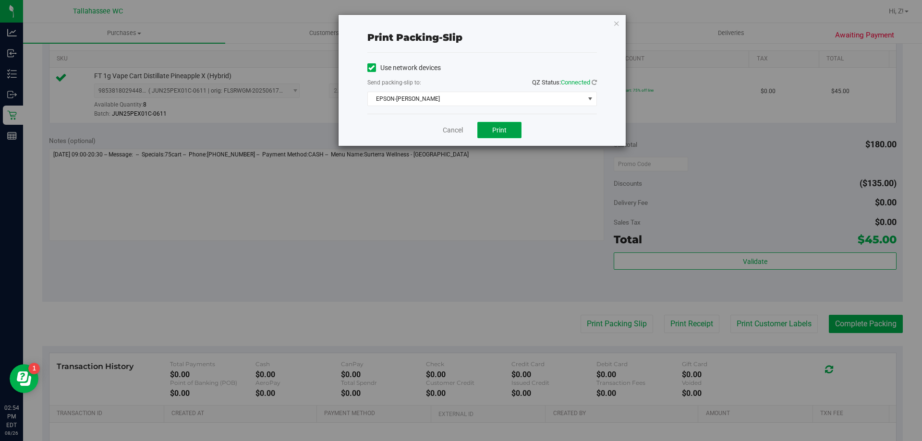
click at [495, 127] on span "Print" at bounding box center [499, 130] width 14 height 8
click at [614, 22] on icon "button" at bounding box center [616, 23] width 7 height 12
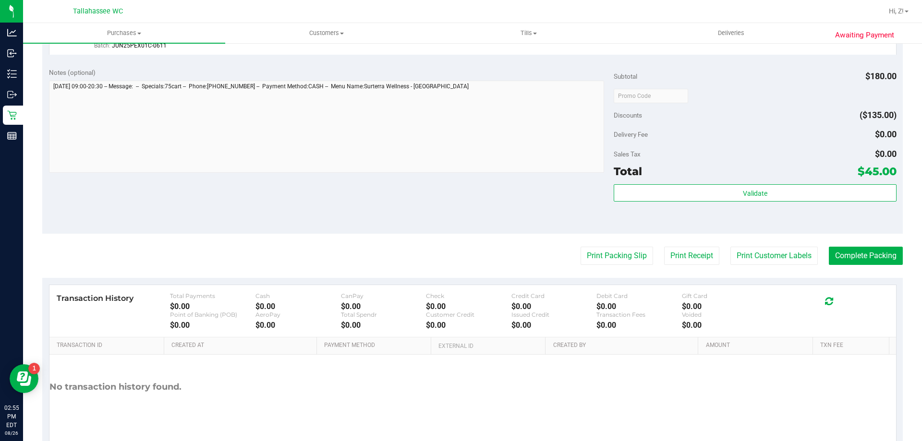
scroll to position [344, 0]
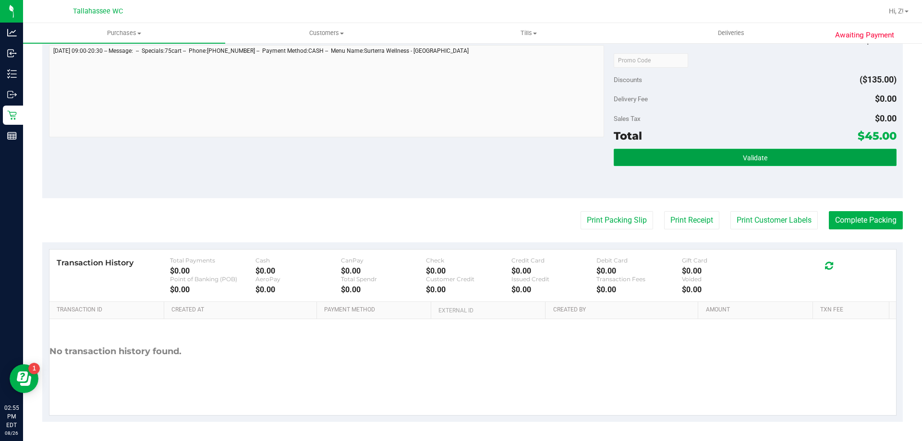
click at [764, 156] on button "Validate" at bounding box center [754, 157] width 282 height 17
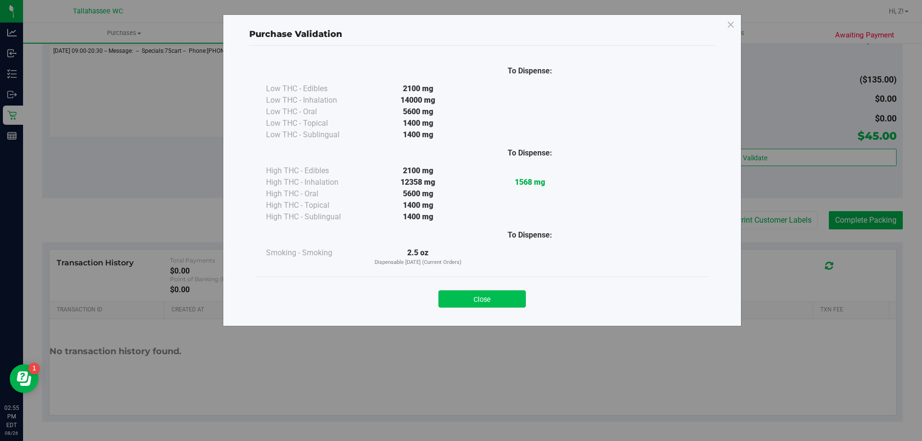
click at [477, 303] on button "Close" at bounding box center [481, 298] width 87 height 17
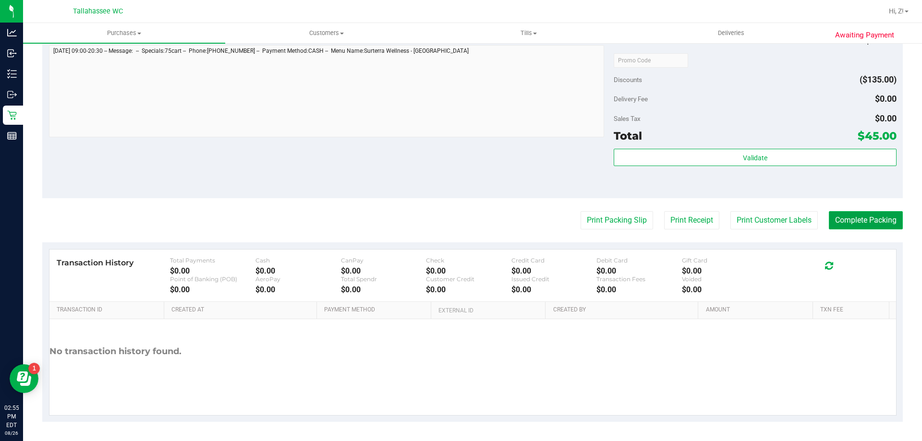
click at [884, 223] on button "Complete Packing" at bounding box center [866, 220] width 74 height 18
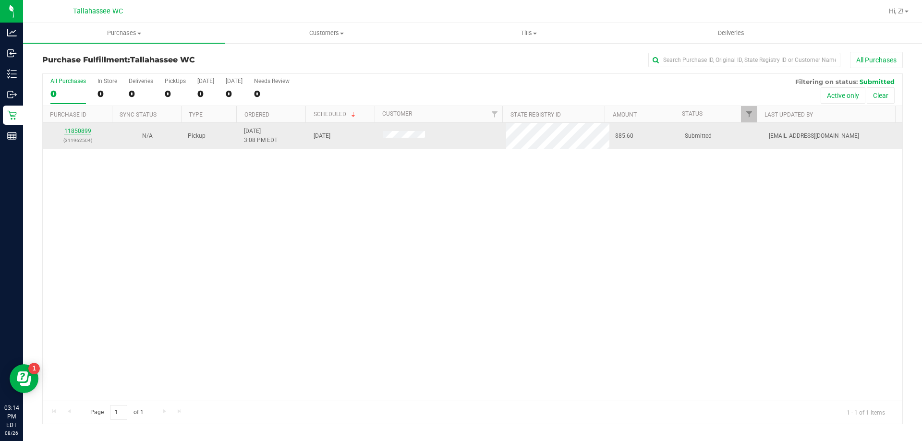
click at [84, 131] on link "11850899" at bounding box center [77, 131] width 27 height 7
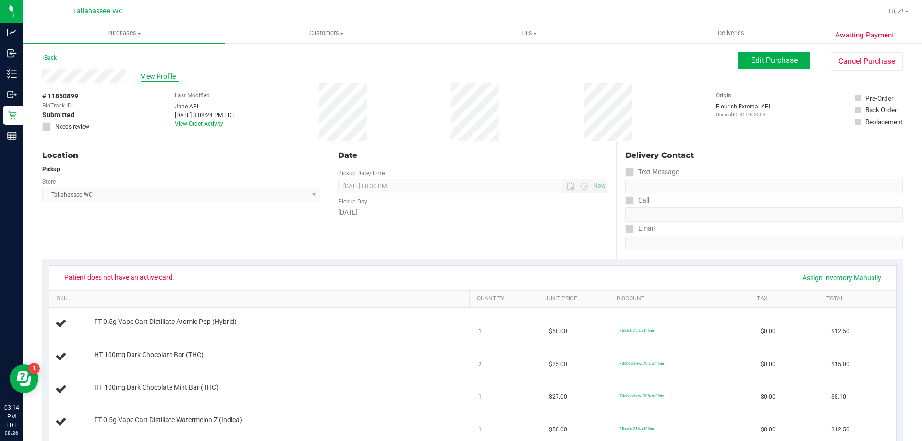
click at [171, 76] on span "View Profile" at bounding box center [160, 77] width 38 height 10
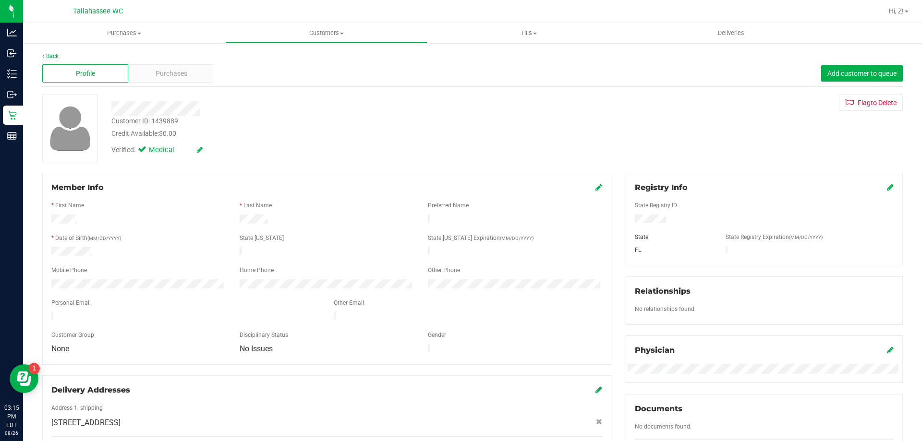
click at [155, 121] on div "Customer ID: 1439889" at bounding box center [144, 121] width 67 height 10
copy div "Customer ID: 1439889"
click at [793, 320] on div "Relationships No relationships found." at bounding box center [763, 300] width 277 height 48
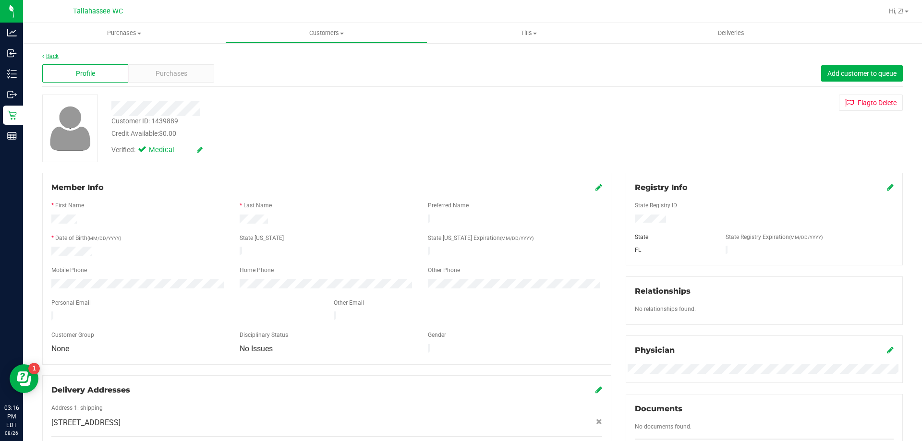
click at [48, 54] on link "Back" at bounding box center [50, 56] width 16 height 7
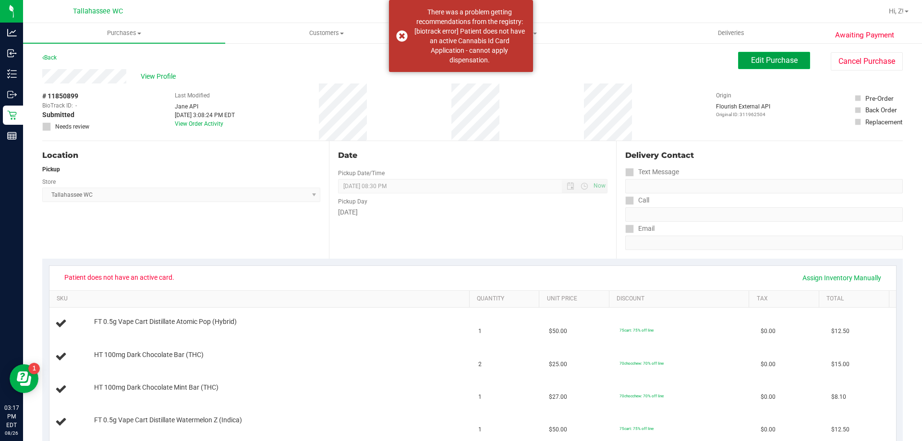
click at [782, 61] on span "Edit Purchase" at bounding box center [774, 60] width 47 height 9
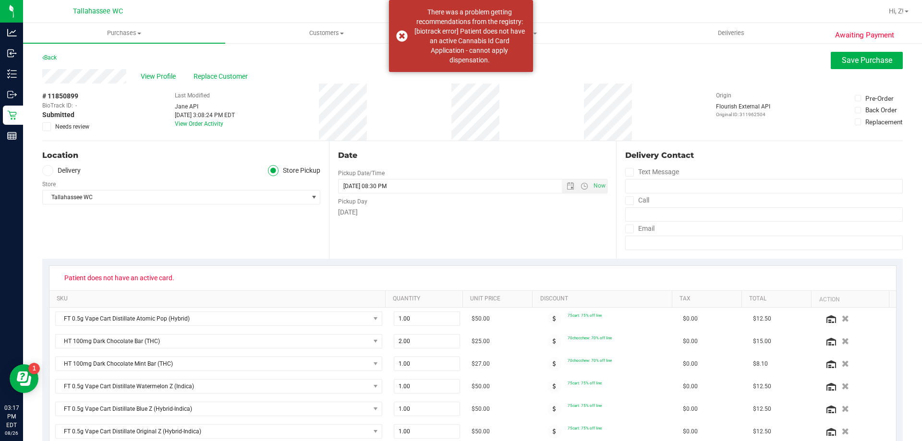
click at [50, 125] on span at bounding box center [46, 126] width 9 height 9
click at [0, 0] on input "Needs review" at bounding box center [0, 0] width 0 height 0
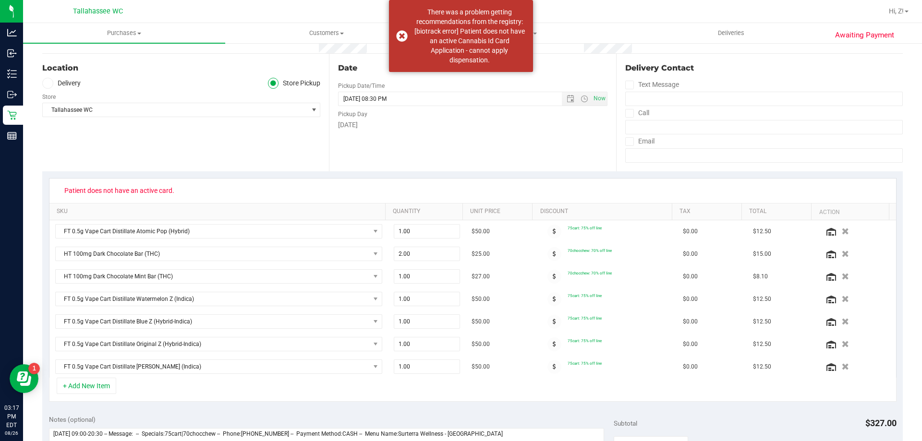
scroll to position [240, 0]
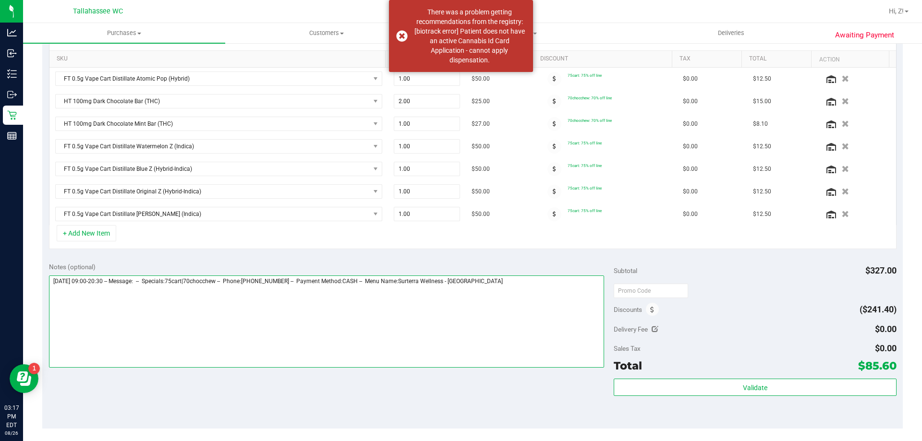
click at [563, 287] on textarea at bounding box center [326, 322] width 555 height 92
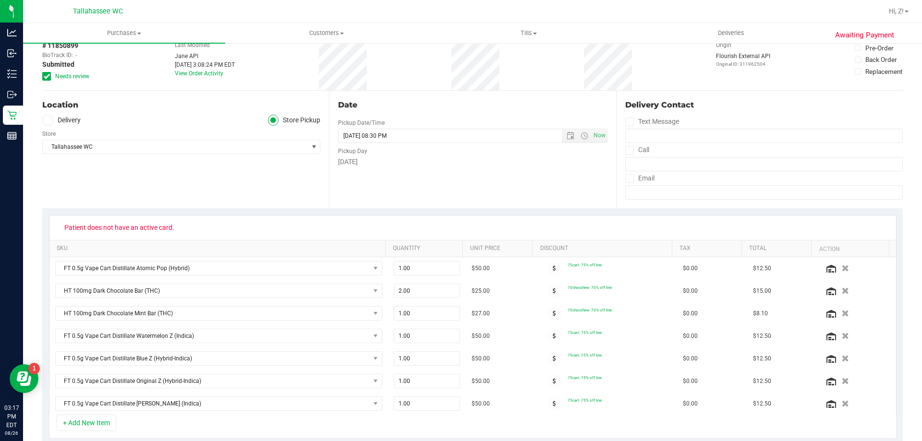
scroll to position [0, 0]
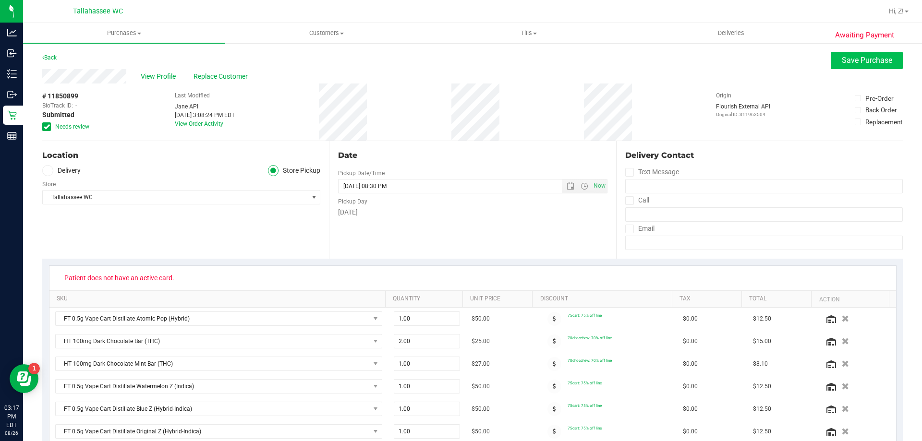
type textarea "**********"
click at [887, 62] on button "Save Purchase" at bounding box center [866, 60] width 72 height 17
